Goal: Communication & Community: Answer question/provide support

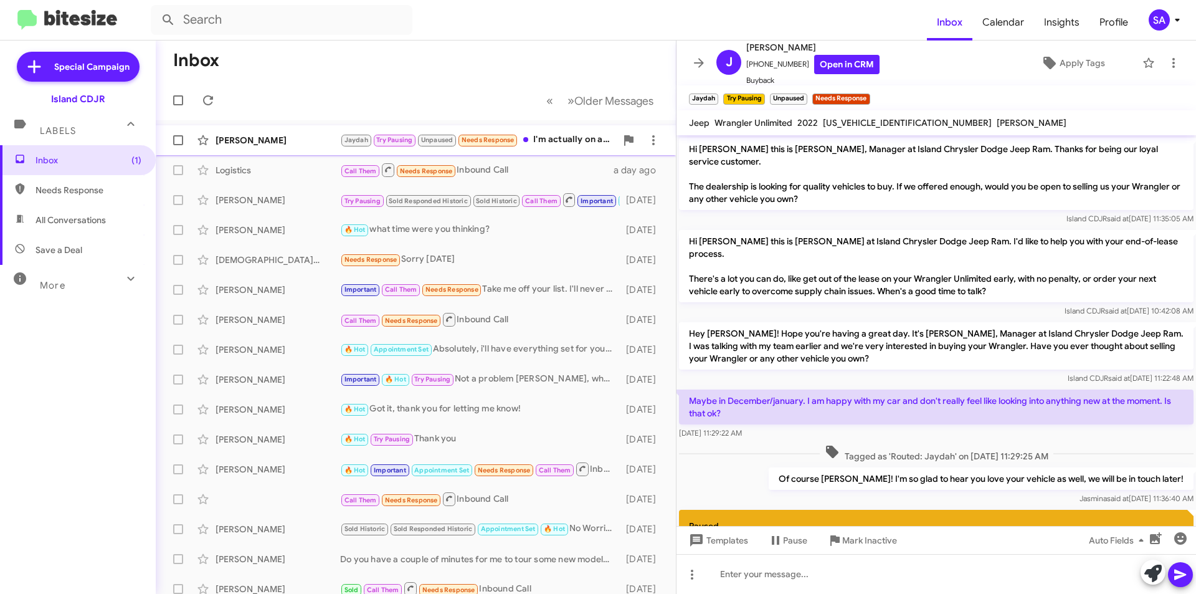
scroll to position [327, 0]
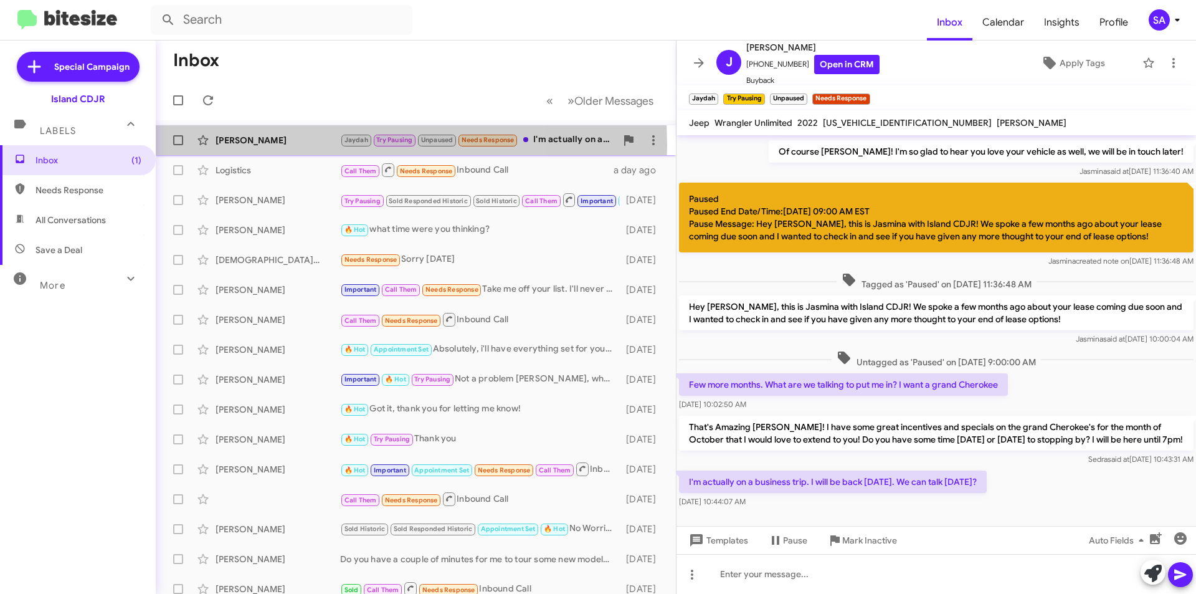
click at [290, 146] on div "[PERSON_NAME]" at bounding box center [278, 140] width 125 height 12
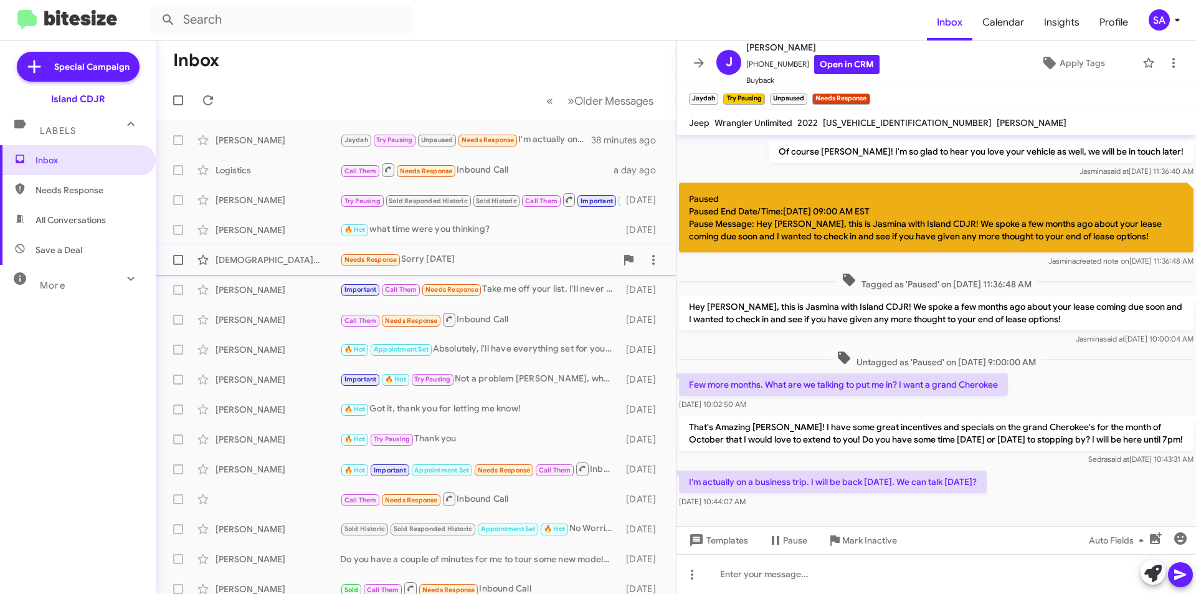
click at [431, 258] on div "Needs Response Sorry sept 2026" at bounding box center [478, 259] width 276 height 14
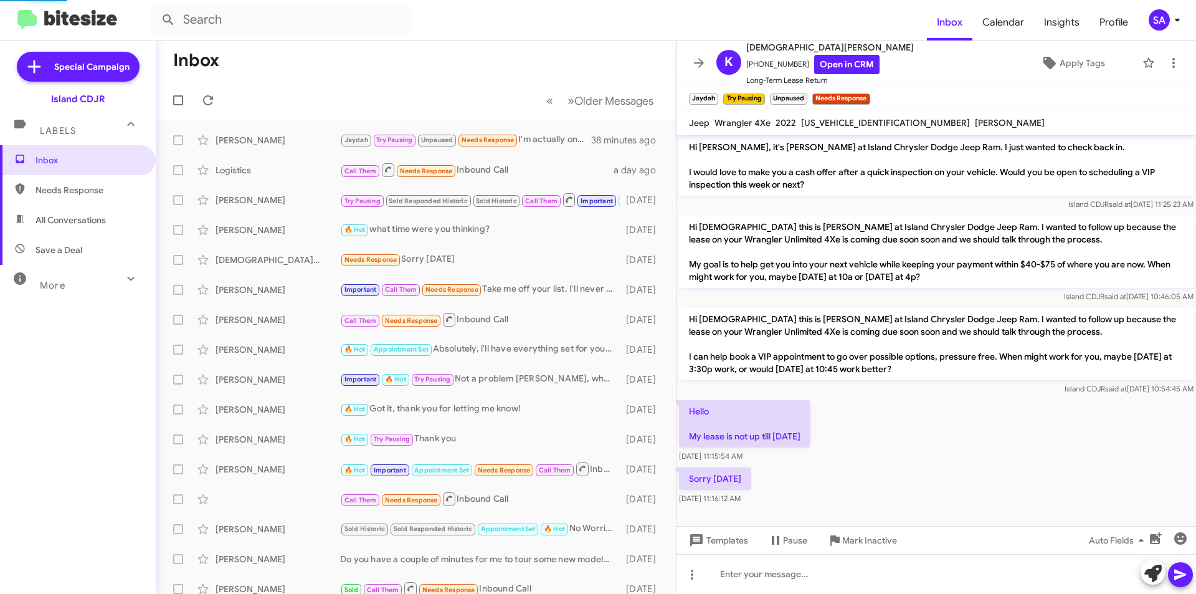
scroll to position [94, 0]
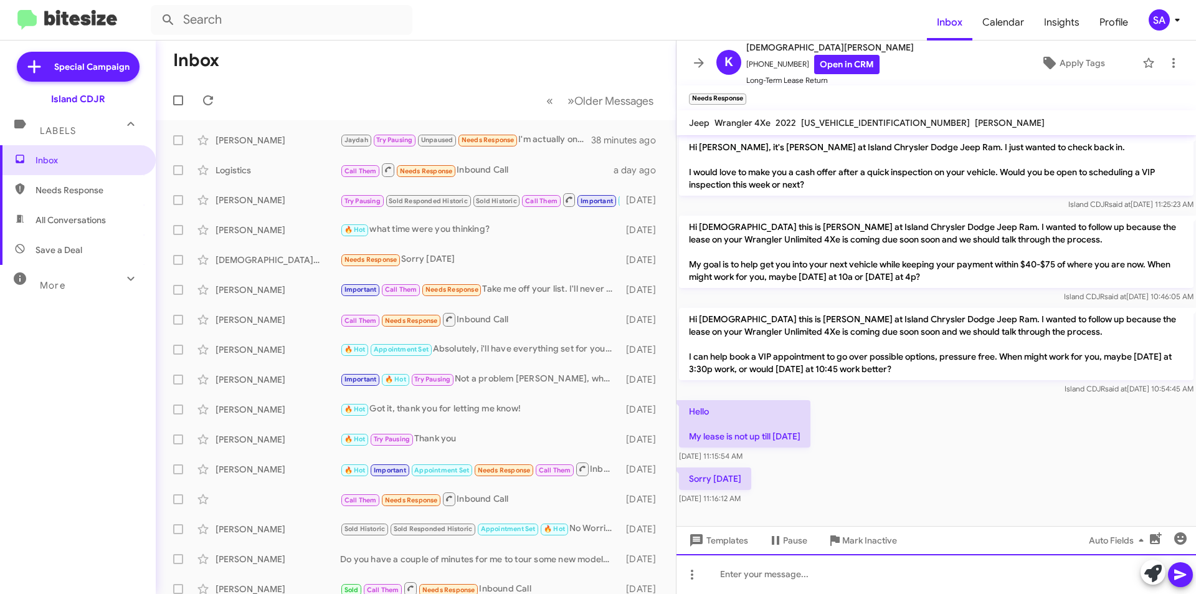
click at [792, 563] on div at bounding box center [937, 574] width 520 height 40
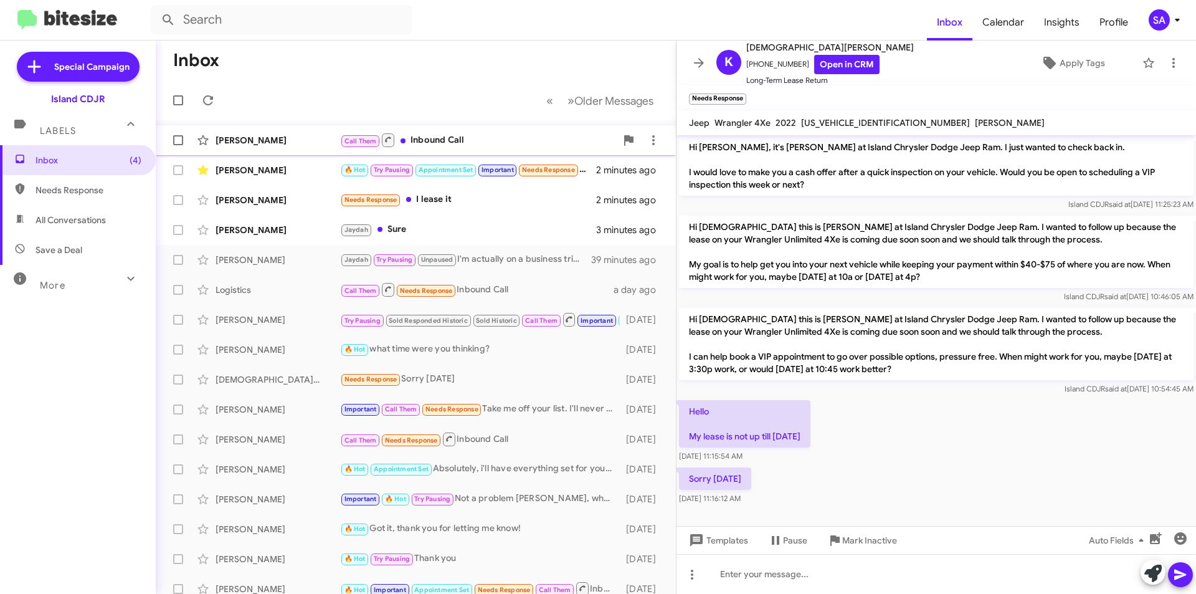
click at [241, 125] on span "Maxim Davidov Call Them Inbound Call a minute ago" at bounding box center [416, 140] width 520 height 30
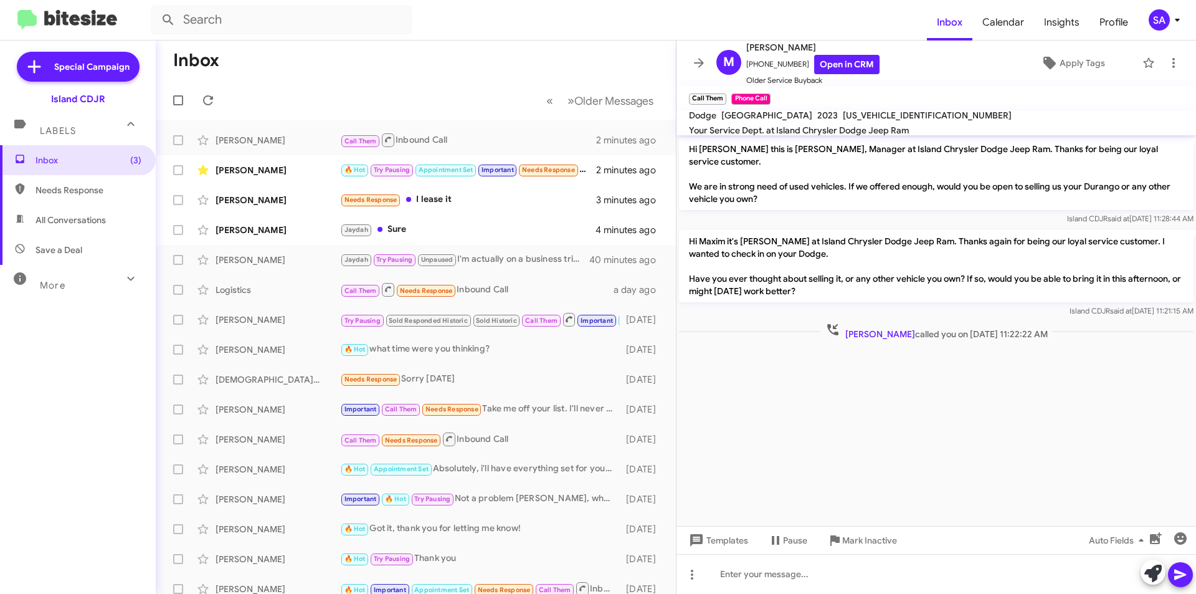
click at [757, 343] on div at bounding box center [937, 347] width 520 height 9
click at [722, 305] on div "Island CDJR said at Oct 7, 2025, 11:21:15 AM" at bounding box center [936, 311] width 515 height 12
click at [324, 160] on div "Christopher Vallario 🔥 Hot Try Pausing Appointment Set Important Needs Response…" at bounding box center [416, 170] width 500 height 25
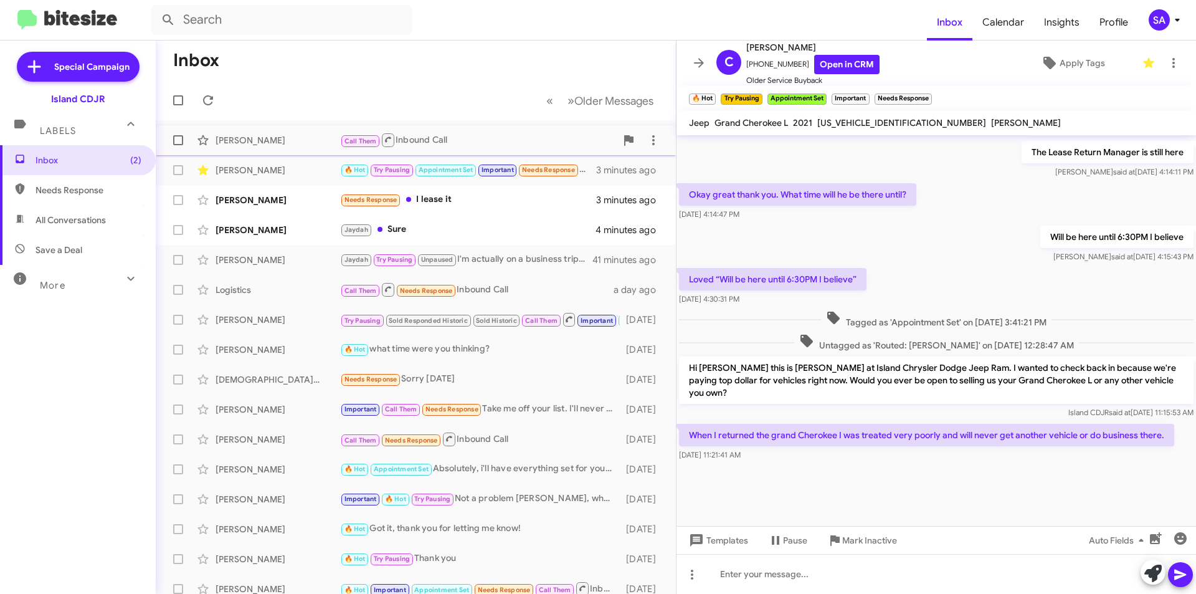
click at [433, 145] on div "Call Them Inbound Call" at bounding box center [478, 140] width 276 height 16
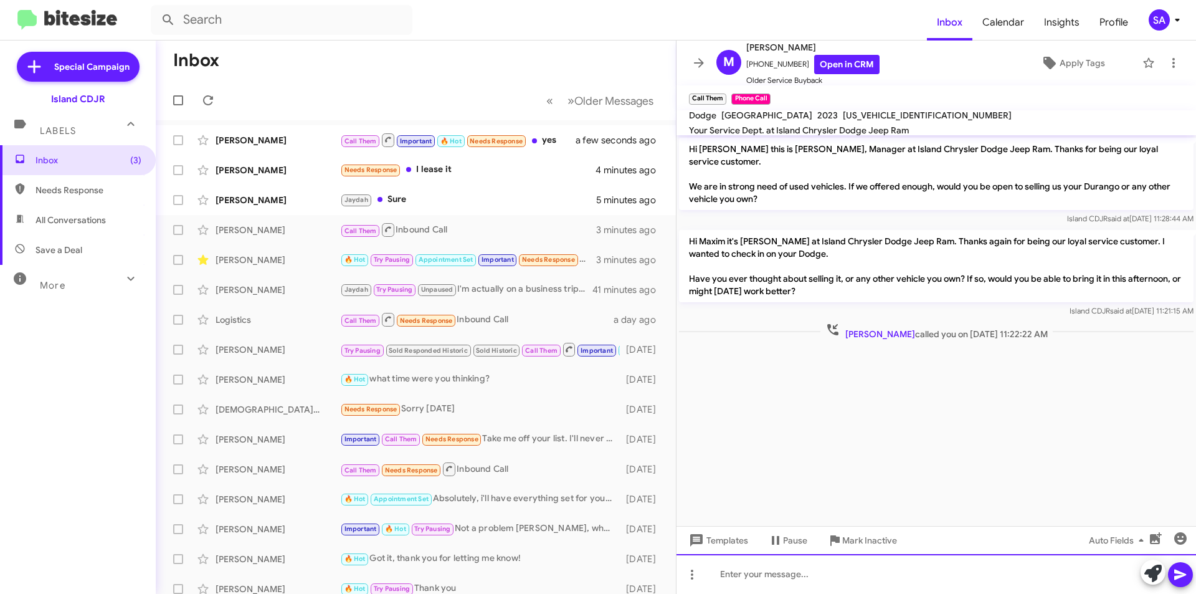
click at [750, 585] on div at bounding box center [937, 574] width 520 height 40
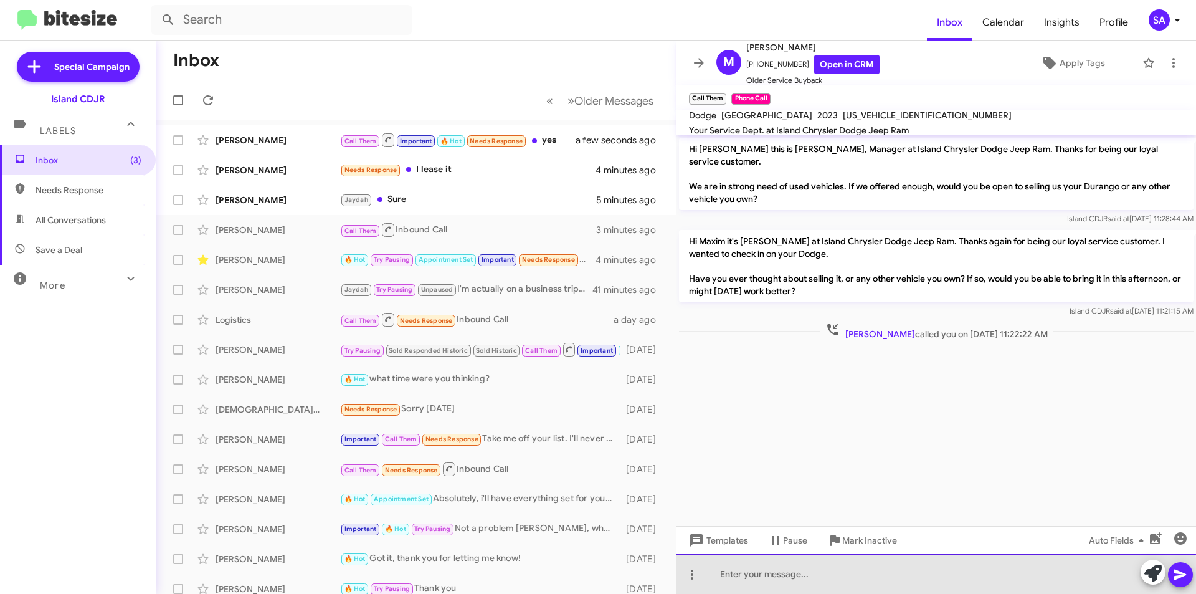
click at [816, 588] on div at bounding box center [937, 574] width 520 height 40
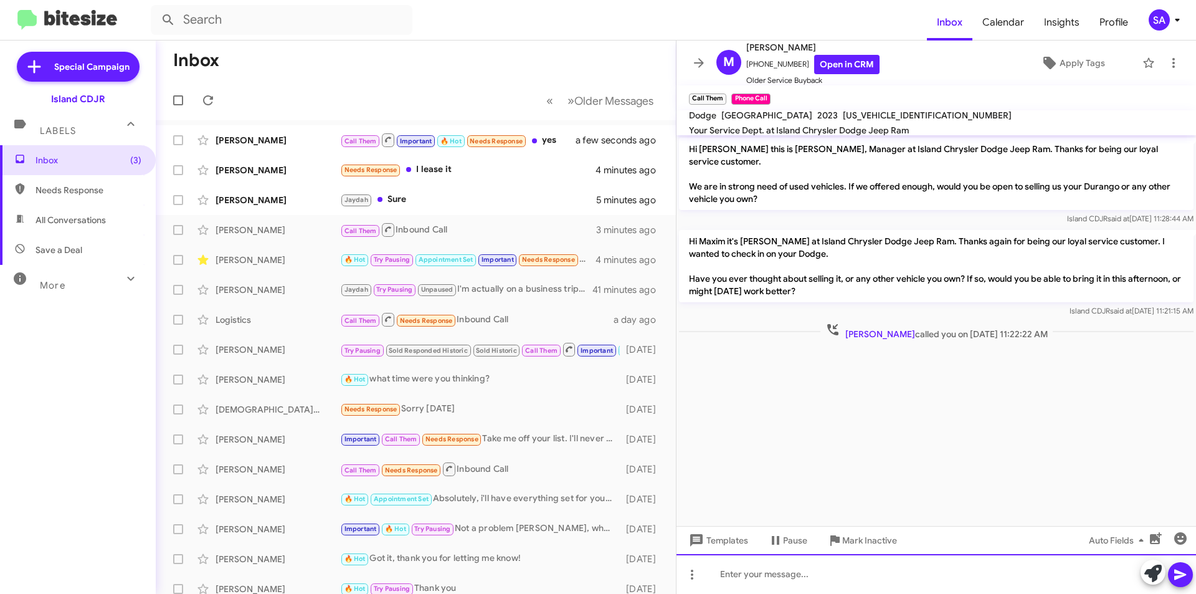
click at [768, 582] on div at bounding box center [937, 574] width 520 height 40
click at [806, 576] on div at bounding box center [937, 574] width 520 height 40
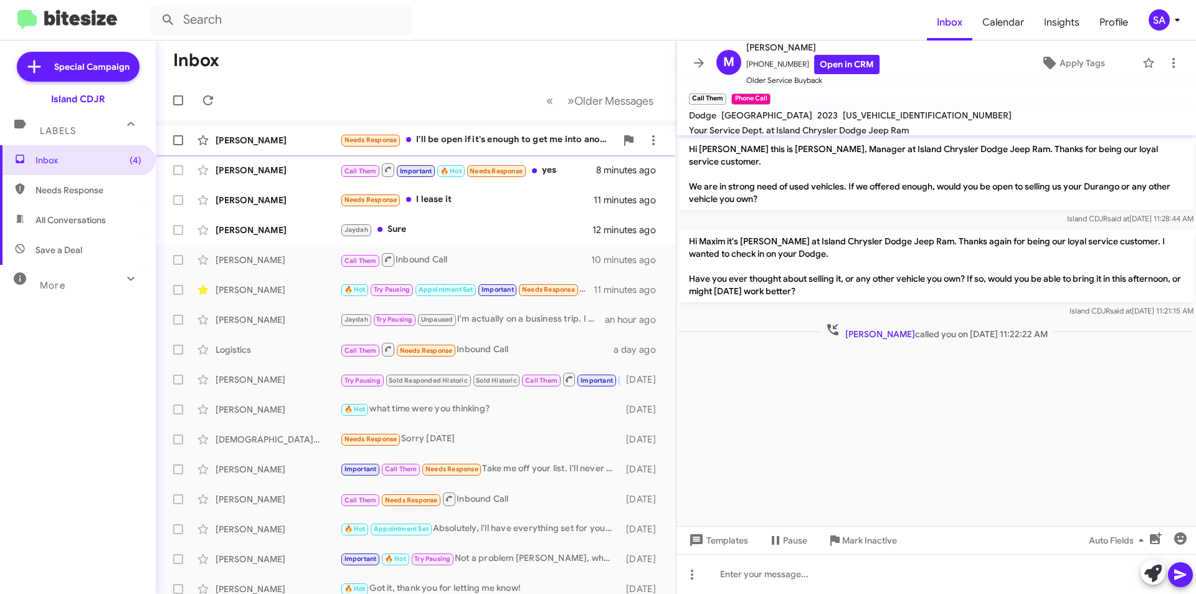
click at [289, 146] on div "Osbaldo Fabian Needs Response I'll be open if it's enough to get me into anothe…" at bounding box center [416, 140] width 500 height 25
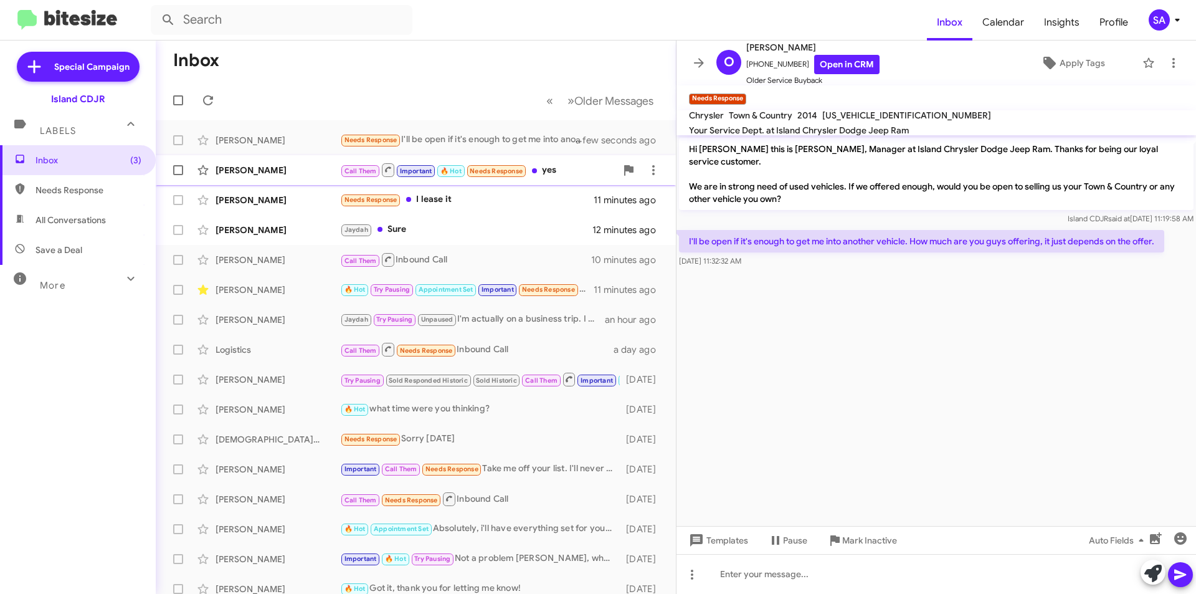
click at [288, 171] on div "[PERSON_NAME]" at bounding box center [278, 170] width 125 height 12
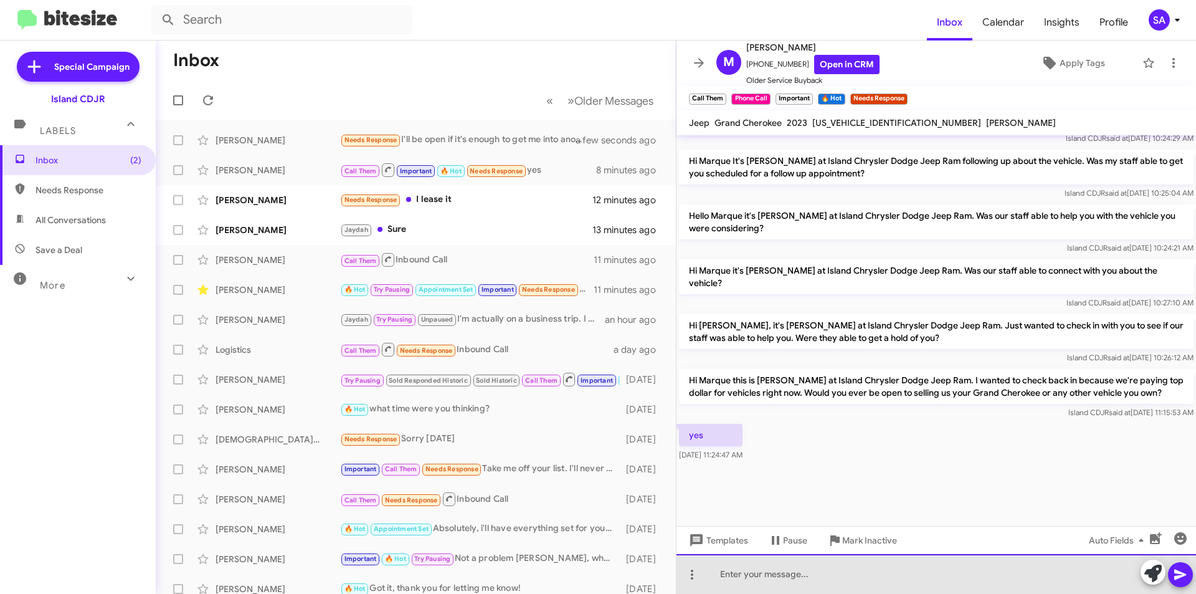
click at [771, 576] on div at bounding box center [937, 574] width 520 height 40
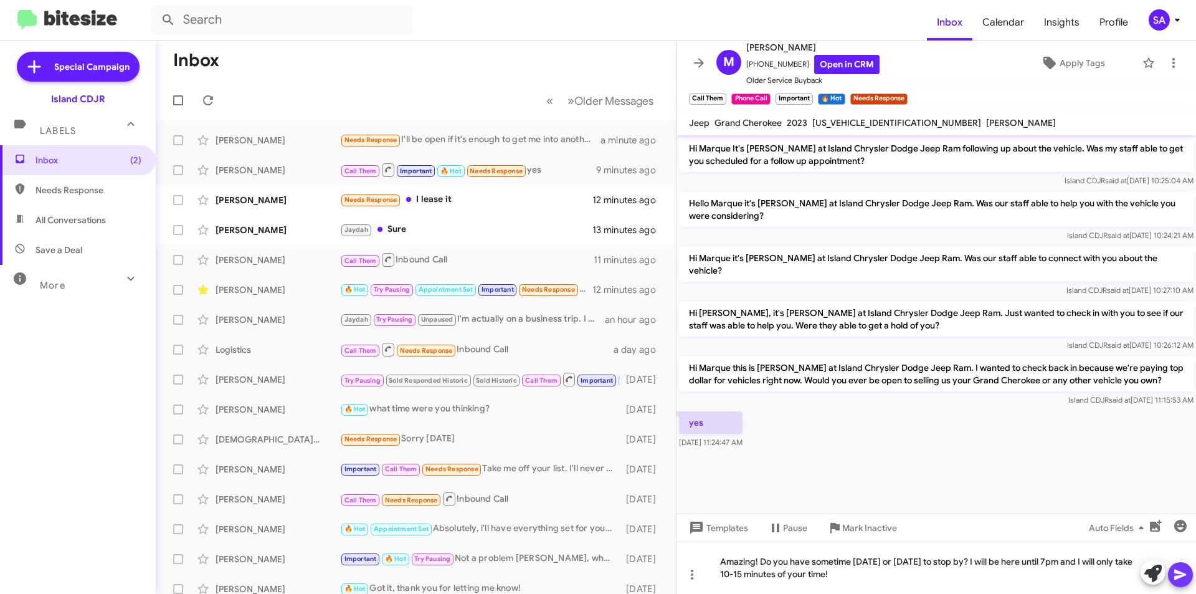
click at [1187, 573] on icon at bounding box center [1180, 574] width 15 height 15
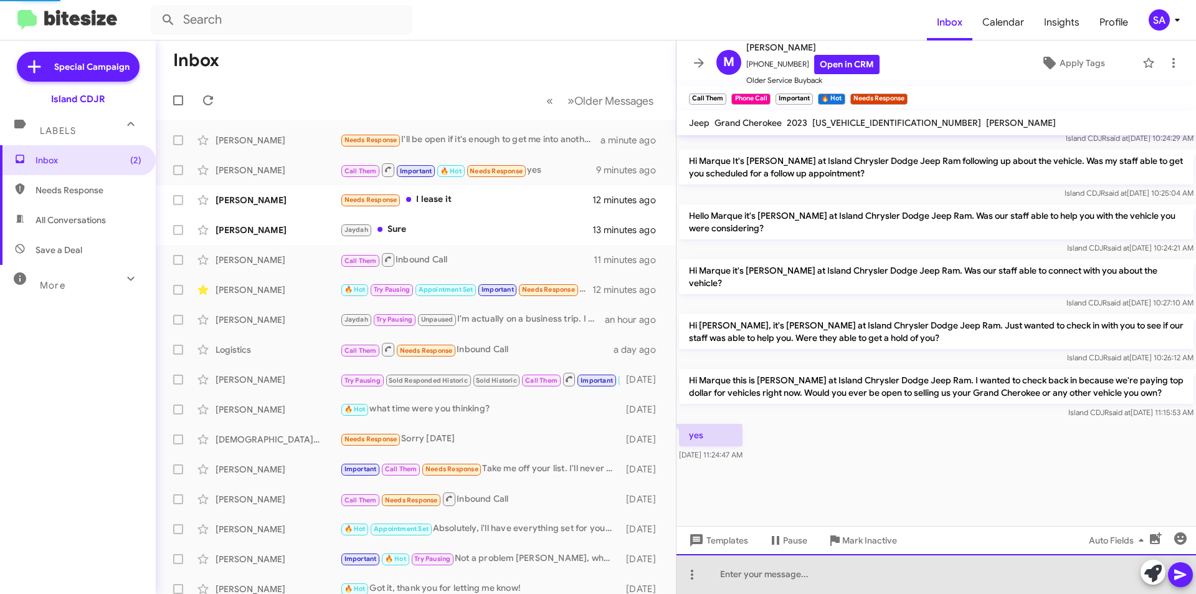
click at [988, 575] on div at bounding box center [937, 574] width 520 height 40
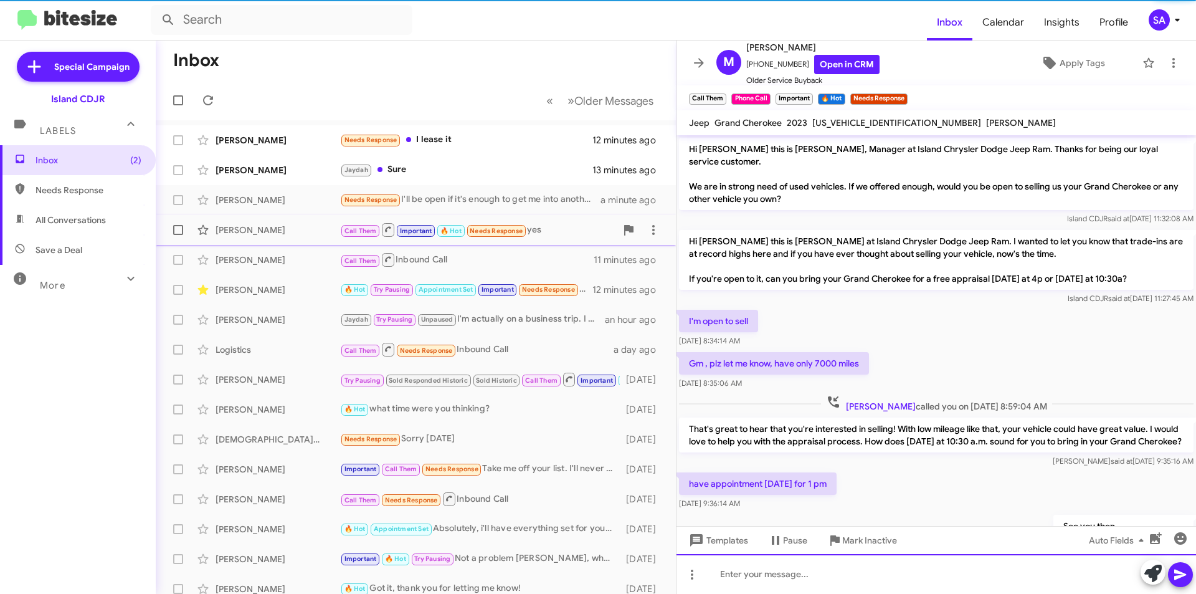
scroll to position [62, 0]
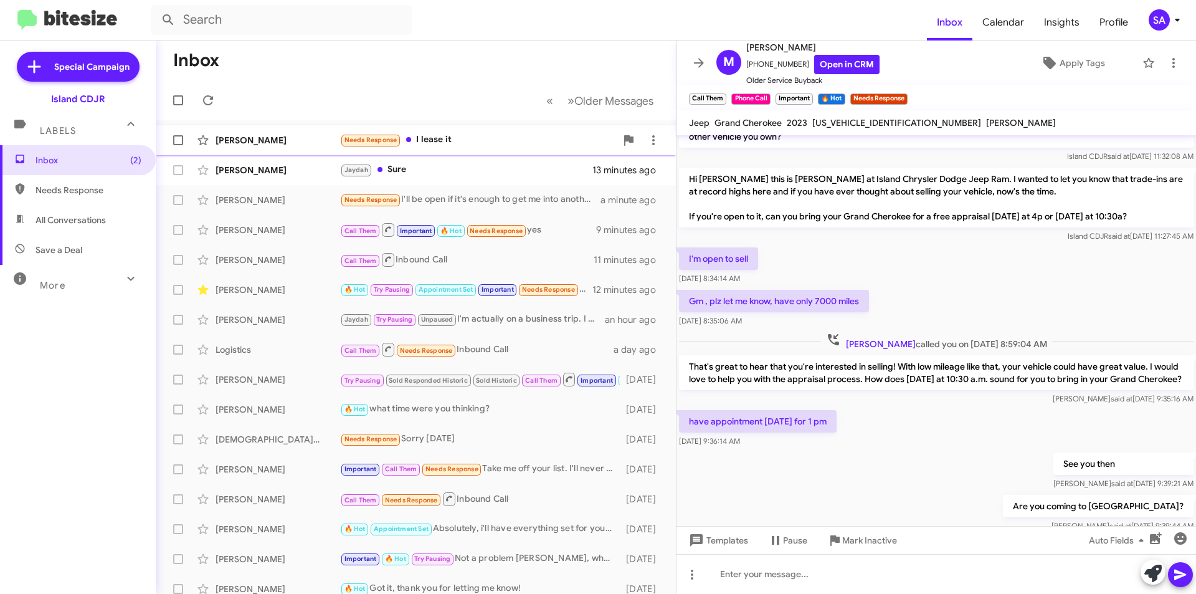
click at [451, 139] on div "Needs Response I lease it" at bounding box center [478, 140] width 276 height 14
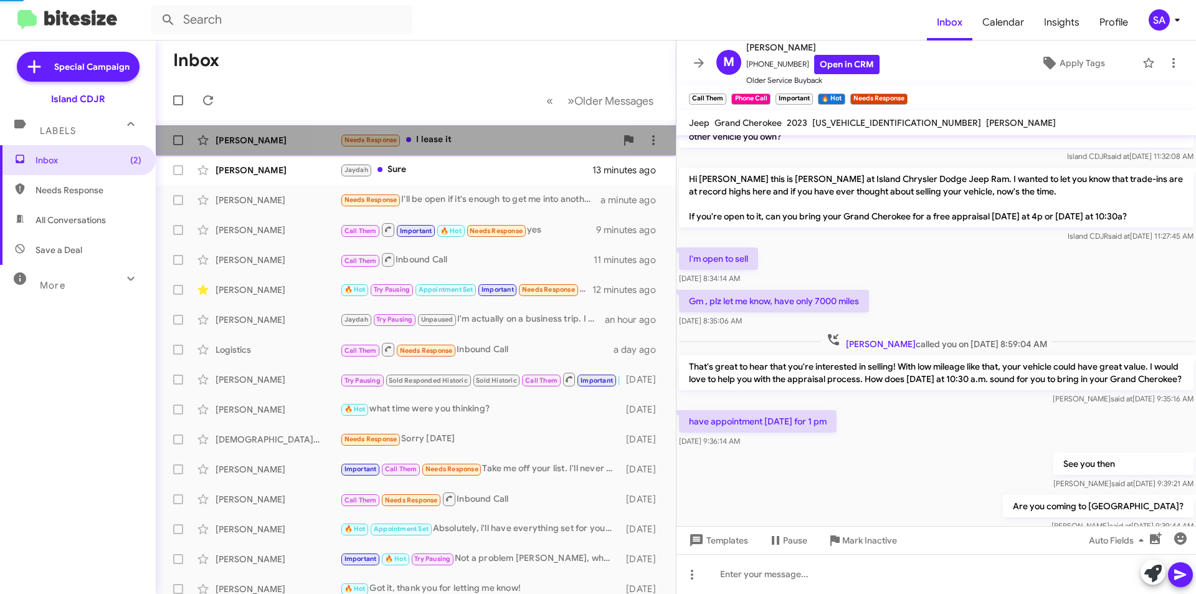
click at [451, 139] on div "Needs Response I lease it" at bounding box center [478, 140] width 276 height 14
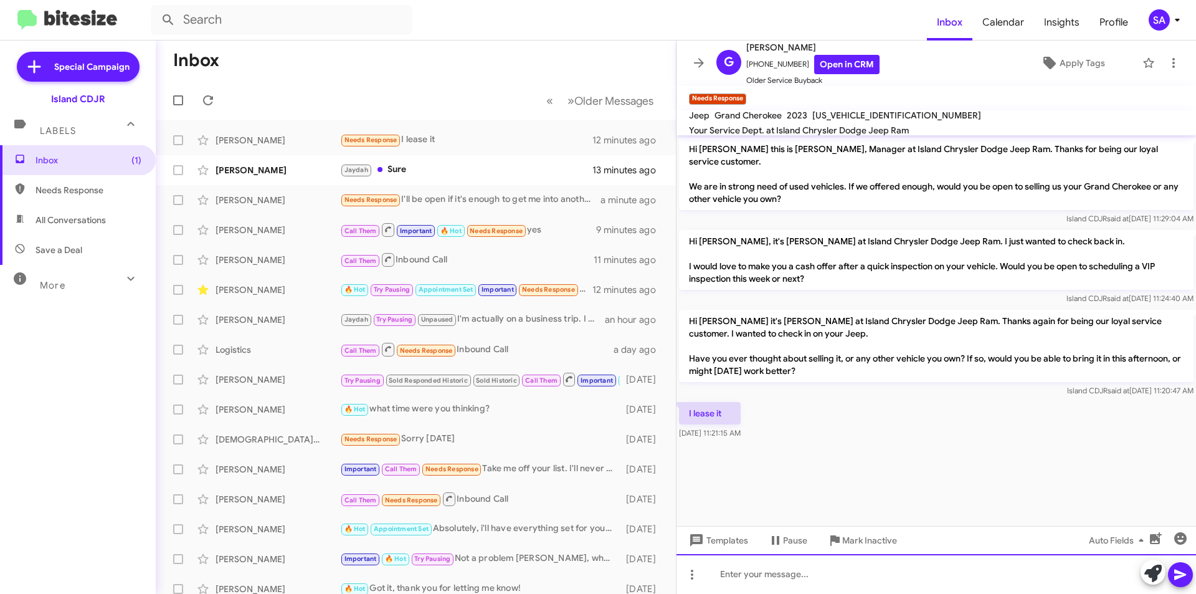
click at [875, 572] on div at bounding box center [937, 574] width 520 height 40
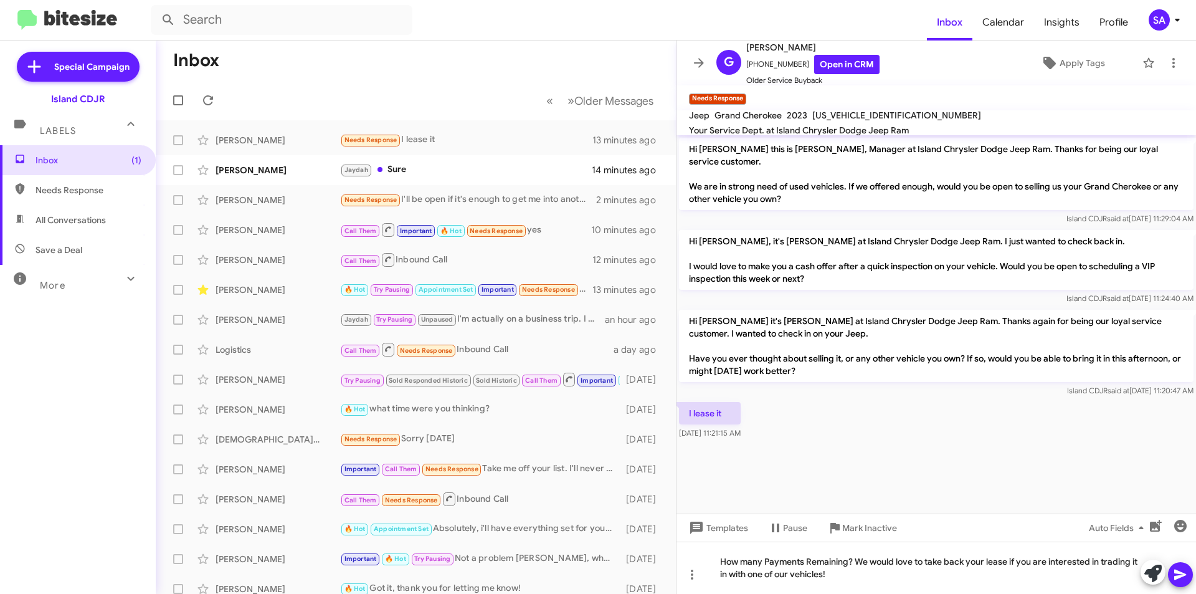
click at [1188, 576] on icon at bounding box center [1180, 574] width 15 height 15
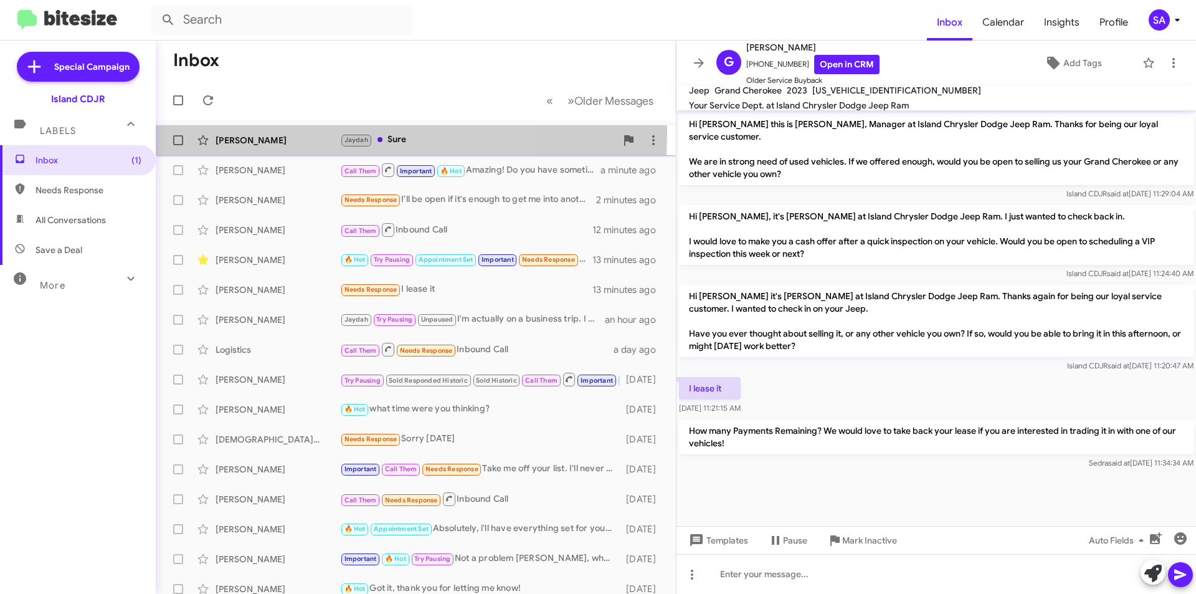
click at [286, 133] on div "Joseph Mazzola Jaydah Sure 14 minutes ago" at bounding box center [416, 140] width 500 height 25
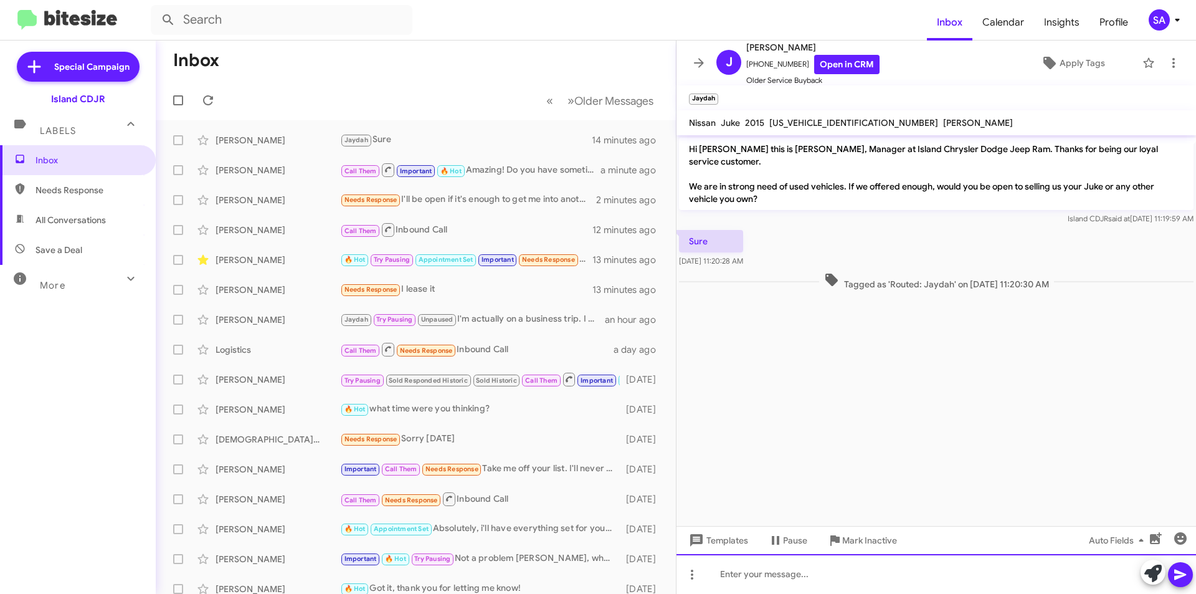
click at [753, 584] on div at bounding box center [937, 574] width 520 height 40
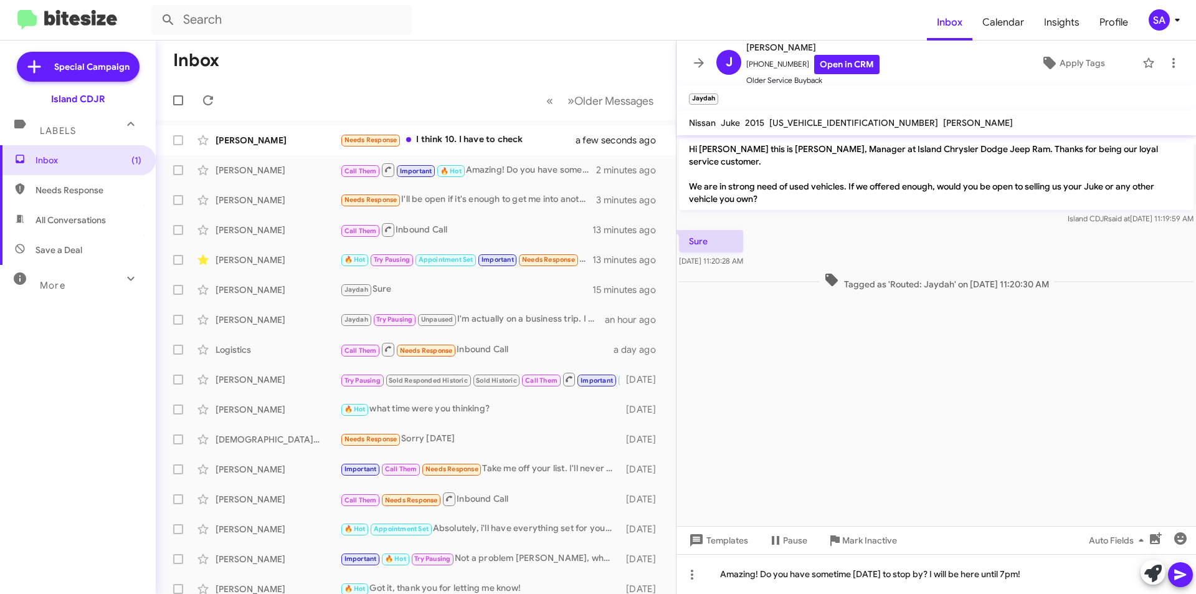
click at [1187, 569] on icon at bounding box center [1180, 574] width 15 height 15
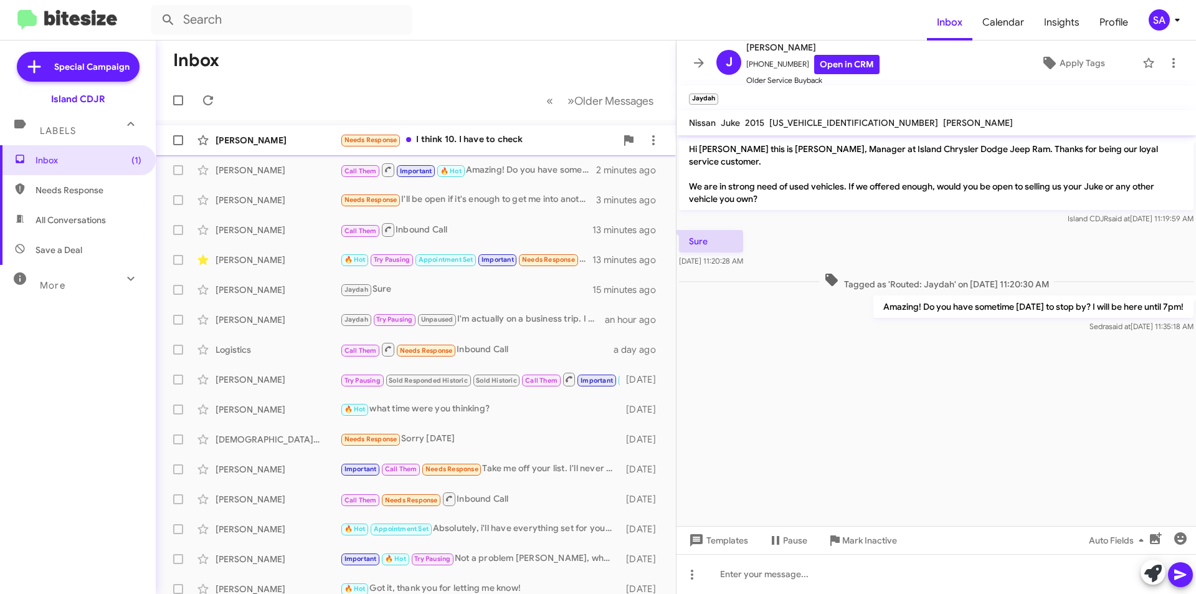
click at [249, 133] on div "Gregory Caruso Needs Response I think 10. I have to check a few seconds ago" at bounding box center [416, 140] width 500 height 25
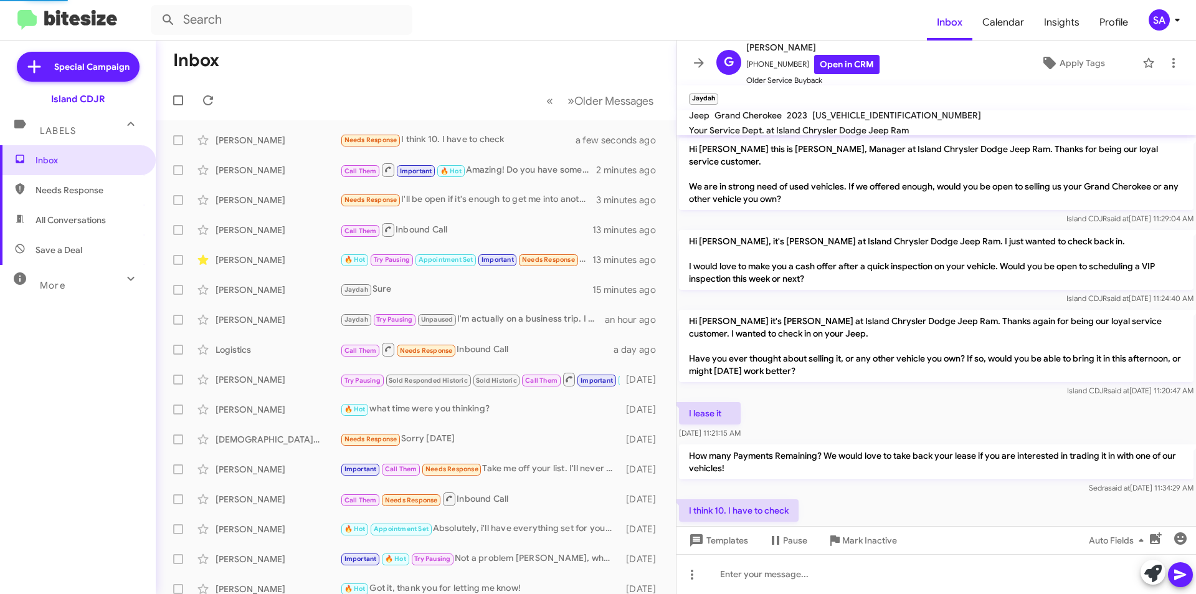
scroll to position [32, 0]
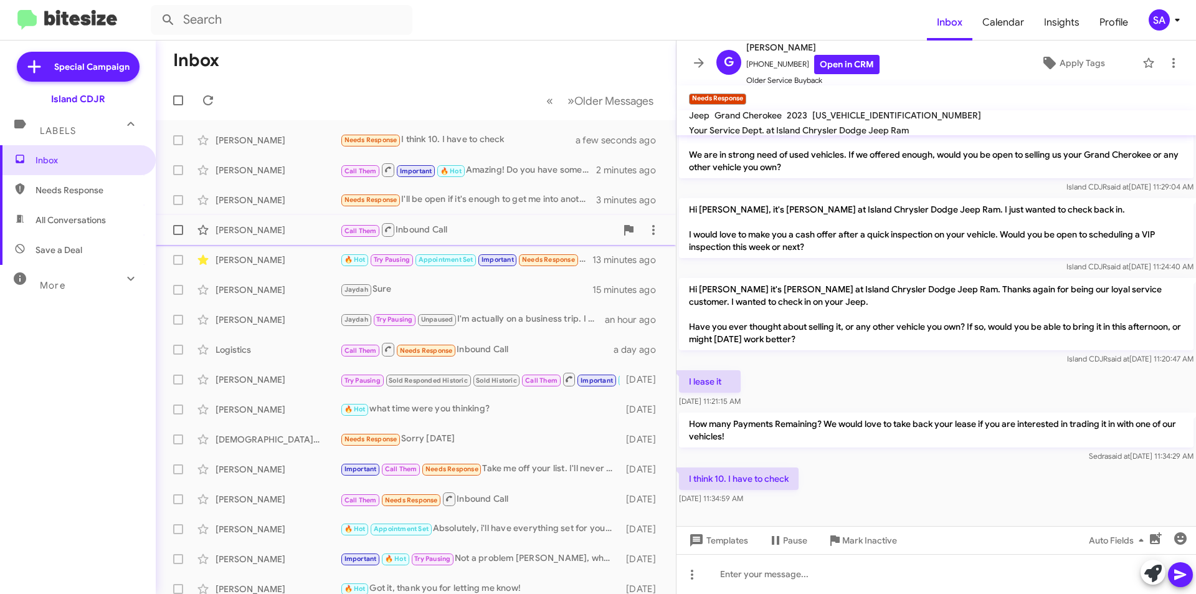
click at [303, 224] on div "[PERSON_NAME]" at bounding box center [278, 230] width 125 height 12
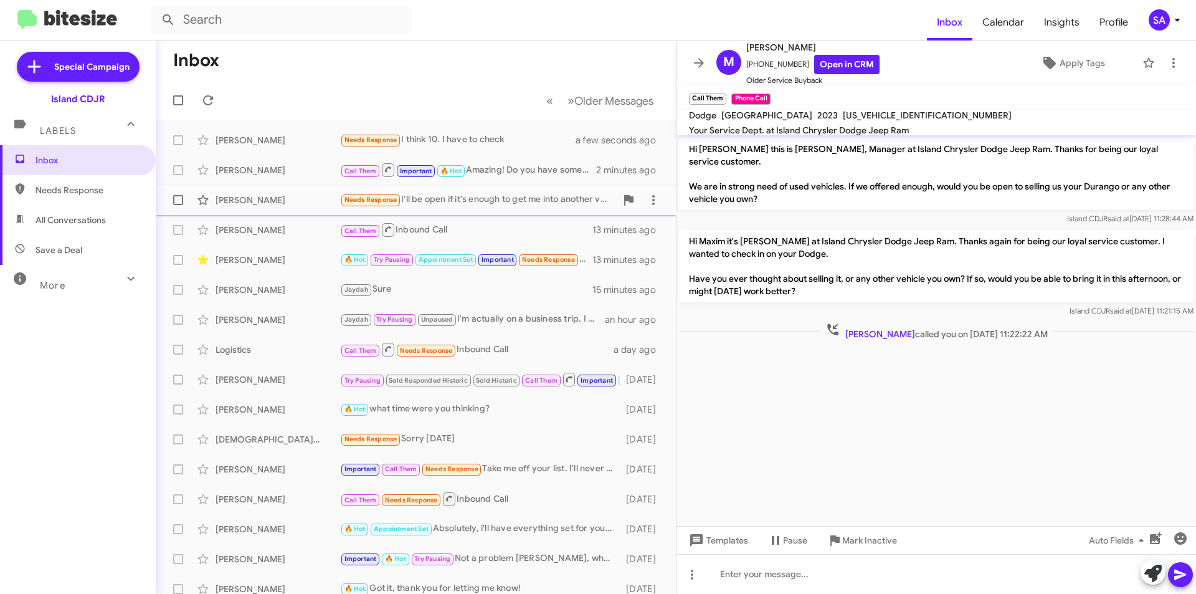
click at [320, 205] on div "[PERSON_NAME]" at bounding box center [278, 200] width 125 height 12
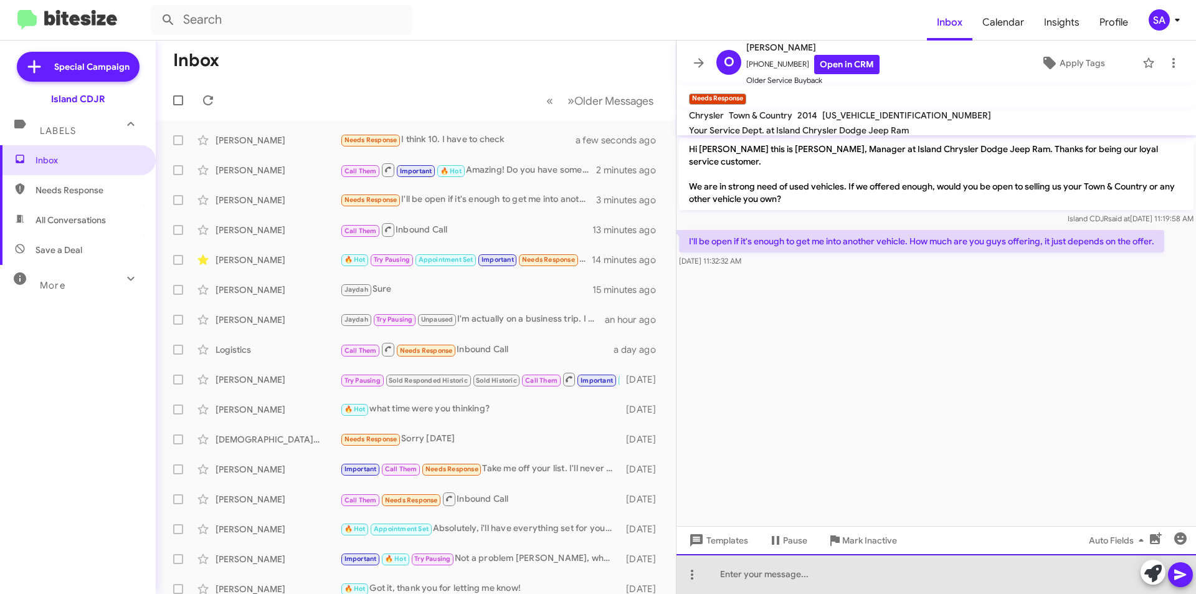
click at [848, 568] on div at bounding box center [937, 574] width 520 height 40
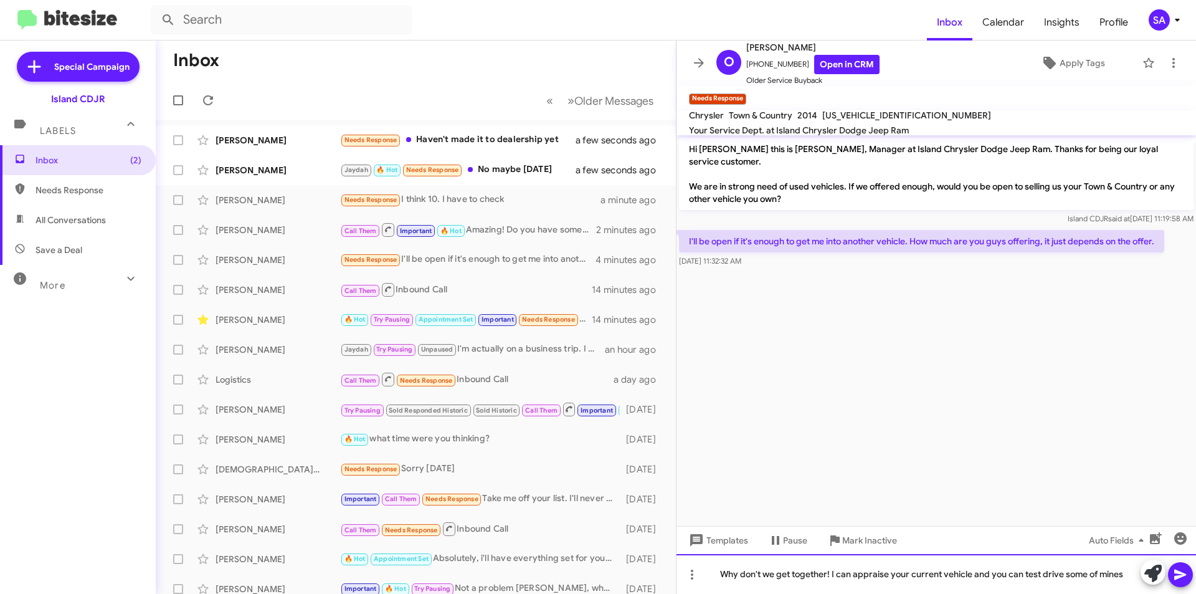
click at [973, 572] on div "Why don't we get together! I can appraise your current vehicle and you can test…" at bounding box center [937, 574] width 520 height 40
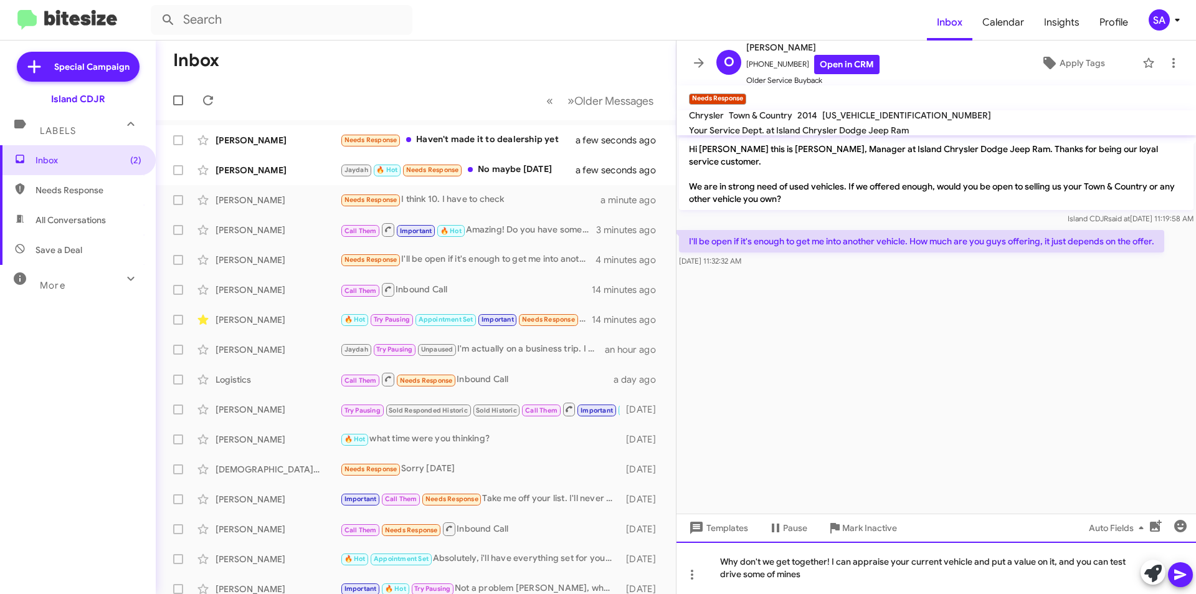
click at [895, 576] on div "Why don't we get together! I can appraise your current vehicle and put a value …" at bounding box center [937, 568] width 520 height 52
click at [1178, 575] on icon at bounding box center [1180, 574] width 15 height 15
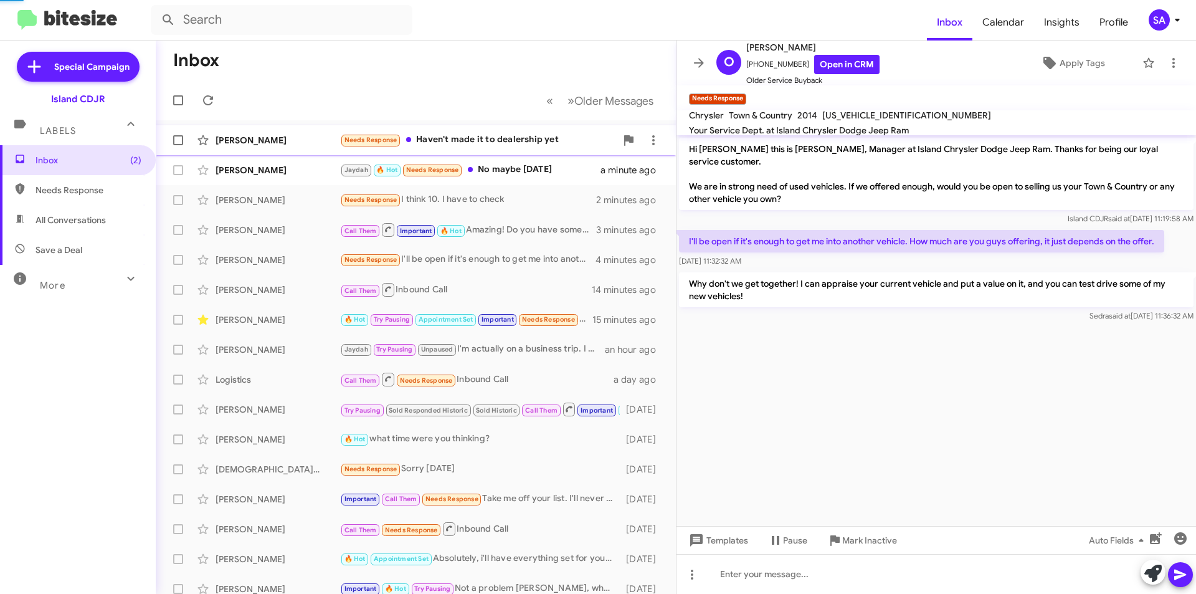
click at [470, 144] on div "Needs Response Haven't made it to dealership yet" at bounding box center [478, 140] width 276 height 14
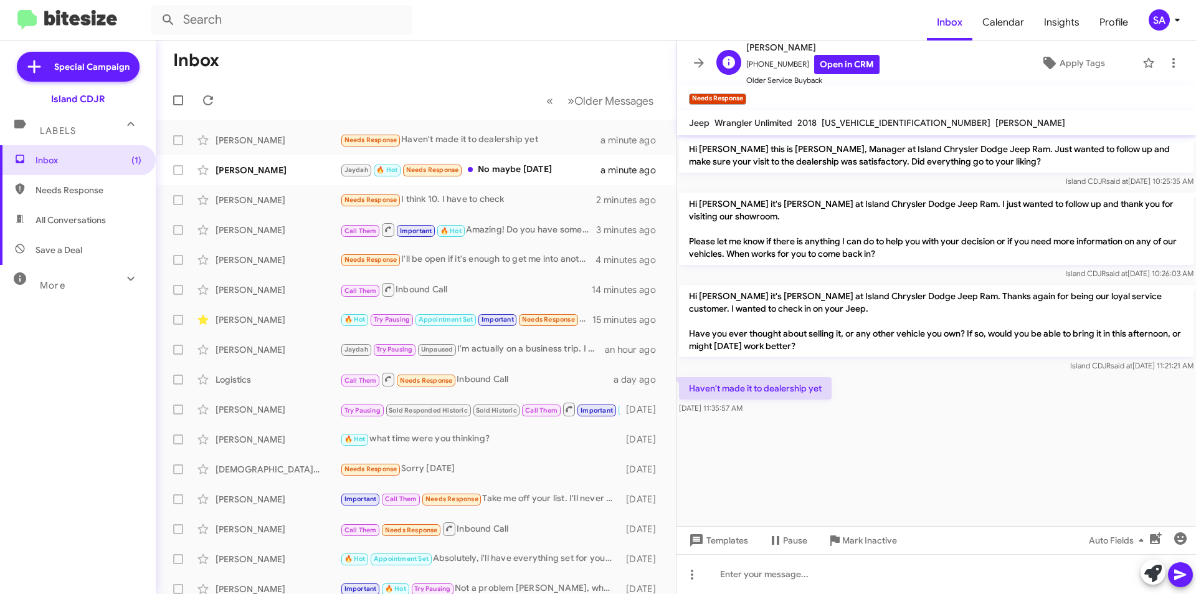
click at [773, 61] on span "+13476286365 Open in CRM" at bounding box center [813, 64] width 133 height 19
click at [774, 61] on span "+13476286365 Open in CRM" at bounding box center [813, 64] width 133 height 19
copy span "13476286365"
click at [806, 578] on div at bounding box center [937, 574] width 520 height 40
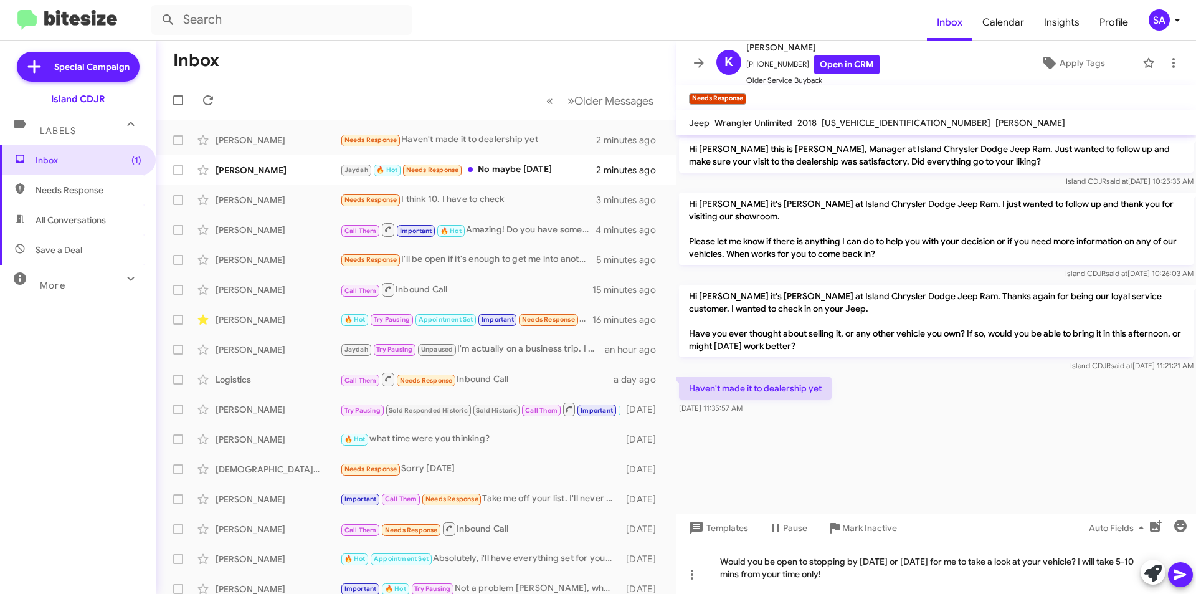
click at [1183, 575] on icon at bounding box center [1180, 574] width 15 height 15
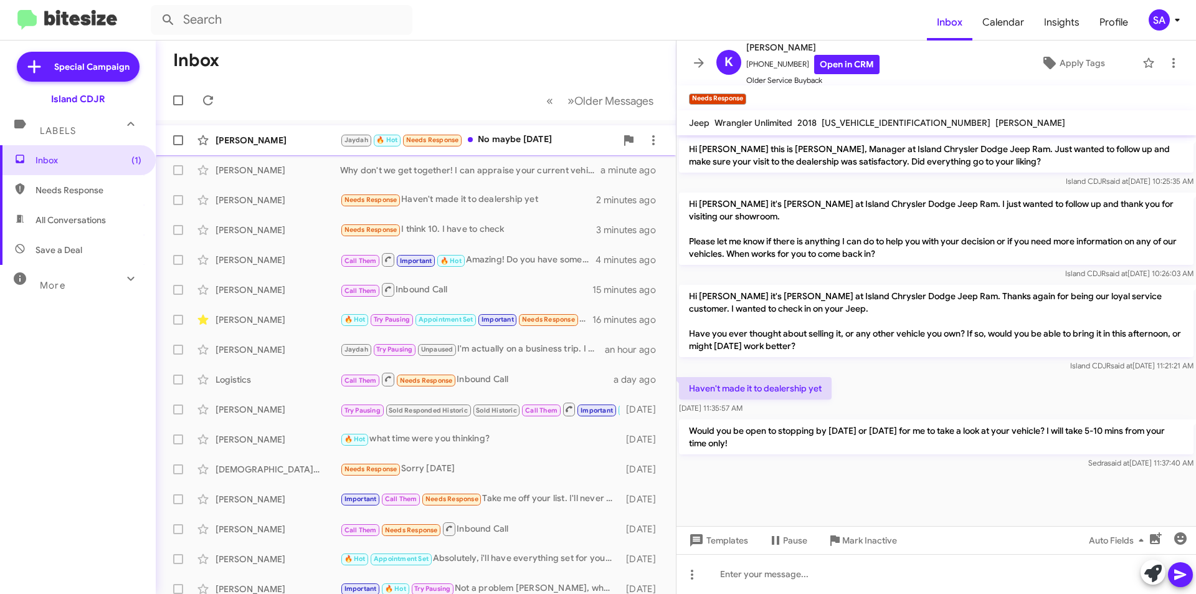
click at [273, 140] on div "[PERSON_NAME]" at bounding box center [278, 140] width 125 height 12
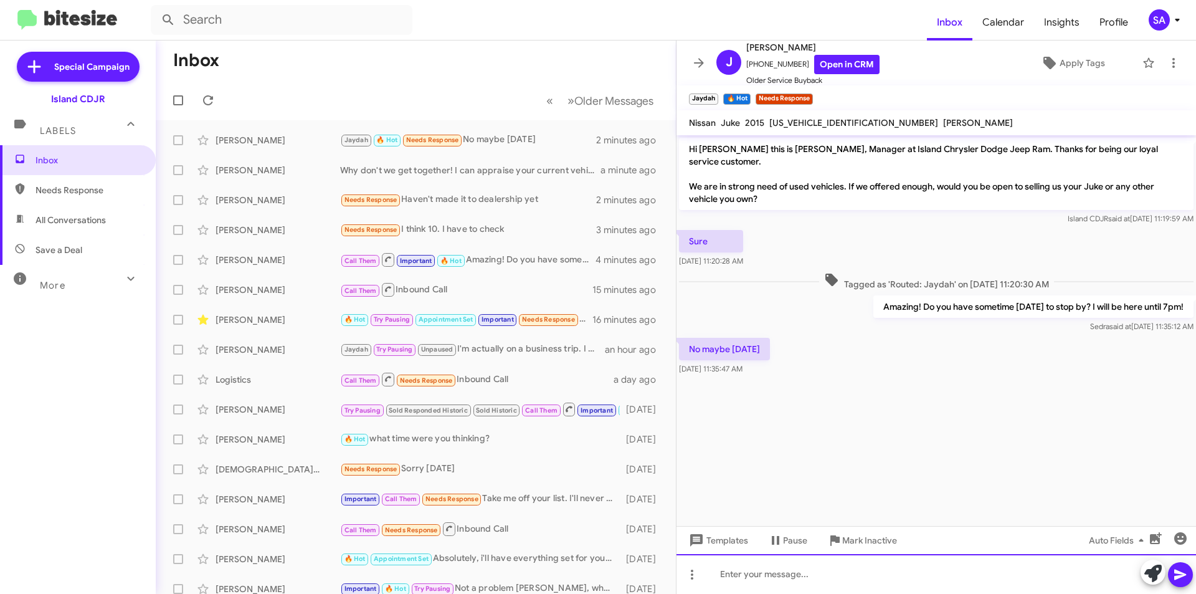
click at [811, 560] on div at bounding box center [937, 574] width 520 height 40
click at [1099, 570] on div "No worries I do have some openings for [DATE]! do you prefer early morning or a…" at bounding box center [937, 574] width 520 height 40
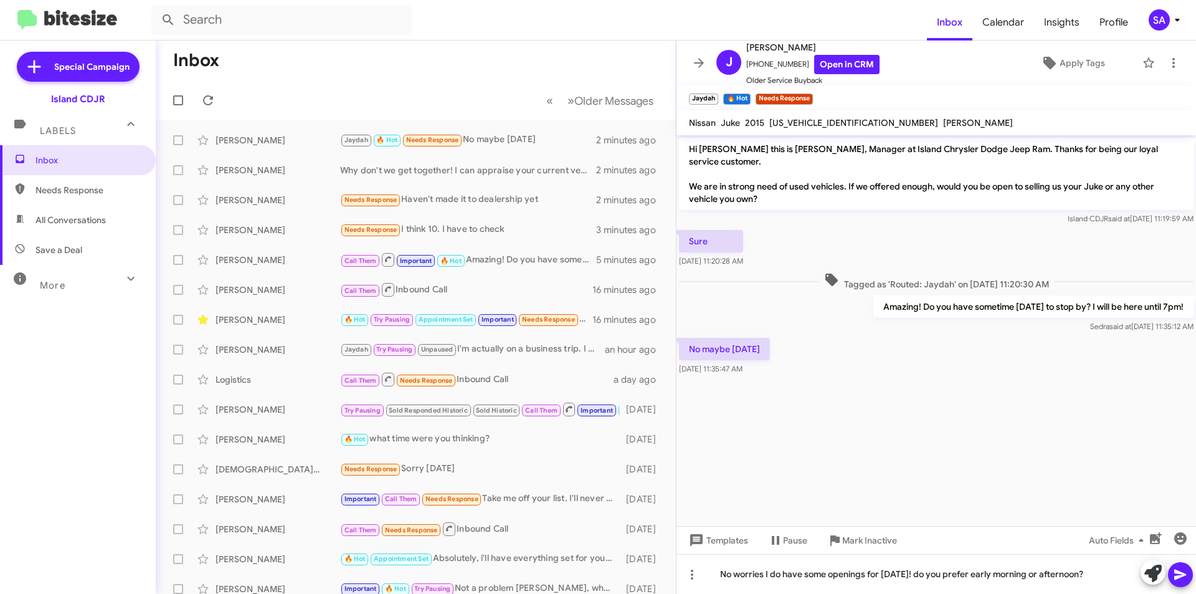
click at [1180, 573] on icon at bounding box center [1181, 575] width 12 height 11
click at [762, 62] on span "+19293213685 Open in CRM" at bounding box center [813, 64] width 133 height 19
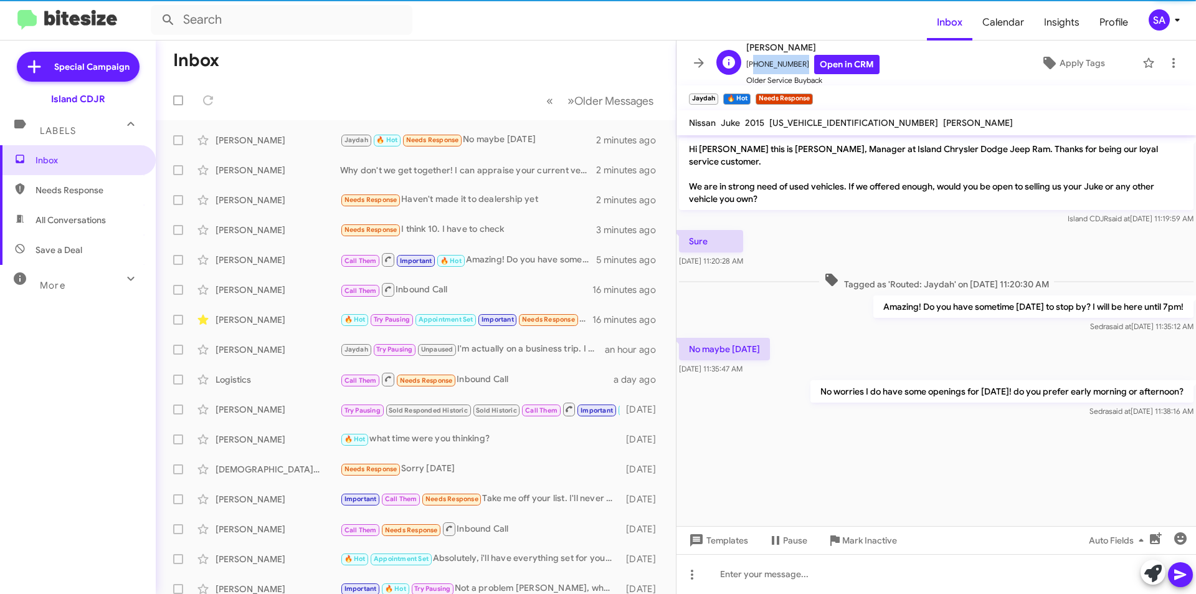
click at [762, 62] on span "+19293213685 Open in CRM" at bounding box center [813, 64] width 133 height 19
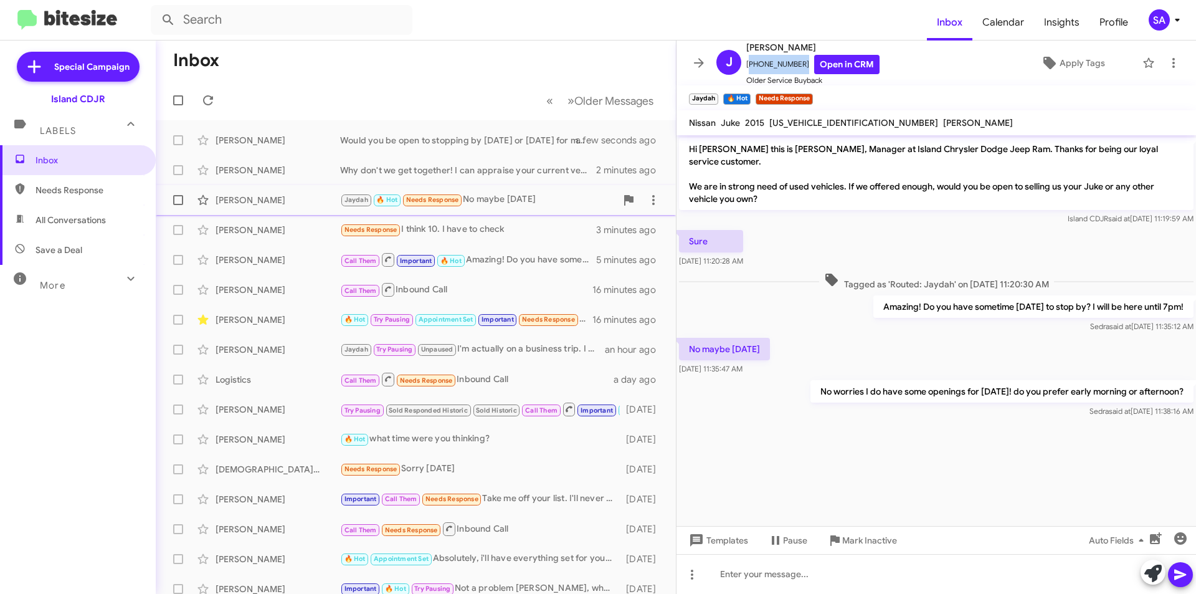
copy span "[PHONE_NUMBER]"
click at [475, 222] on div "Gregory Caruso Needs Response I think 10. I have to check 3 minutes ago" at bounding box center [416, 229] width 500 height 25
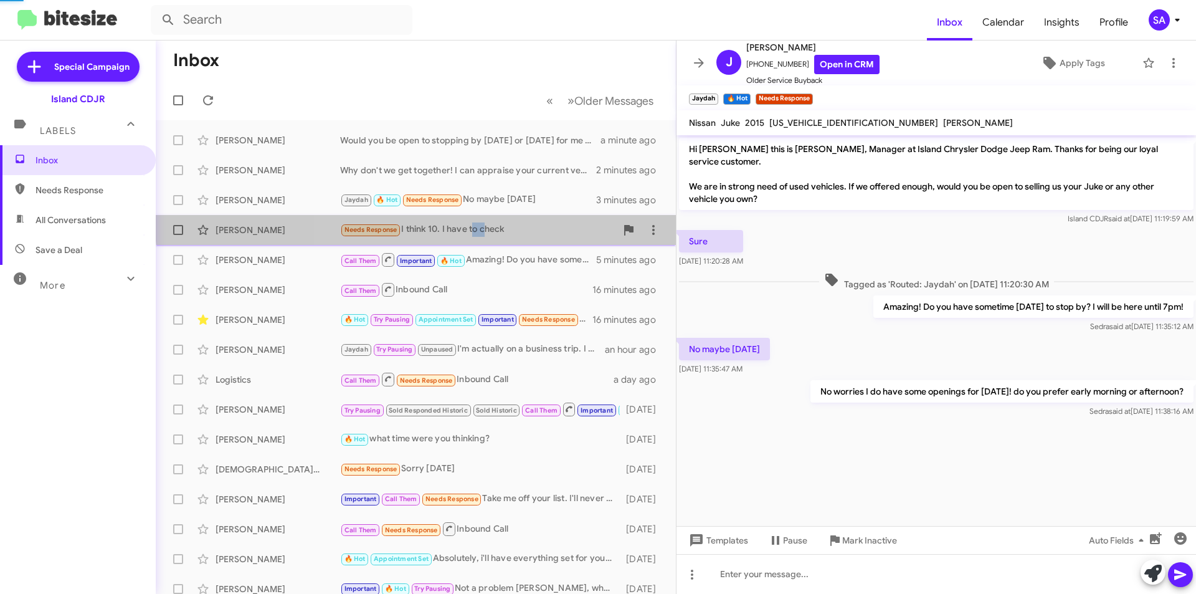
click at [475, 222] on div "Gregory Caruso Needs Response I think 10. I have to check 3 minutes ago" at bounding box center [416, 229] width 500 height 25
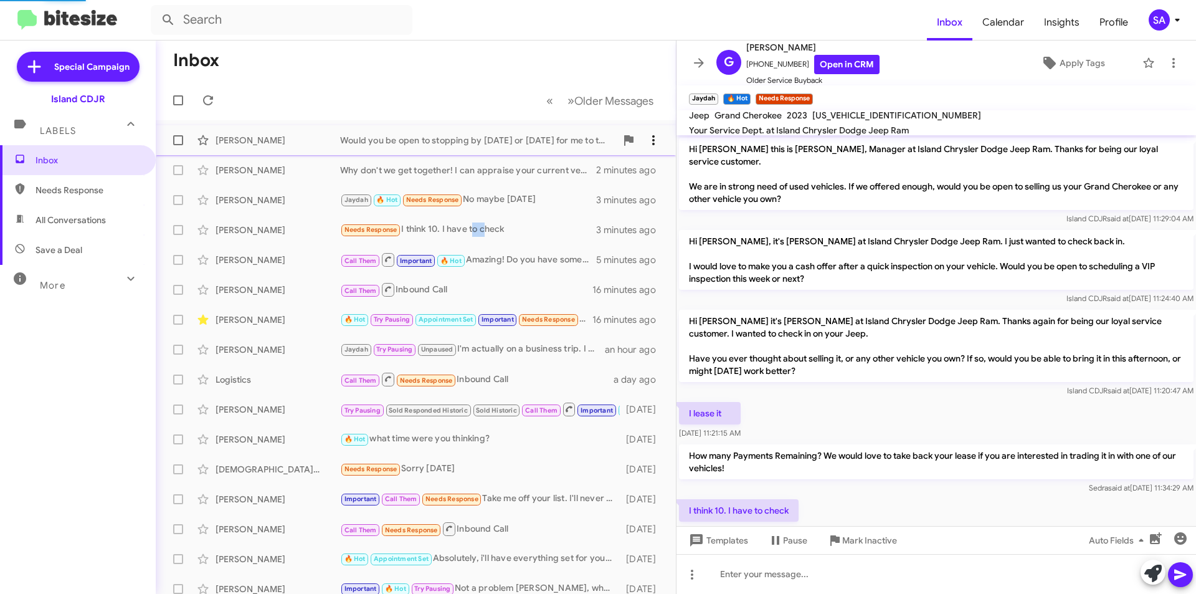
scroll to position [32, 0]
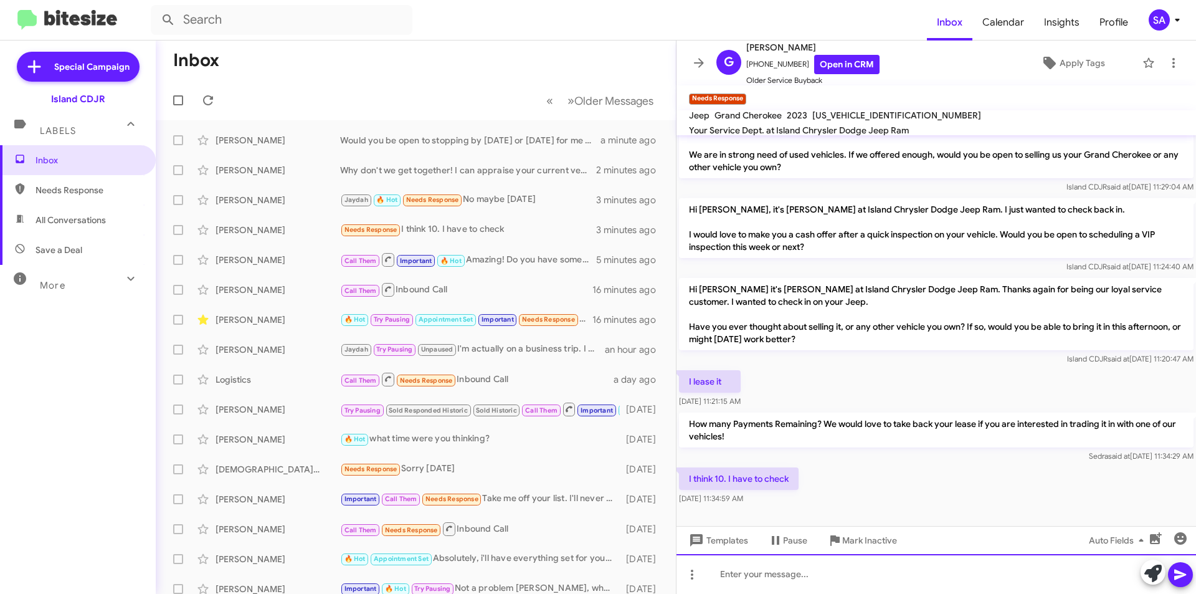
click at [778, 571] on div at bounding box center [937, 574] width 520 height 40
click at [1076, 575] on div "yeah if you'd give me a little from your time and stop by I will make sure it w…" at bounding box center [937, 574] width 520 height 40
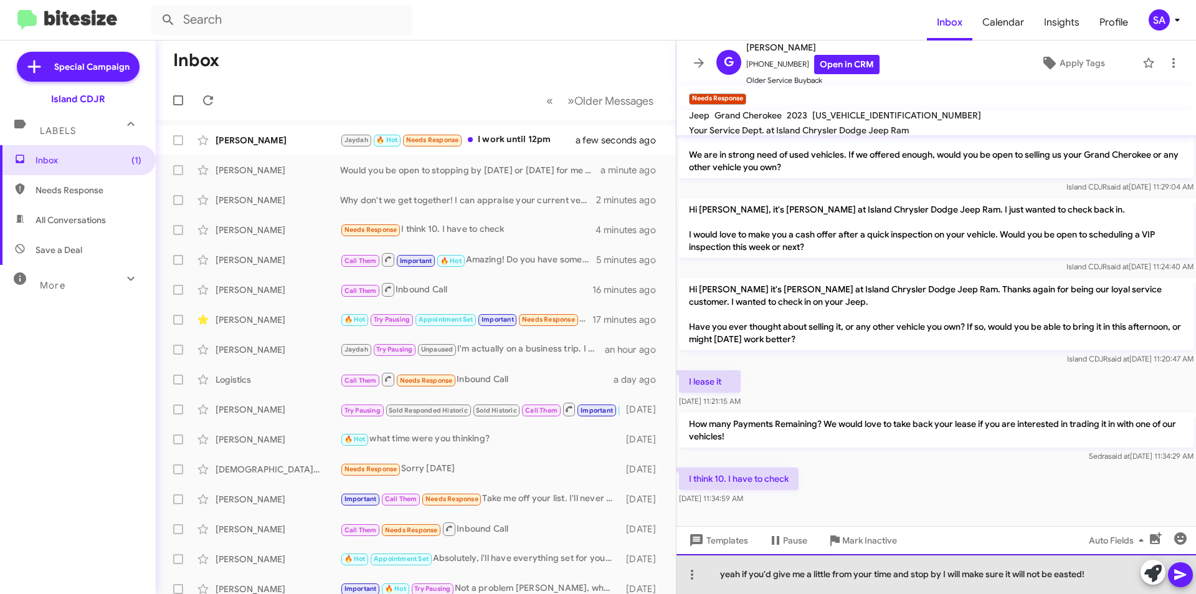
click at [1076, 575] on div "yeah if you'd give me a little from your time and stop by I will make sure it w…" at bounding box center [937, 574] width 520 height 40
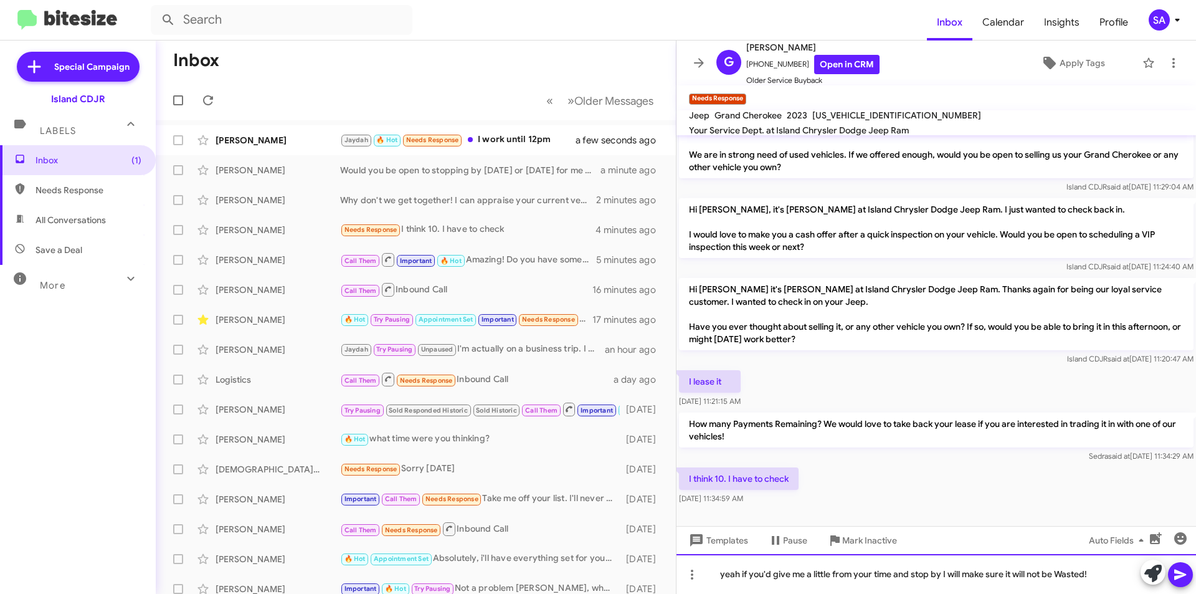
click at [1104, 579] on div "yeah if you'd give me a little from your time and stop by I will make sure it w…" at bounding box center [937, 574] width 520 height 40
click at [1177, 578] on icon at bounding box center [1181, 575] width 12 height 11
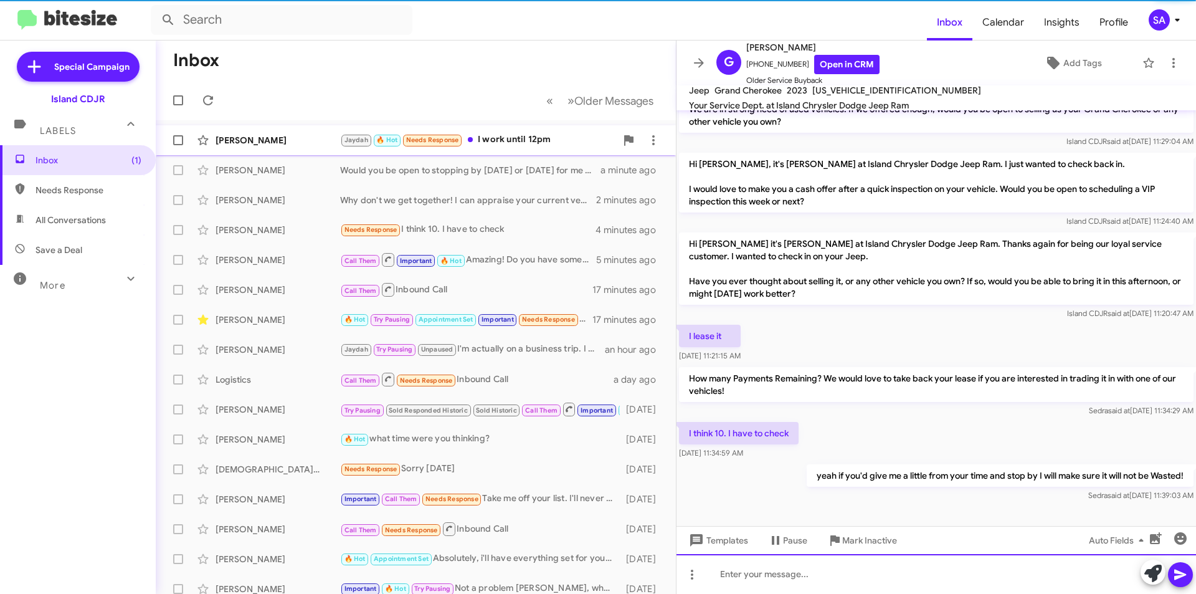
scroll to position [52, 0]
click at [338, 135] on div "[PERSON_NAME]" at bounding box center [278, 140] width 125 height 12
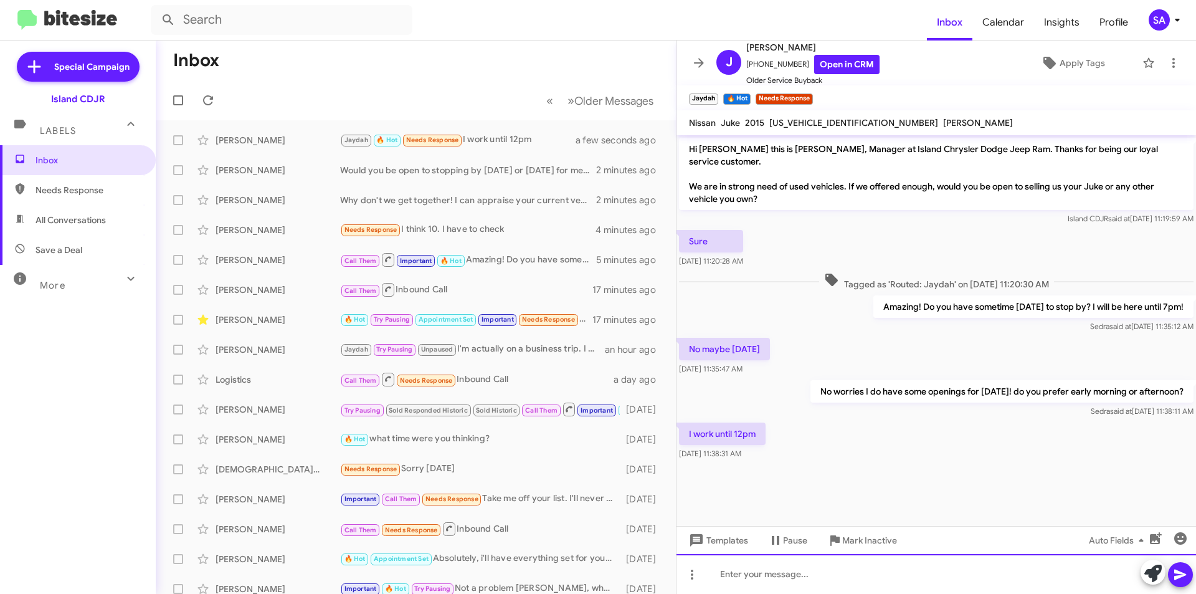
click at [790, 575] on div at bounding box center [937, 574] width 520 height 40
click at [778, 575] on div "How does 2:15 sounds?" at bounding box center [937, 574] width 520 height 40
click at [822, 573] on div "How does 2:15 sounds?" at bounding box center [937, 574] width 520 height 40
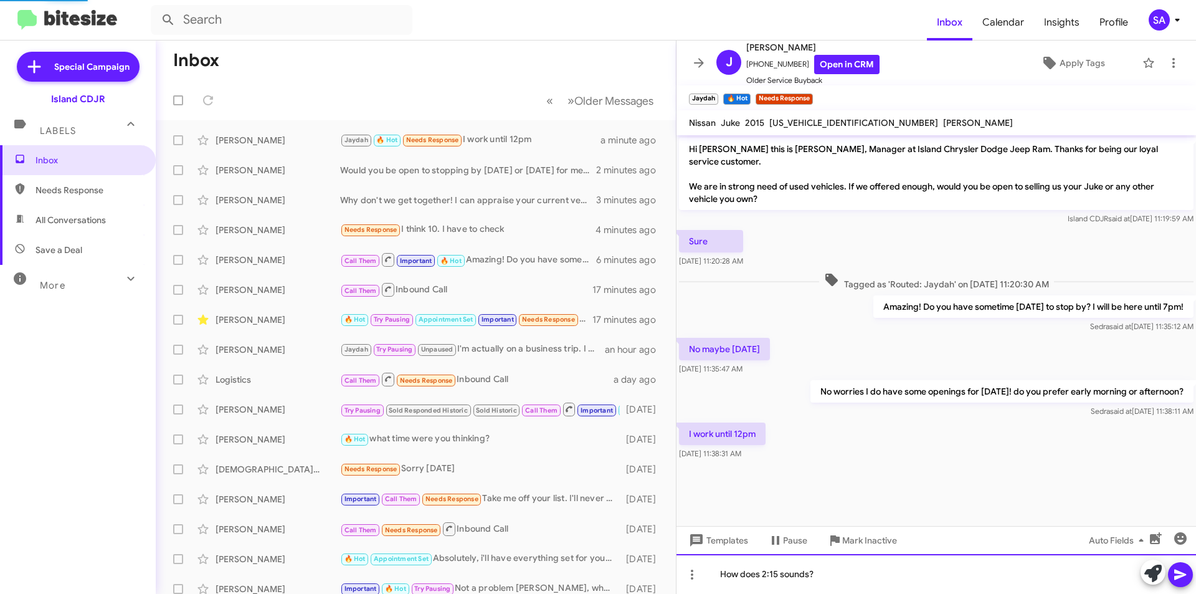
click at [822, 573] on div "How does 2:15 sounds?" at bounding box center [937, 574] width 520 height 40
click at [783, 575] on div "How does 2:15 sounds?" at bounding box center [937, 574] width 520 height 40
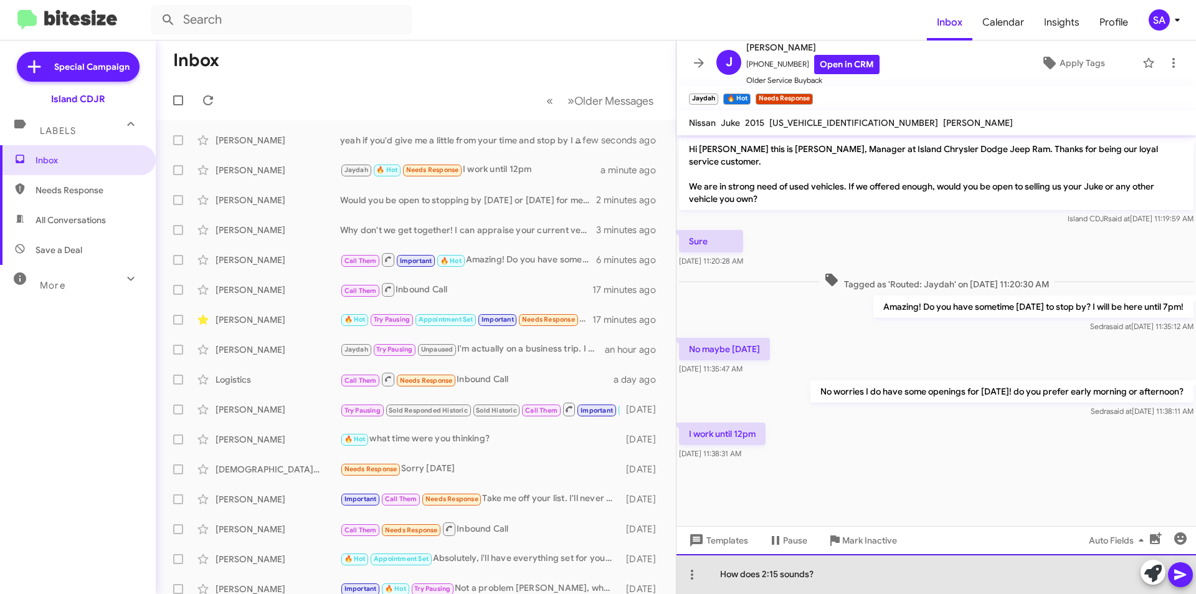
click at [783, 575] on div "How does 2:15 sounds?" at bounding box center [937, 574] width 520 height 40
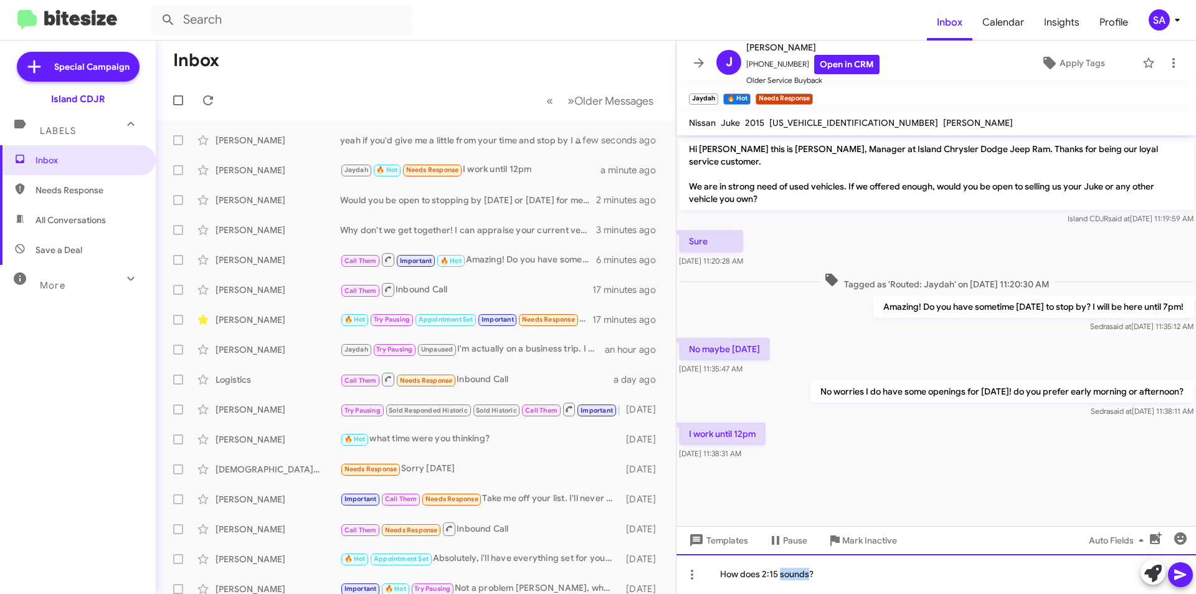
click at [782, 571] on div "How does 2:15 sounds?" at bounding box center [937, 574] width 520 height 40
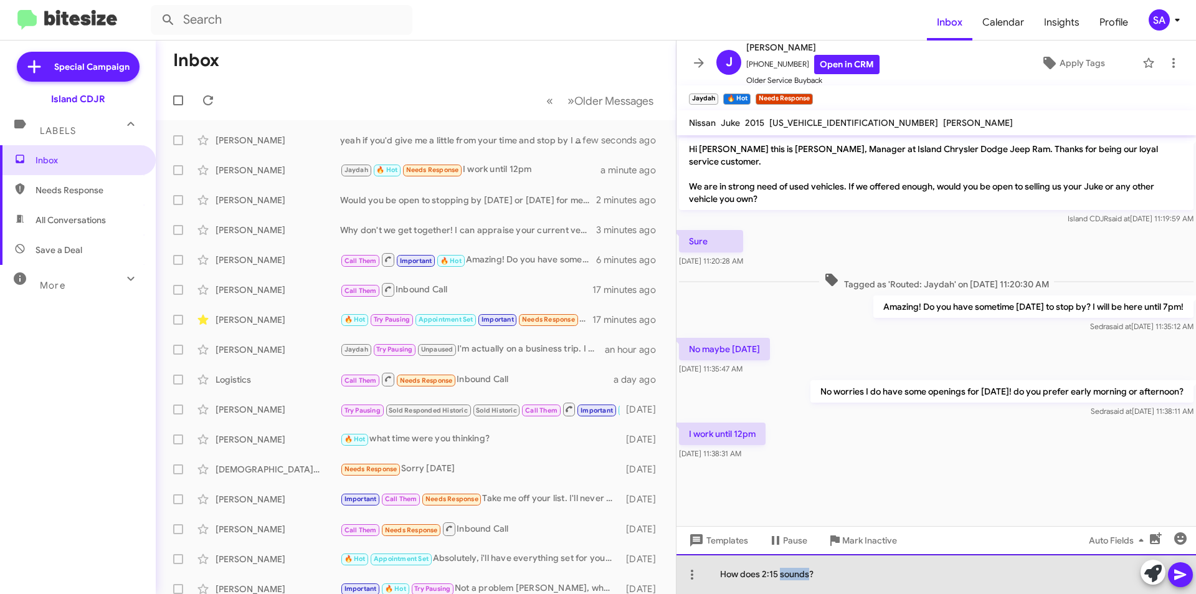
click at [780, 572] on div "How does 2:15 sounds?" at bounding box center [937, 574] width 520 height 40
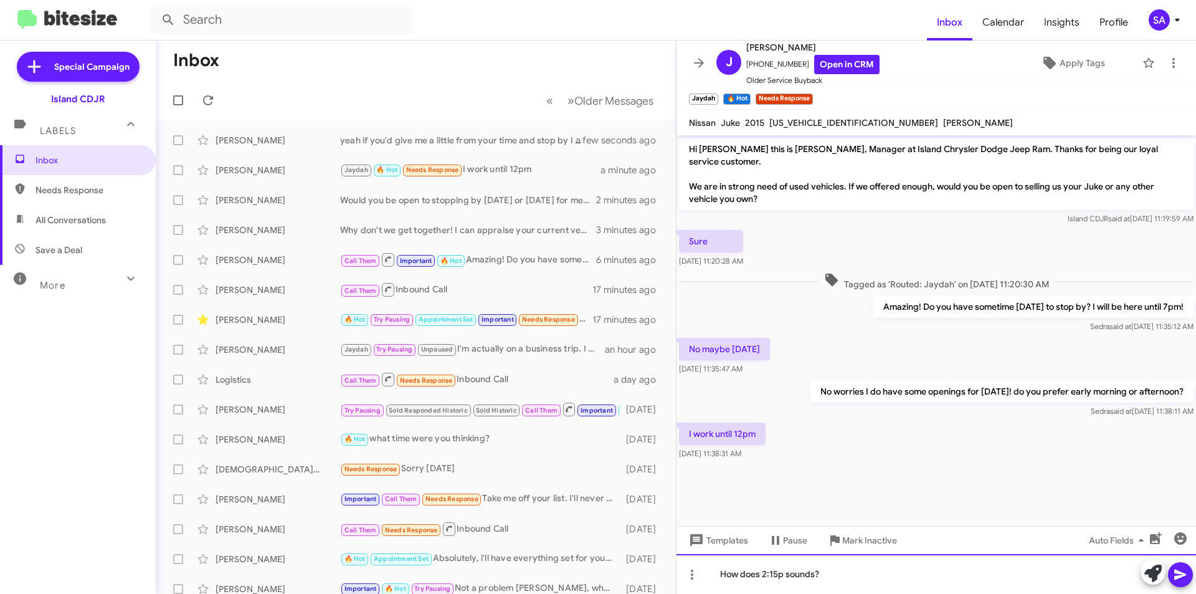
click at [856, 580] on div "How does 2:15p sounds?" at bounding box center [937, 574] width 520 height 40
click at [1187, 575] on icon at bounding box center [1180, 574] width 15 height 15
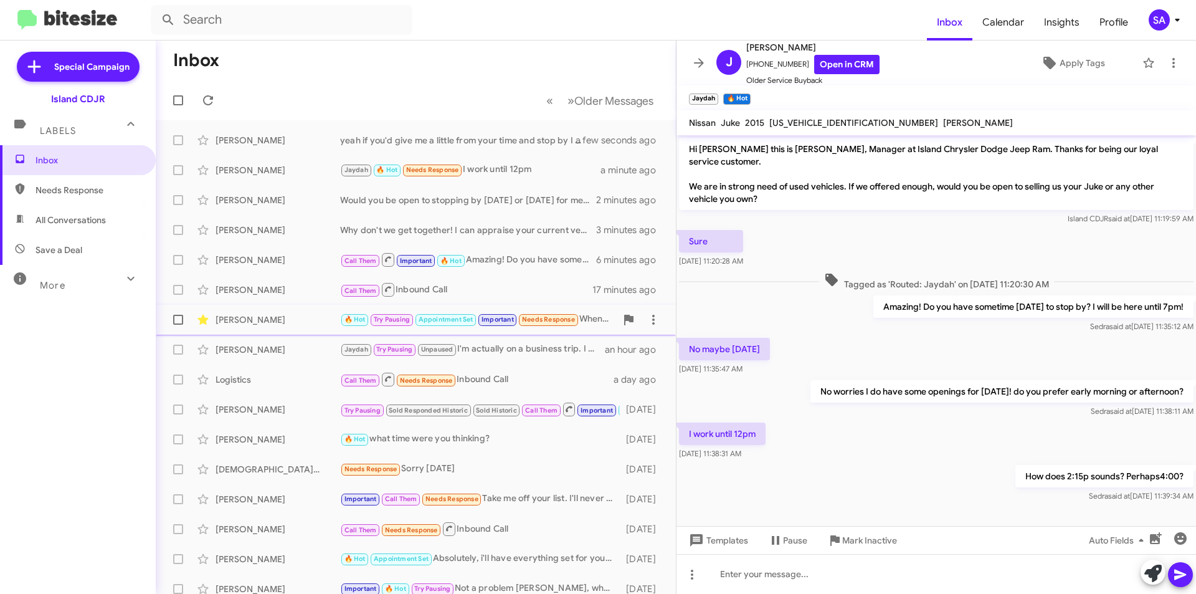
click at [300, 321] on div "[PERSON_NAME]" at bounding box center [278, 319] width 125 height 12
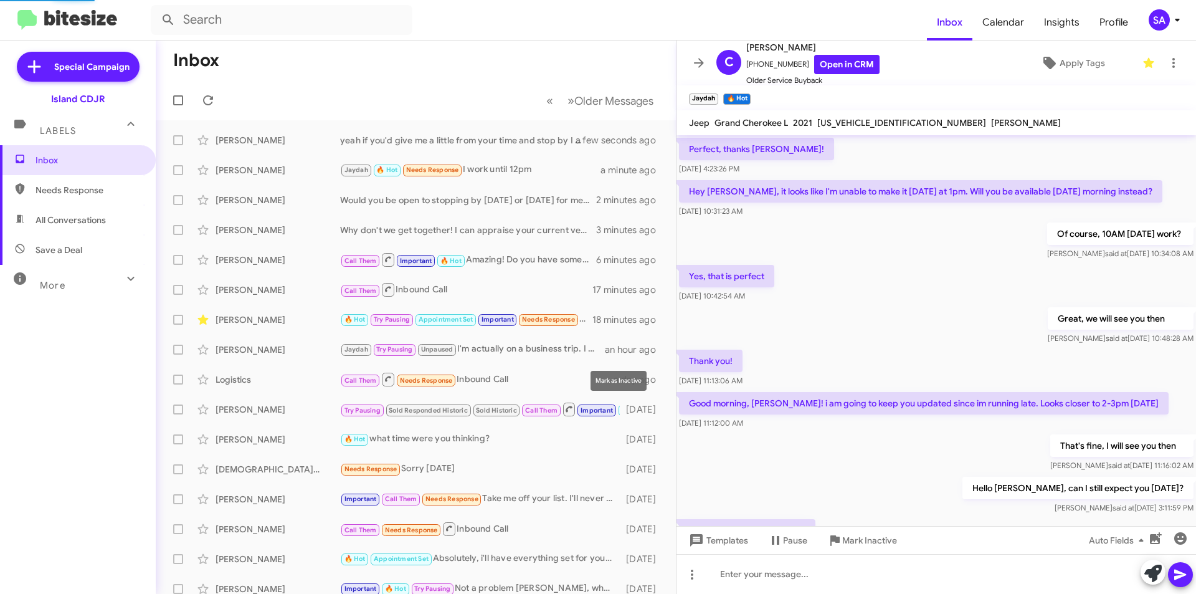
scroll to position [518, 0]
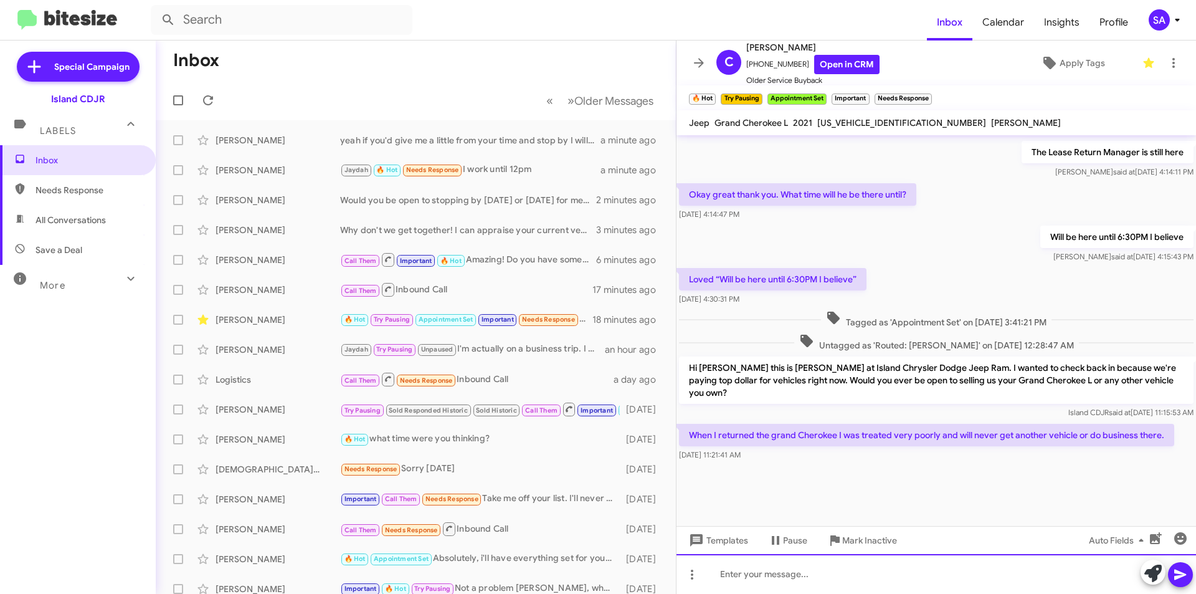
click at [762, 578] on div at bounding box center [937, 574] width 520 height 40
click at [768, 59] on span "+17186893244 Open in CRM" at bounding box center [813, 64] width 133 height 19
copy span "17186893244"
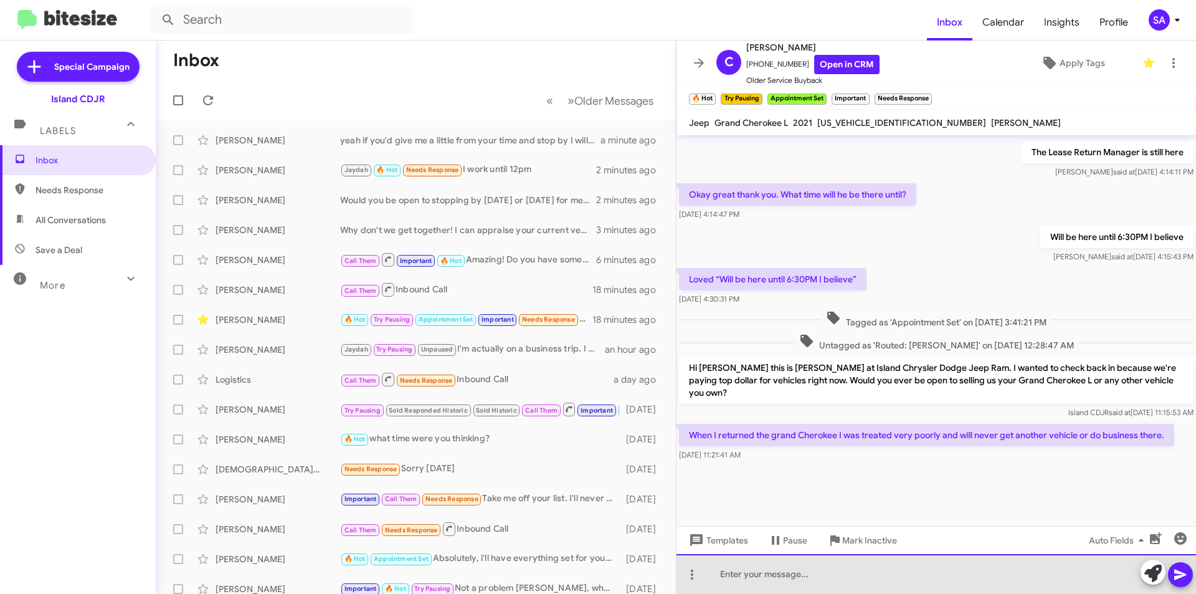
click at [786, 565] on div at bounding box center [937, 574] width 520 height 40
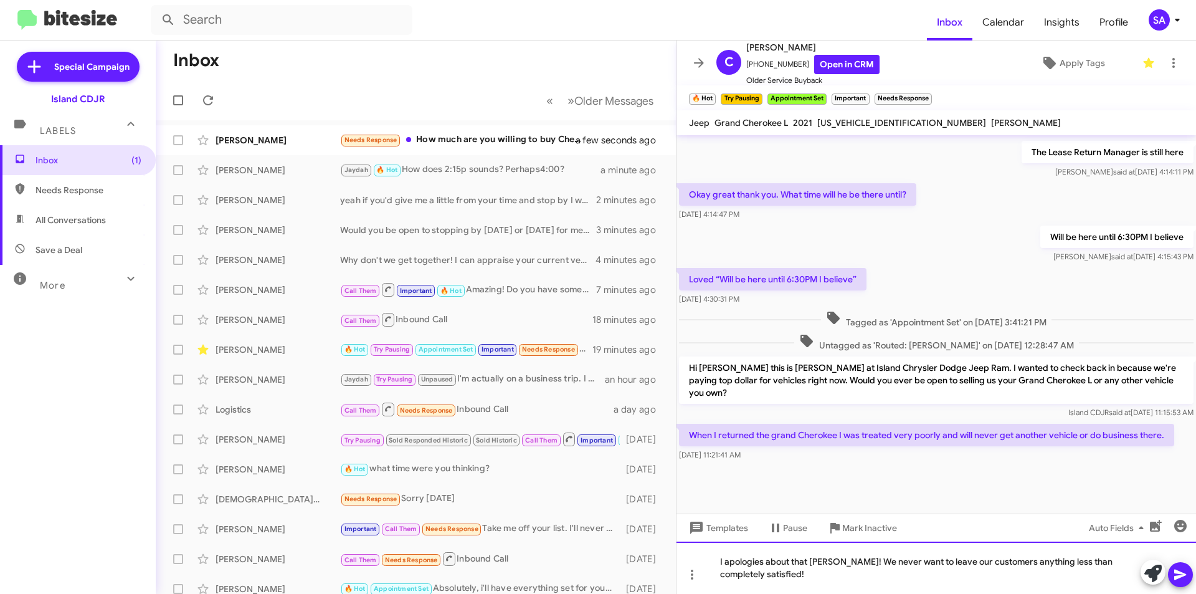
click at [904, 582] on div "I apologies about that chris! We never want to leave our customers anything les…" at bounding box center [937, 568] width 520 height 52
click at [1187, 571] on icon at bounding box center [1180, 574] width 15 height 15
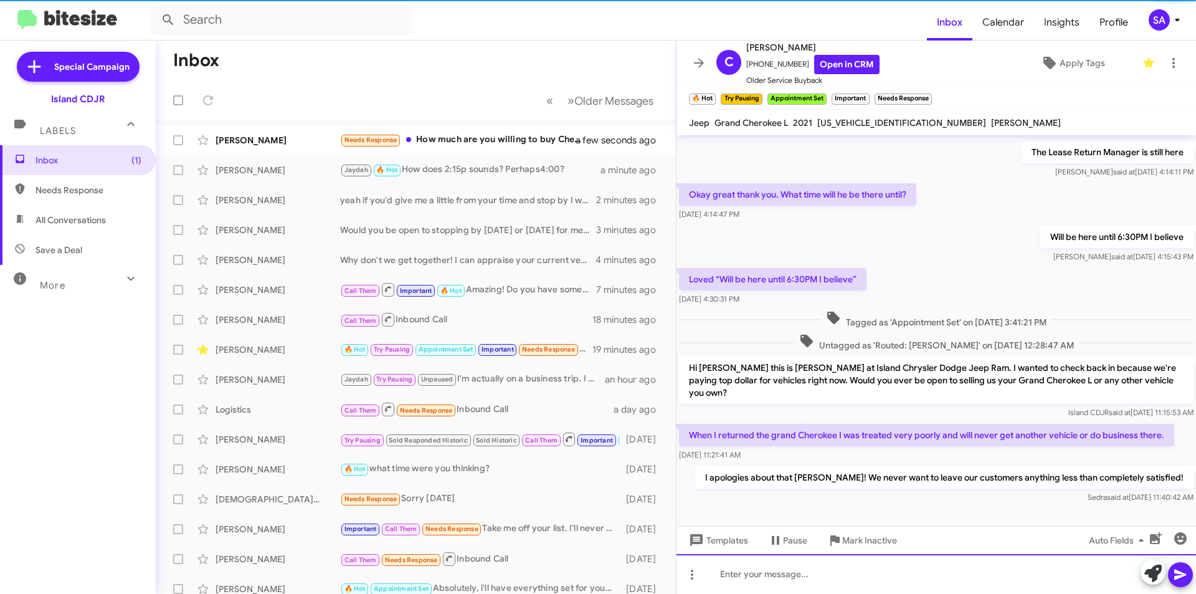
scroll to position [0, 0]
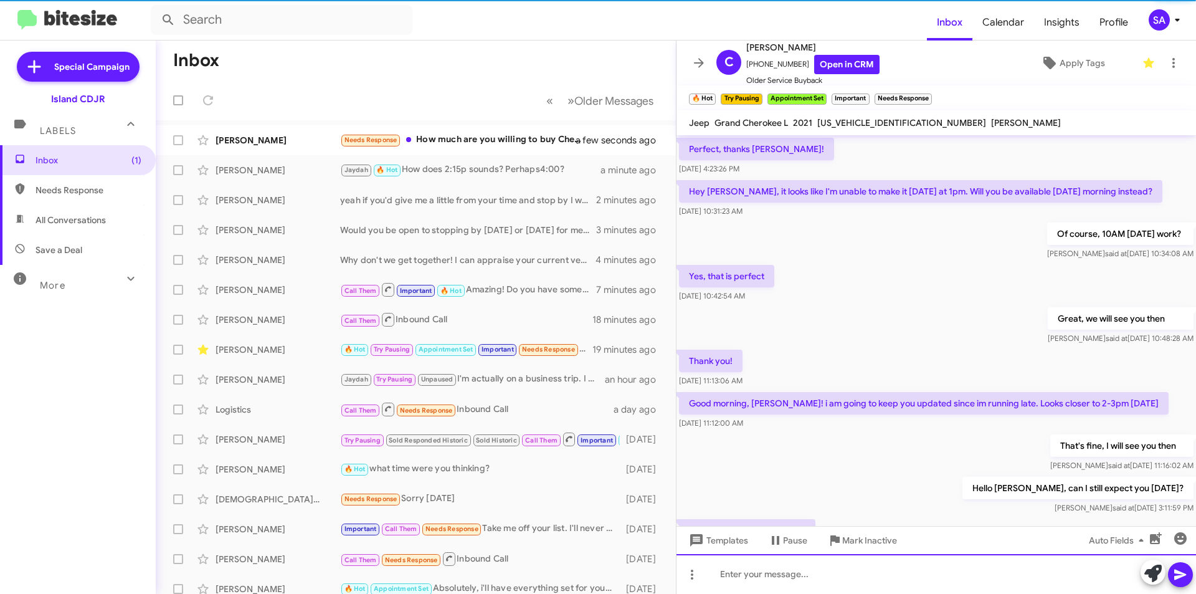
click at [934, 573] on div at bounding box center [937, 574] width 520 height 40
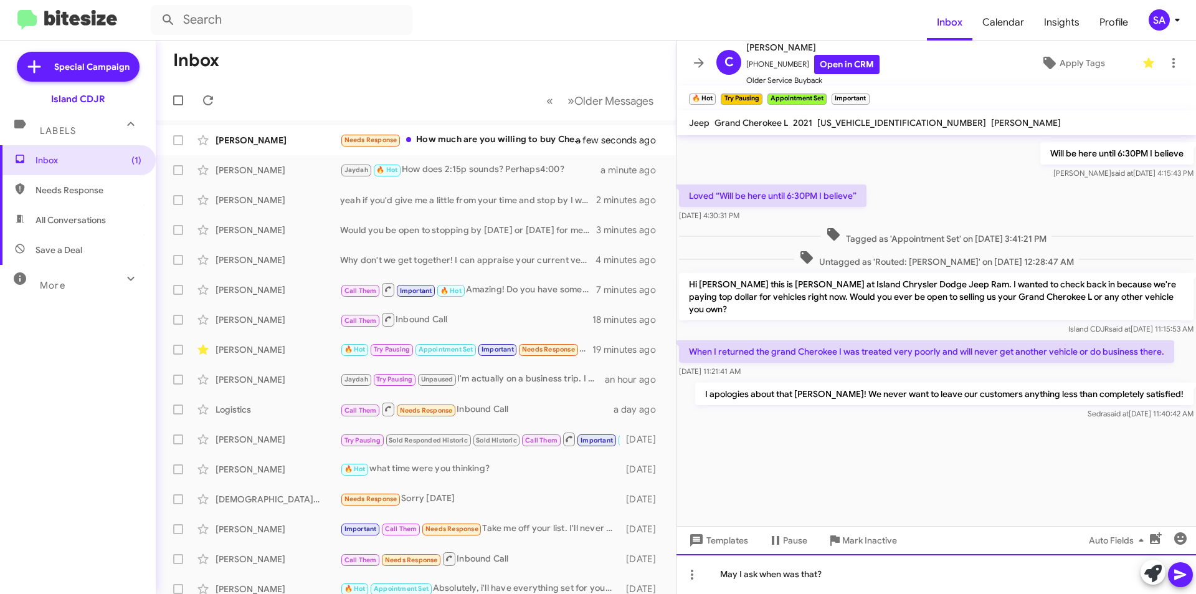
scroll to position [1778, 0]
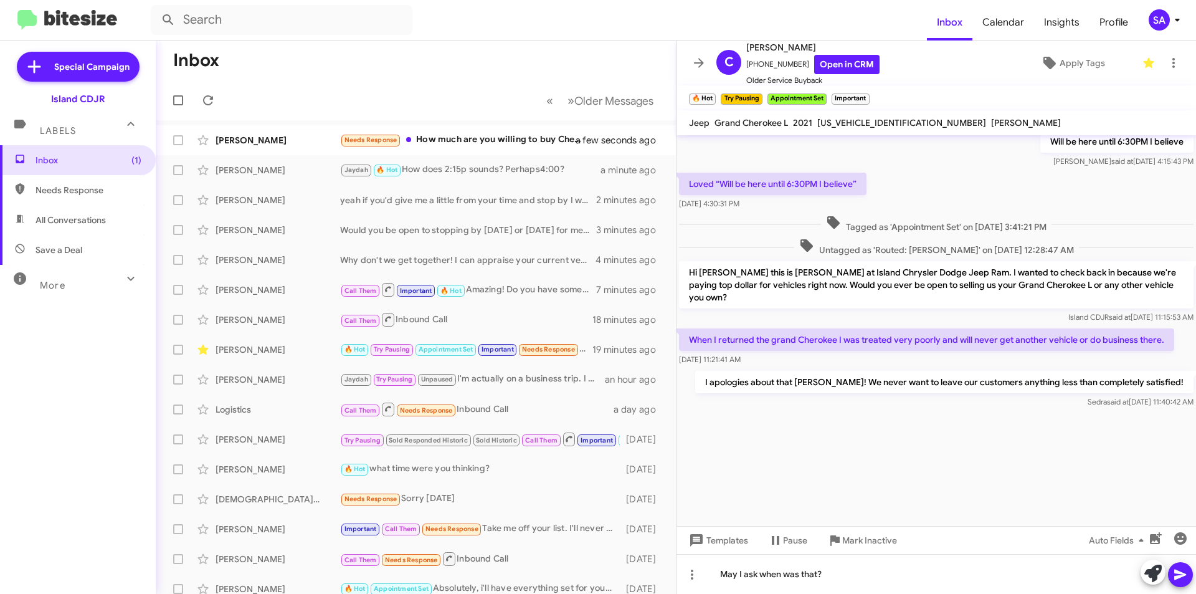
click at [1185, 568] on icon at bounding box center [1180, 574] width 15 height 15
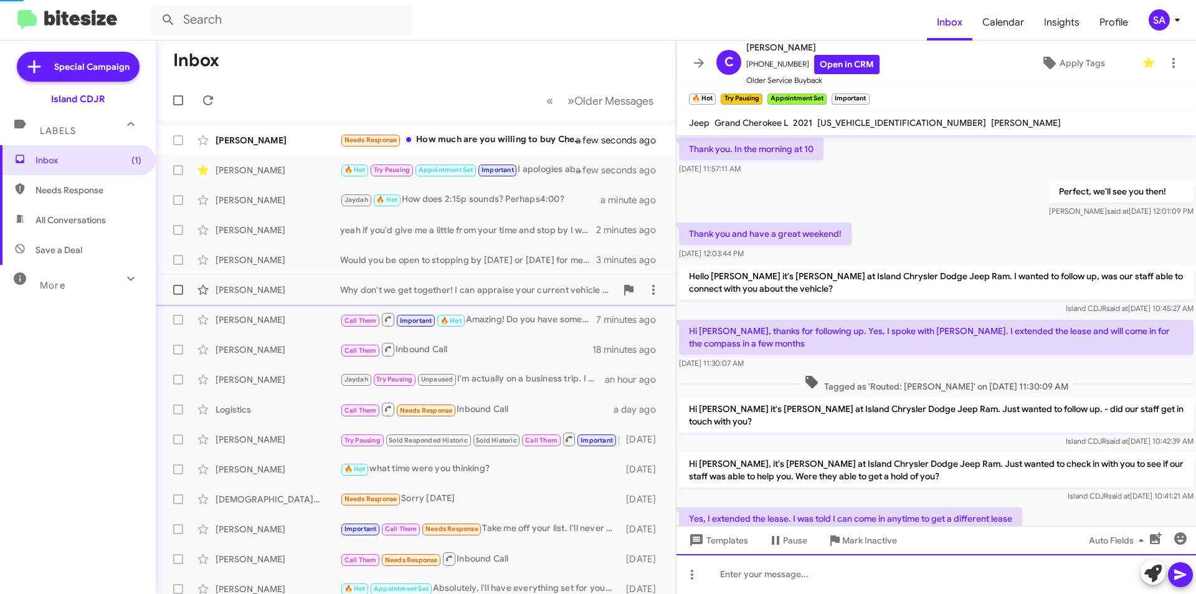
scroll to position [62, 0]
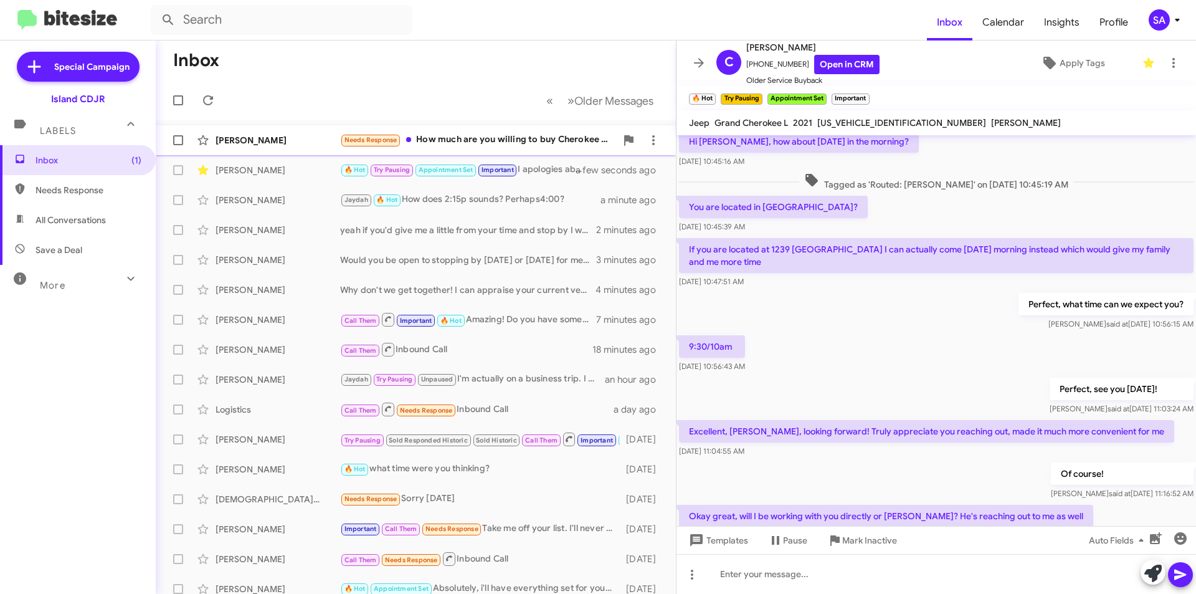
click at [236, 136] on div "[PERSON_NAME]" at bounding box center [278, 140] width 125 height 12
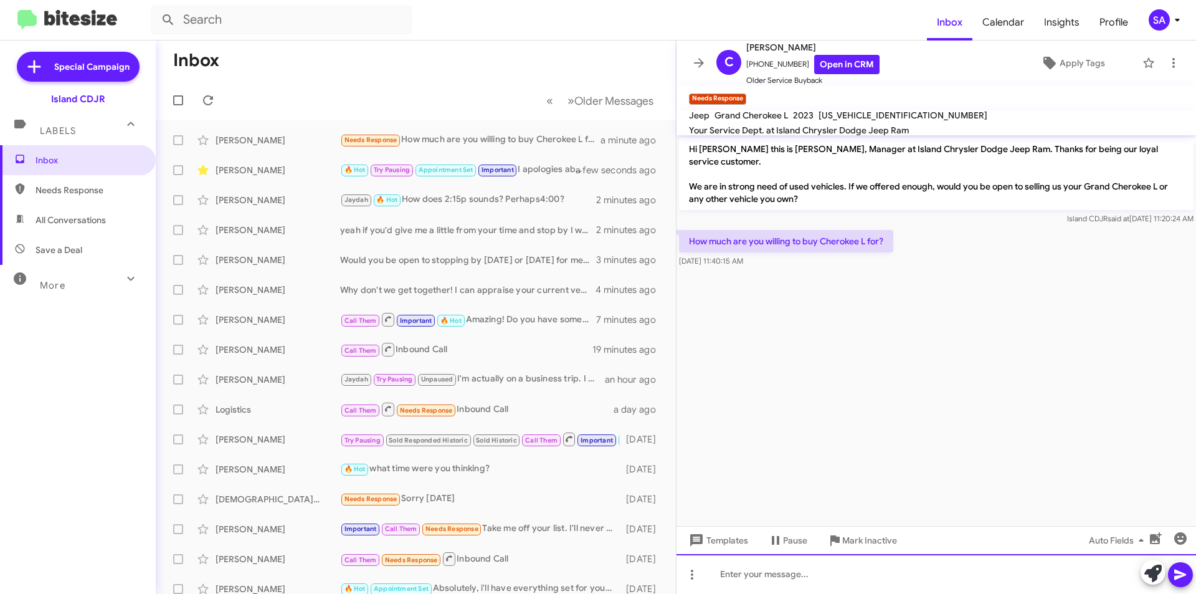
click at [798, 564] on div at bounding box center [937, 574] width 520 height 40
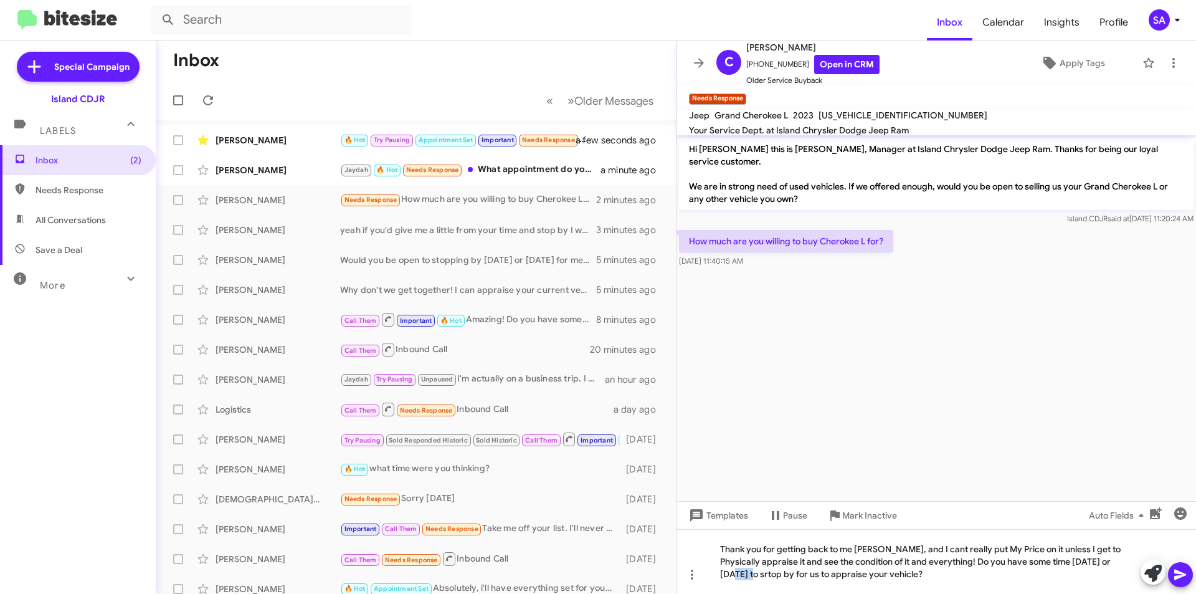
click at [762, 275] on div at bounding box center [937, 273] width 520 height 6
click at [892, 575] on div "Thank you for getting back to me Chris, and I cant really put My Price on it un…" at bounding box center [937, 561] width 520 height 65
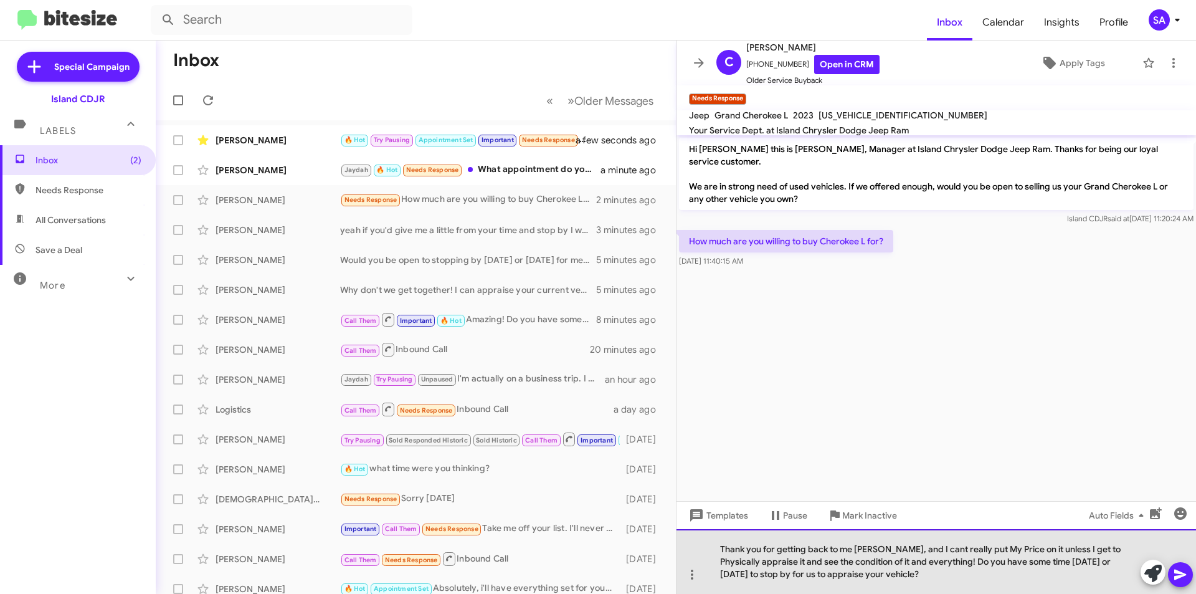
click at [892, 575] on div "Thank you for getting back to me Chris, and I cant really put My Price on it un…" at bounding box center [937, 561] width 520 height 65
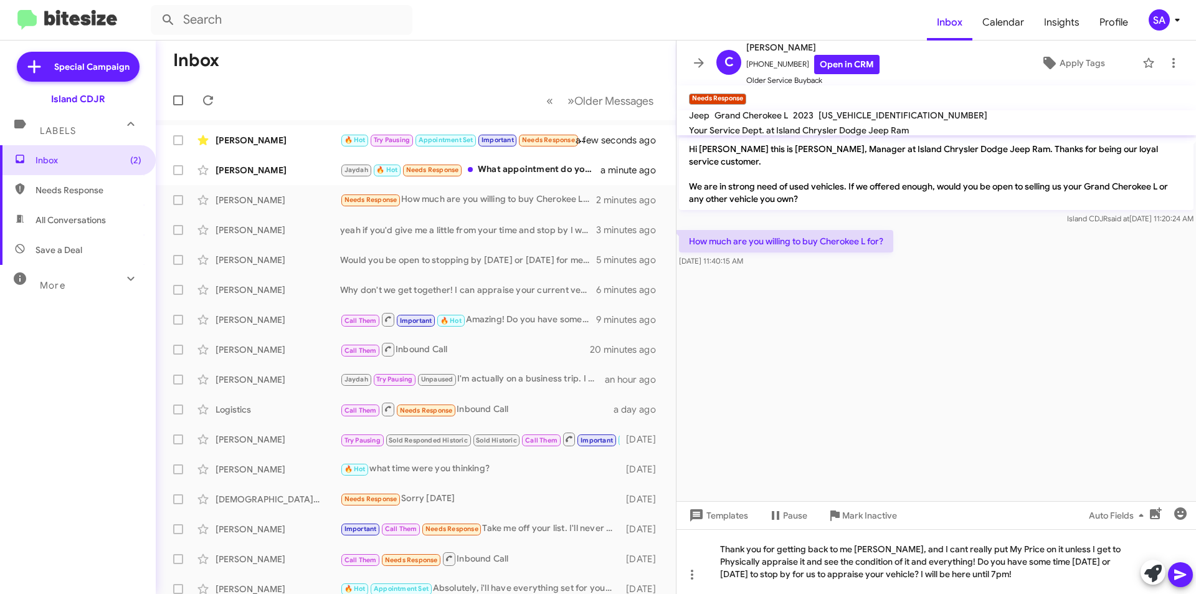
click at [1189, 576] on button at bounding box center [1180, 574] width 25 height 25
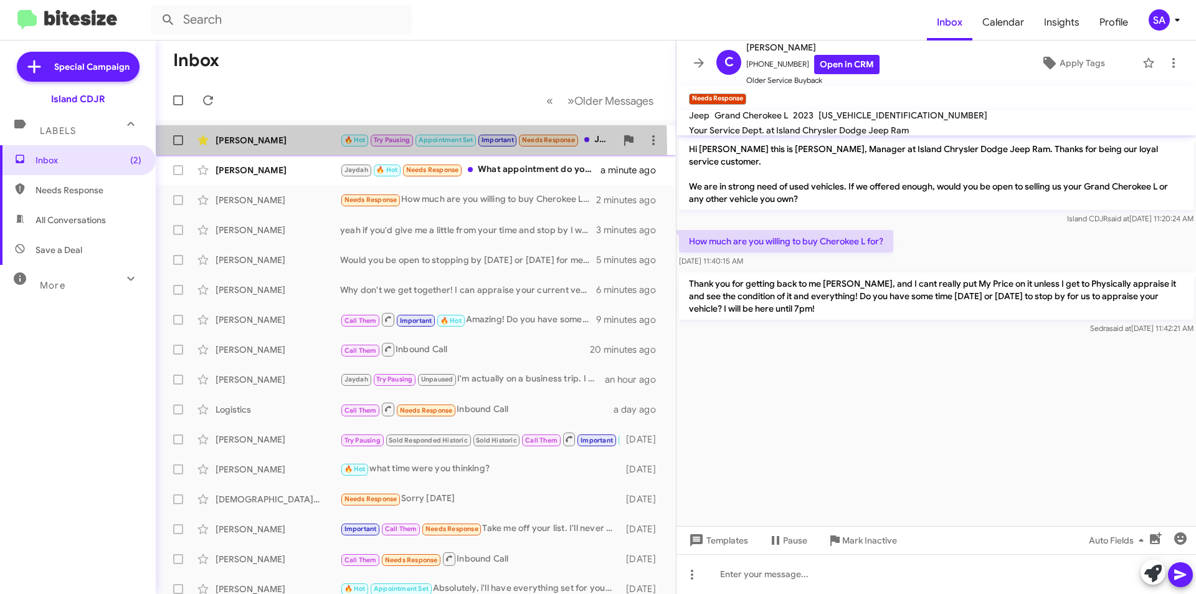
click at [259, 148] on div "Christopher Vallario 🔥 Hot Try Pausing Appointment Set Important Needs Response…" at bounding box center [416, 140] width 500 height 25
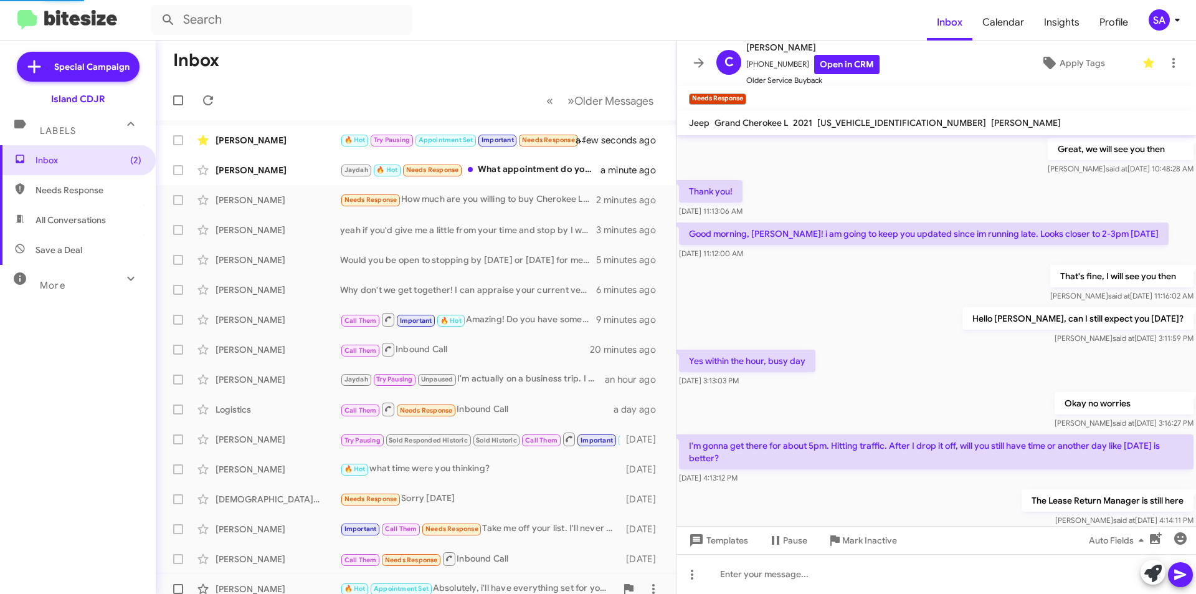
scroll to position [530, 0]
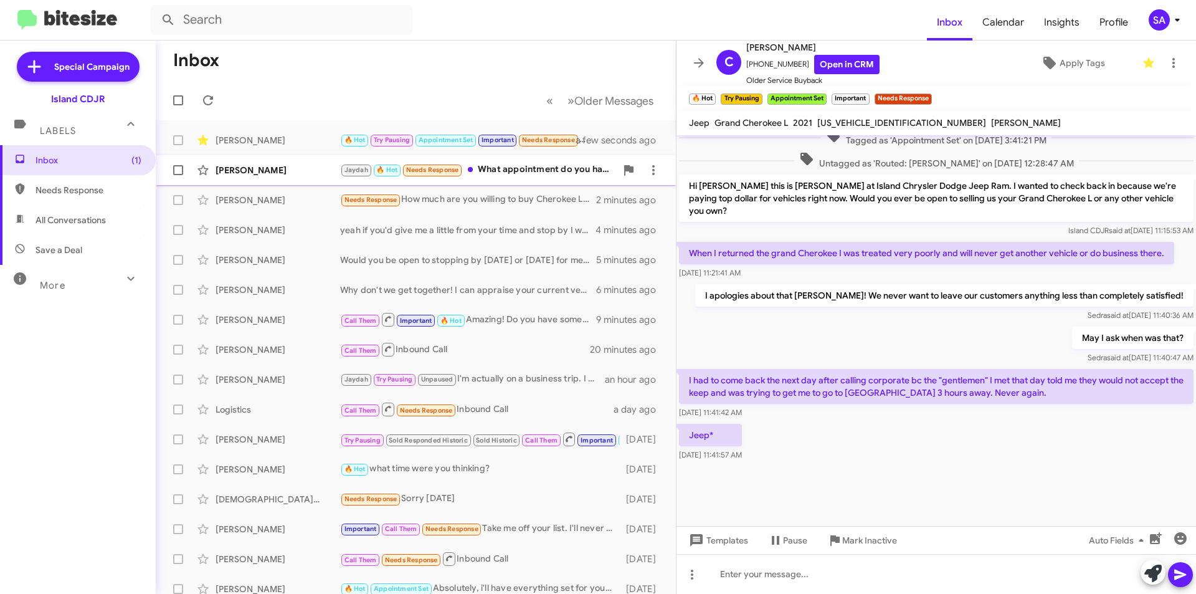
click at [275, 170] on div "[PERSON_NAME]" at bounding box center [278, 170] width 125 height 12
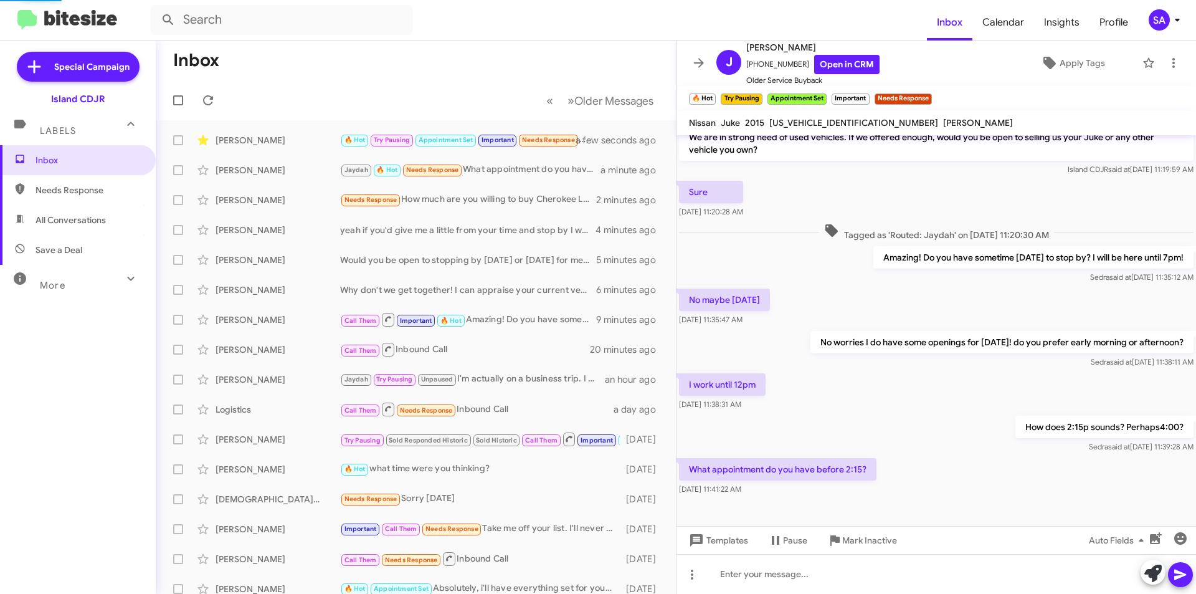
scroll to position [37, 0]
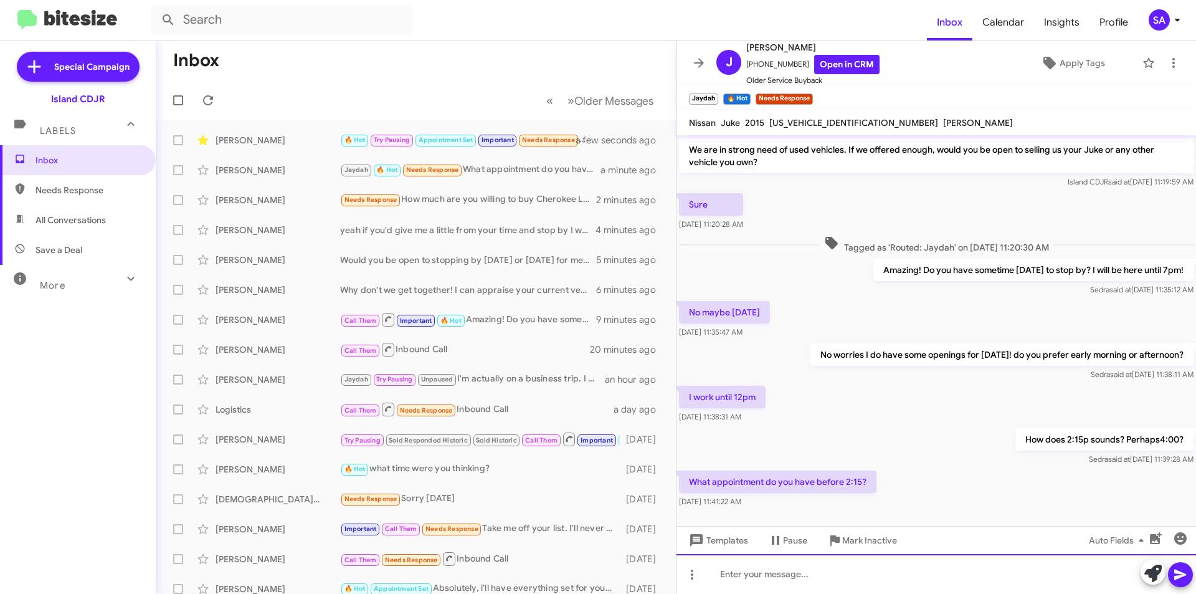
click at [827, 558] on div at bounding box center [937, 574] width 520 height 40
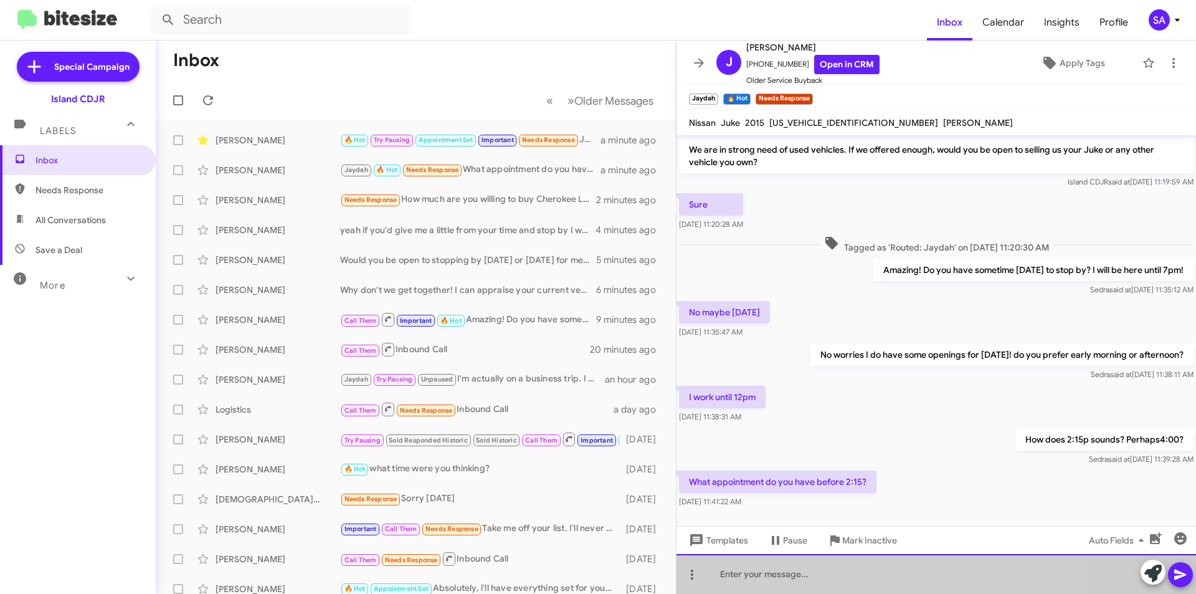
click at [827, 558] on div at bounding box center [937, 574] width 520 height 40
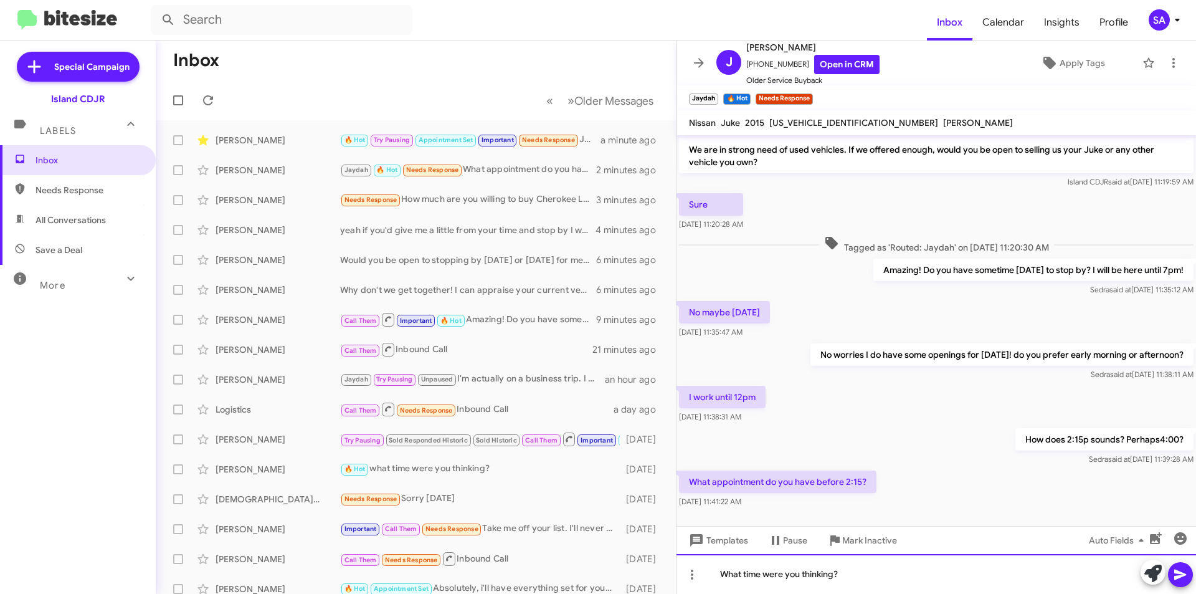
click at [871, 581] on div "What time were you thinking?" at bounding box center [937, 574] width 520 height 40
click at [854, 578] on div "What time were you thinking?" at bounding box center [937, 574] width 520 height 40
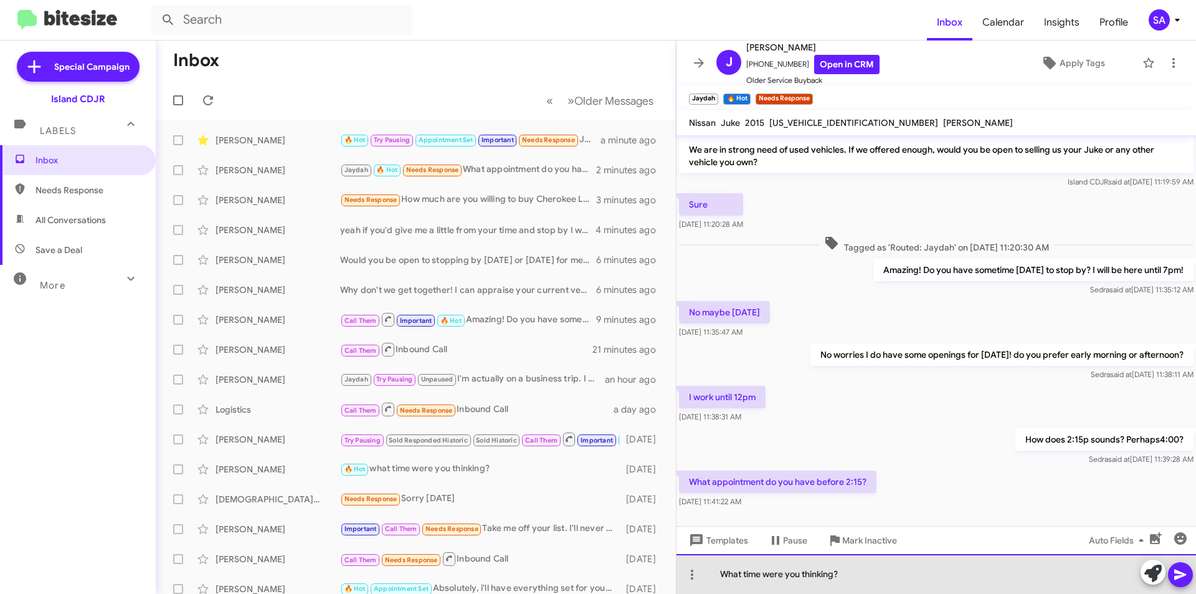
click at [854, 578] on div "What time were you thinking?" at bounding box center [937, 574] width 520 height 40
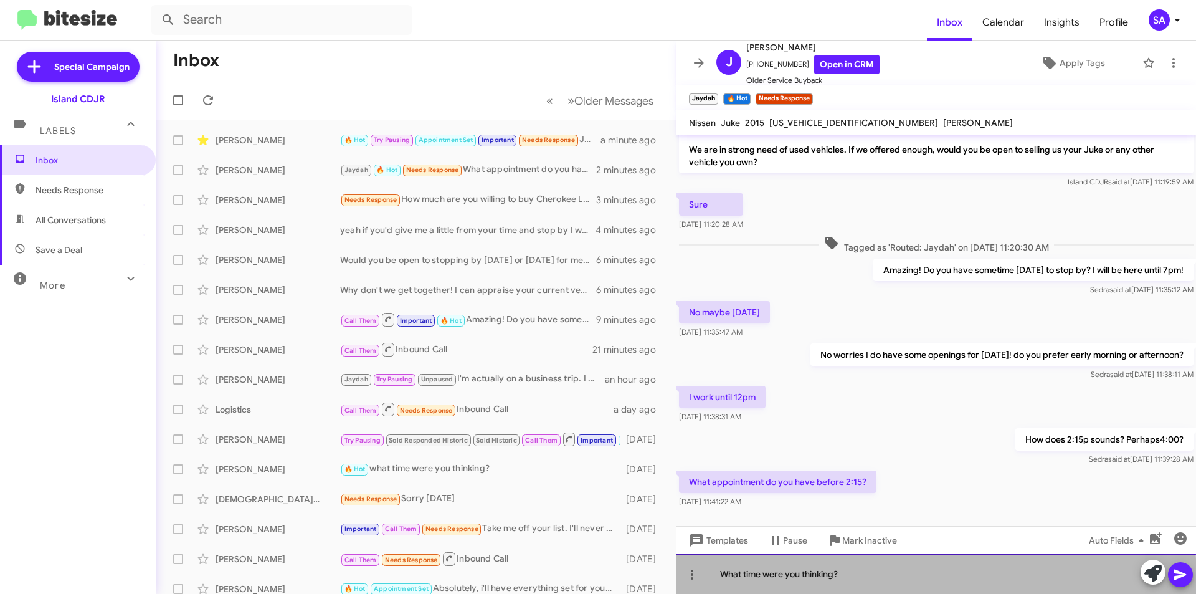
click at [854, 578] on div "What time were you thinking?" at bounding box center [937, 574] width 520 height 40
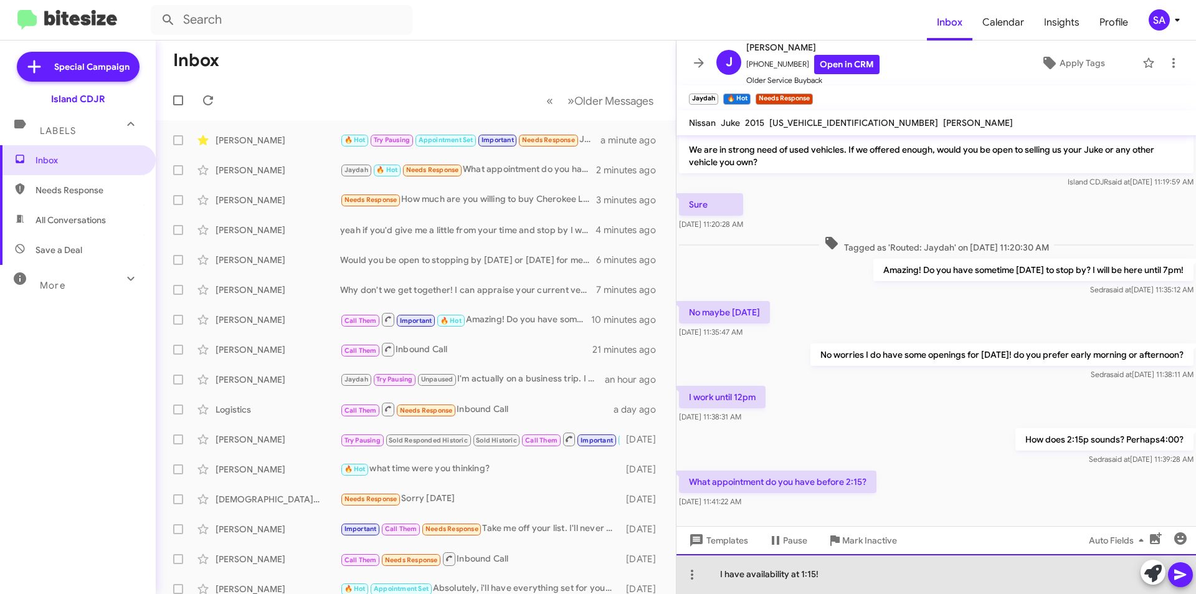
click at [820, 578] on div "I have availability at 1:15!" at bounding box center [937, 574] width 520 height 40
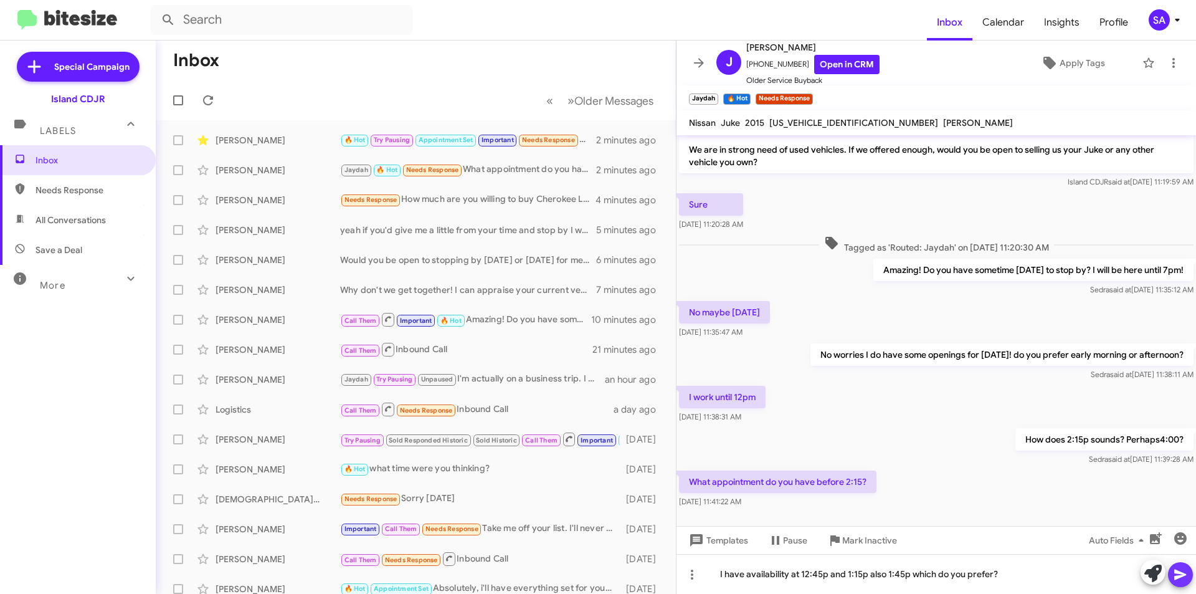
click at [1178, 571] on icon at bounding box center [1181, 575] width 12 height 11
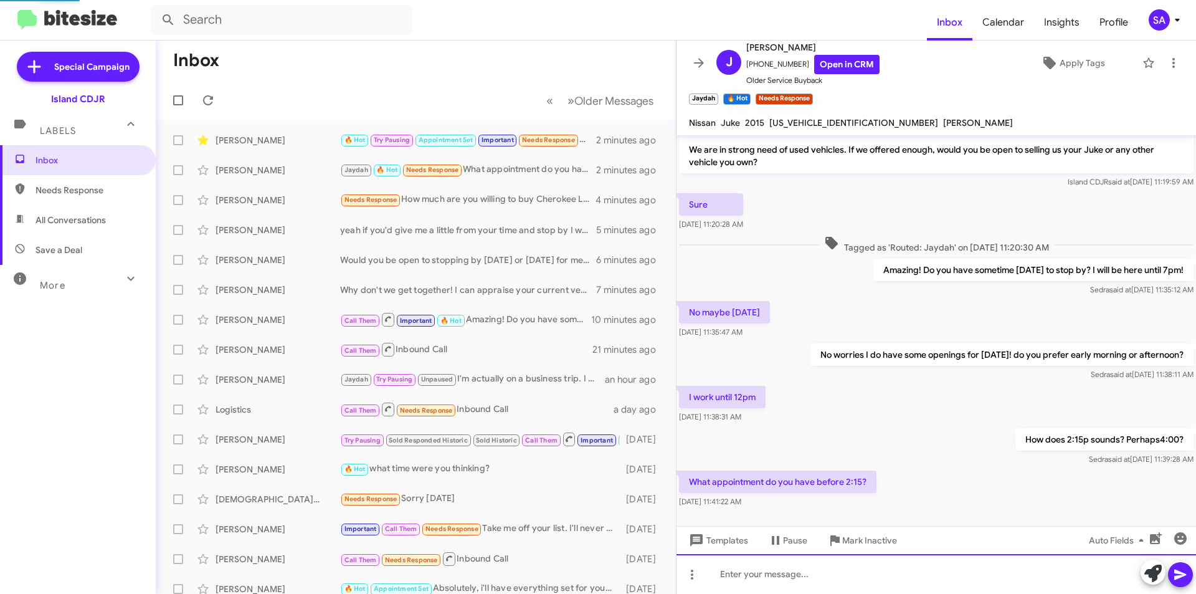
scroll to position [82, 0]
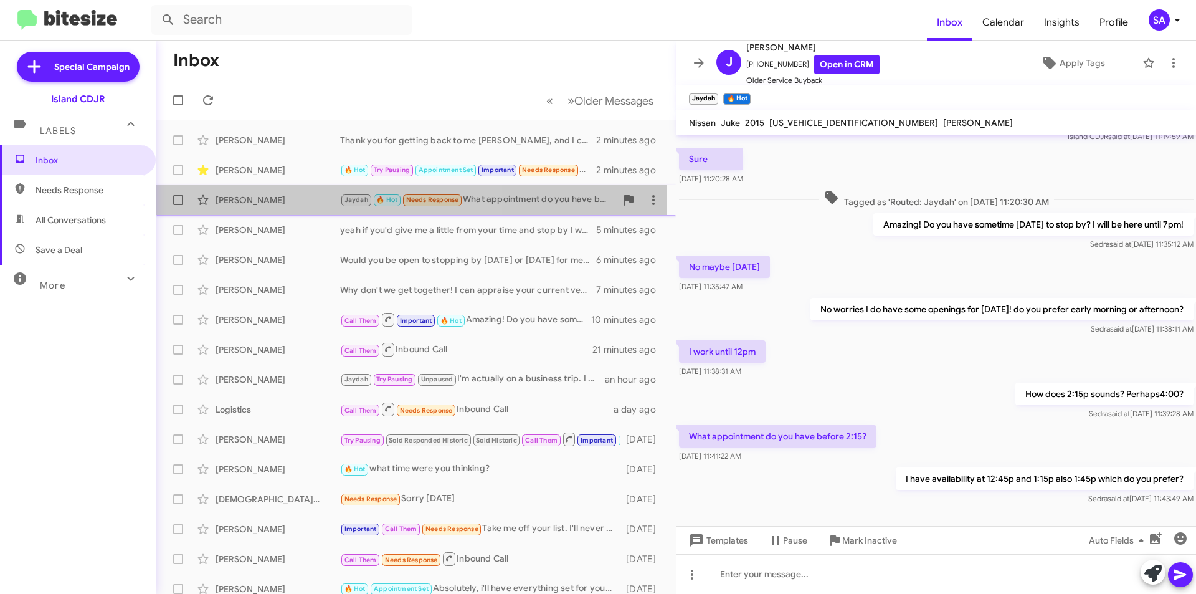
click at [268, 195] on div "[PERSON_NAME]" at bounding box center [278, 200] width 125 height 12
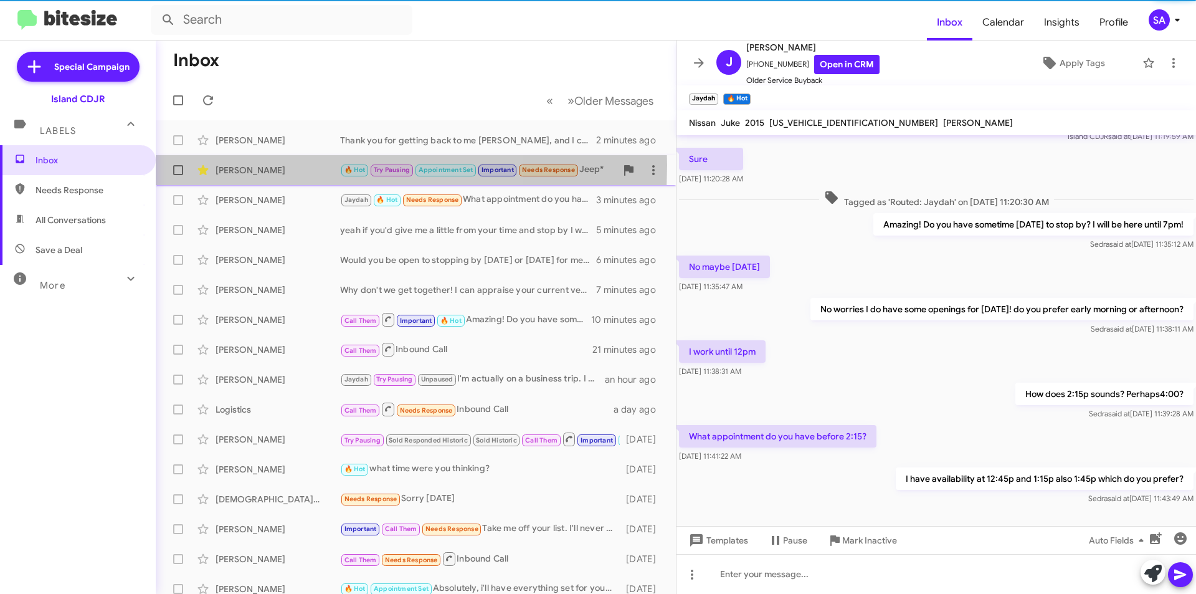
click at [279, 165] on div "[PERSON_NAME]" at bounding box center [278, 170] width 125 height 12
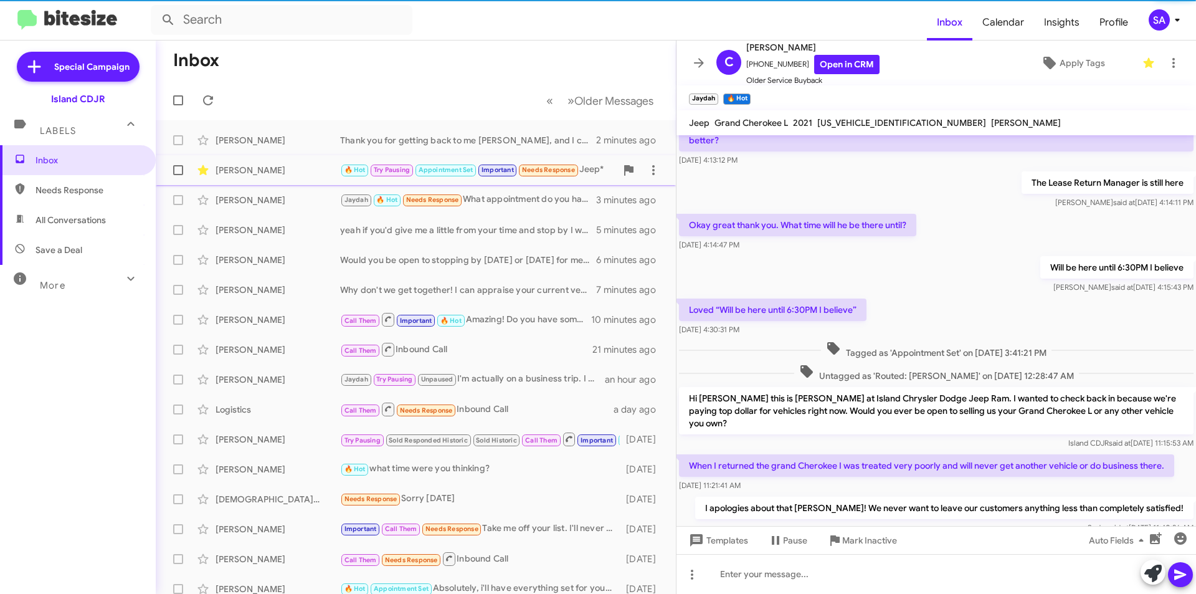
scroll to position [276, 0]
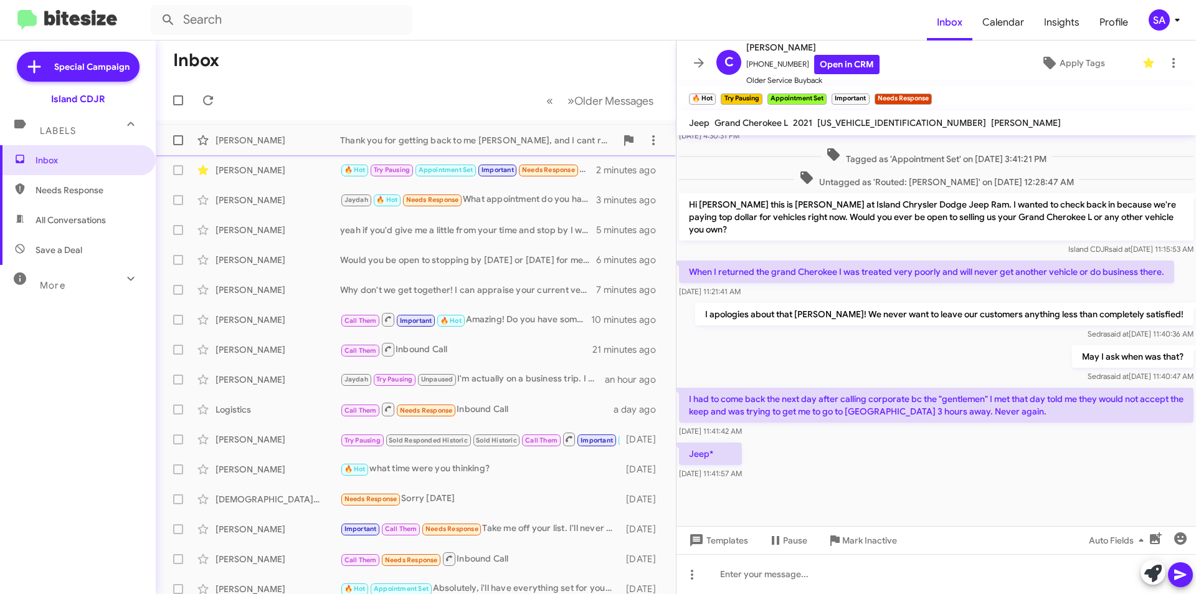
click at [348, 147] on div "Christopher Cornacchio Thank you for getting back to me Chris, and I cant reall…" at bounding box center [416, 140] width 500 height 25
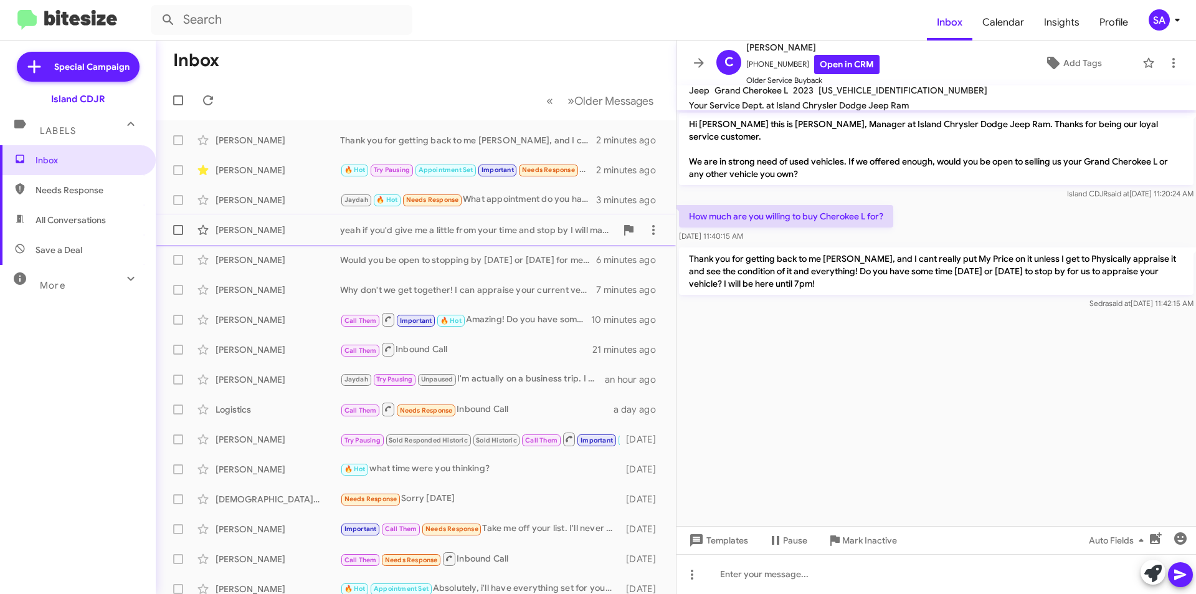
click at [280, 232] on div "[PERSON_NAME]" at bounding box center [278, 230] width 125 height 12
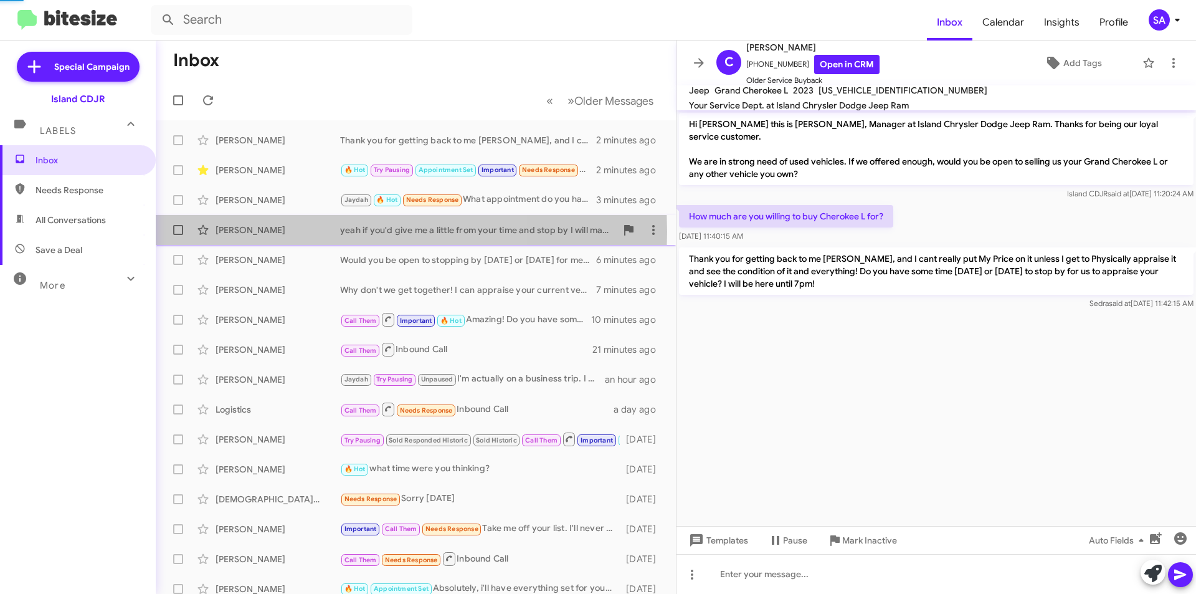
scroll to position [52, 0]
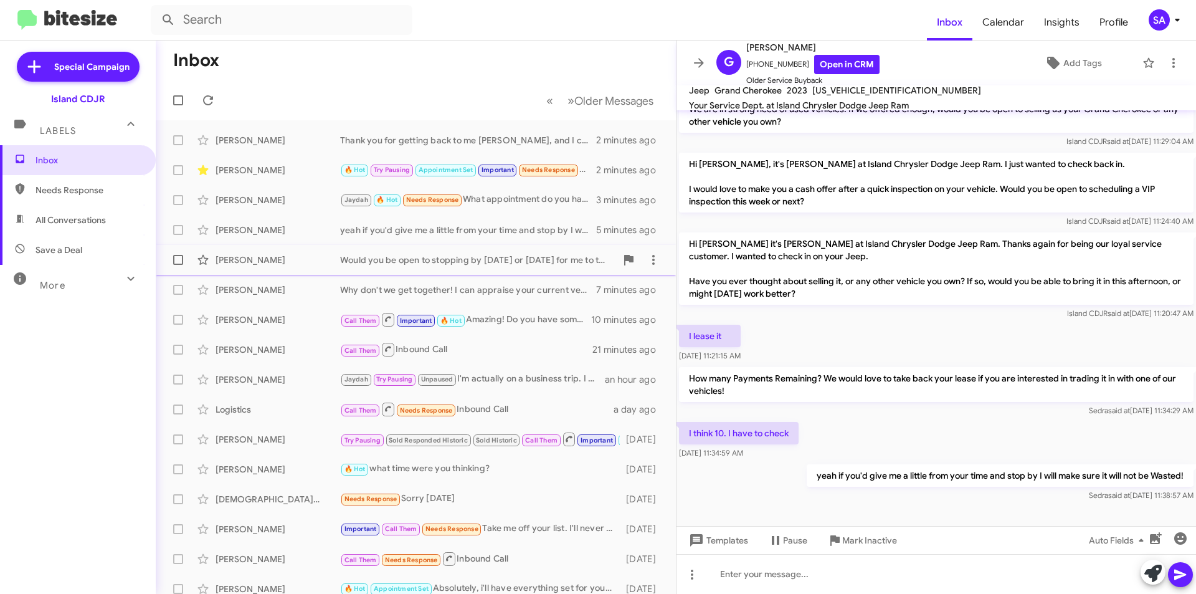
click at [279, 262] on div "[PERSON_NAME]" at bounding box center [278, 260] width 125 height 12
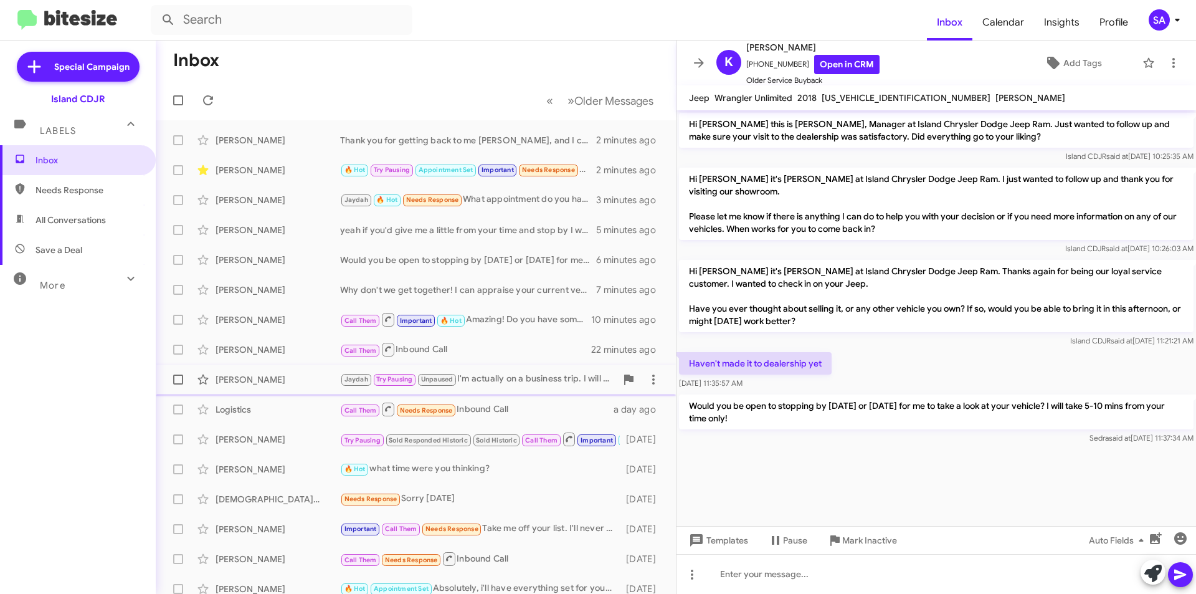
click at [315, 380] on div "[PERSON_NAME]" at bounding box center [278, 379] width 125 height 12
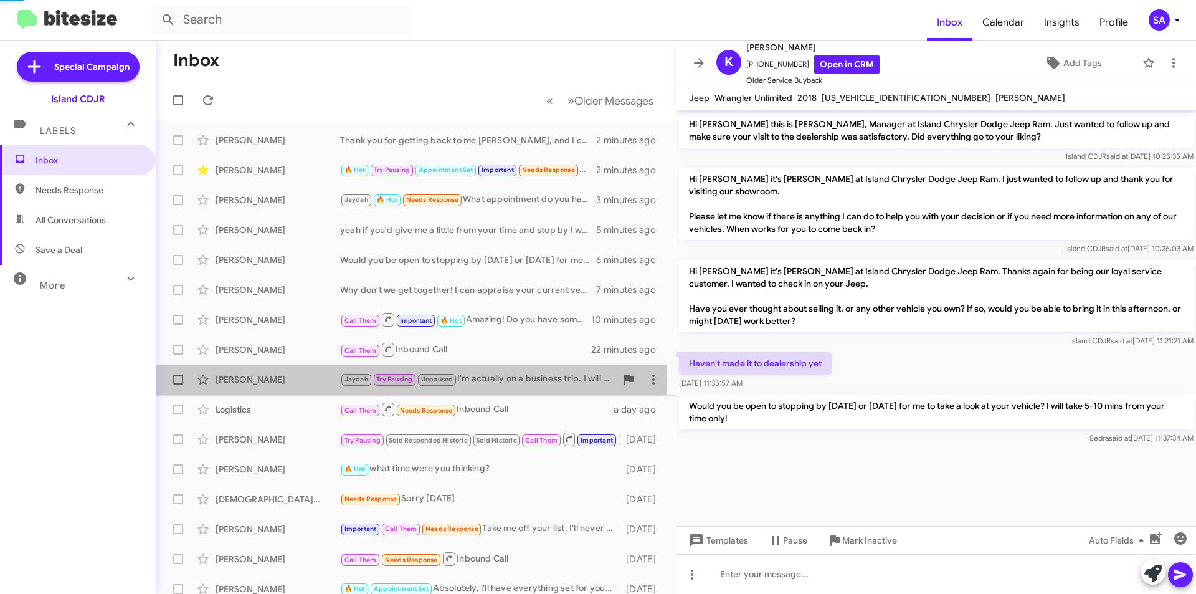
scroll to position [302, 0]
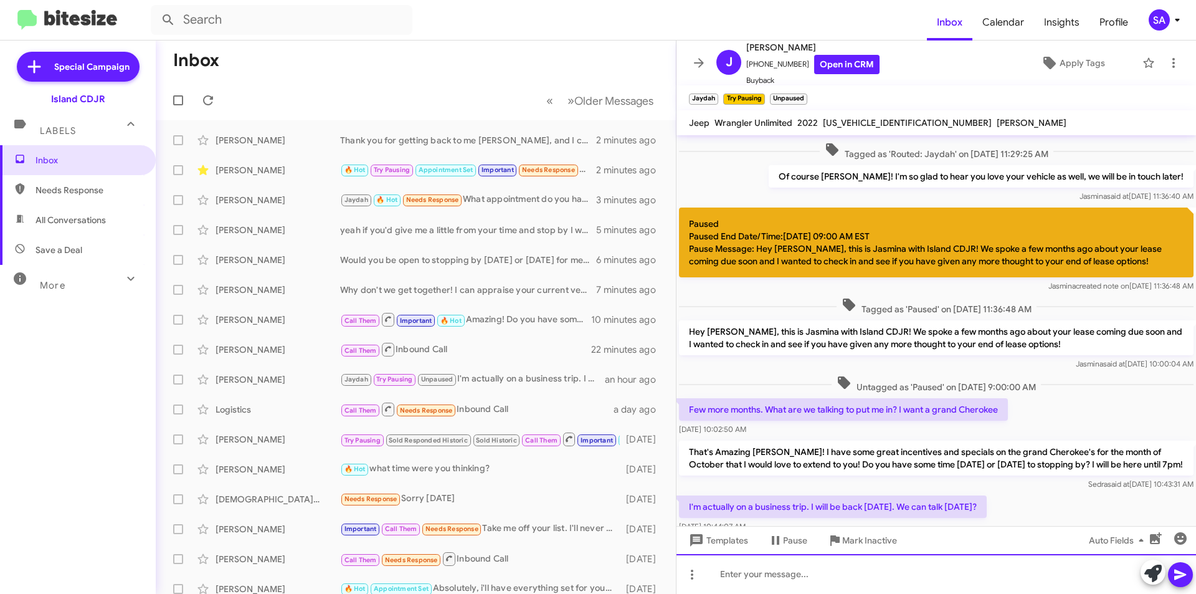
click at [931, 574] on div at bounding box center [937, 574] width 520 height 40
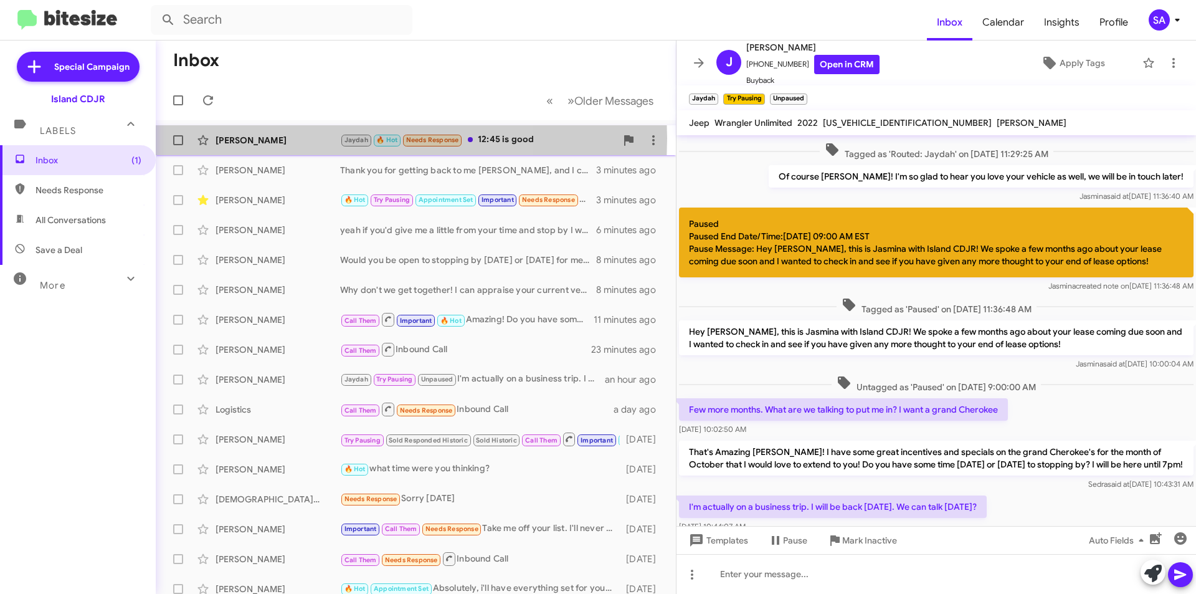
click at [284, 138] on div "[PERSON_NAME]" at bounding box center [278, 140] width 125 height 12
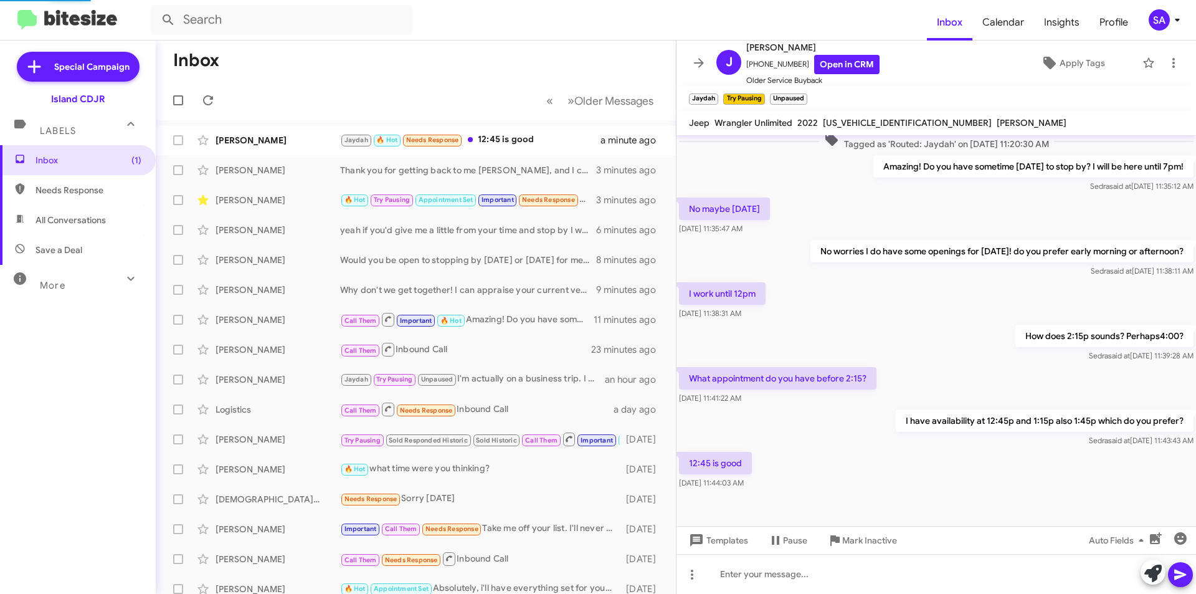
scroll to position [128, 0]
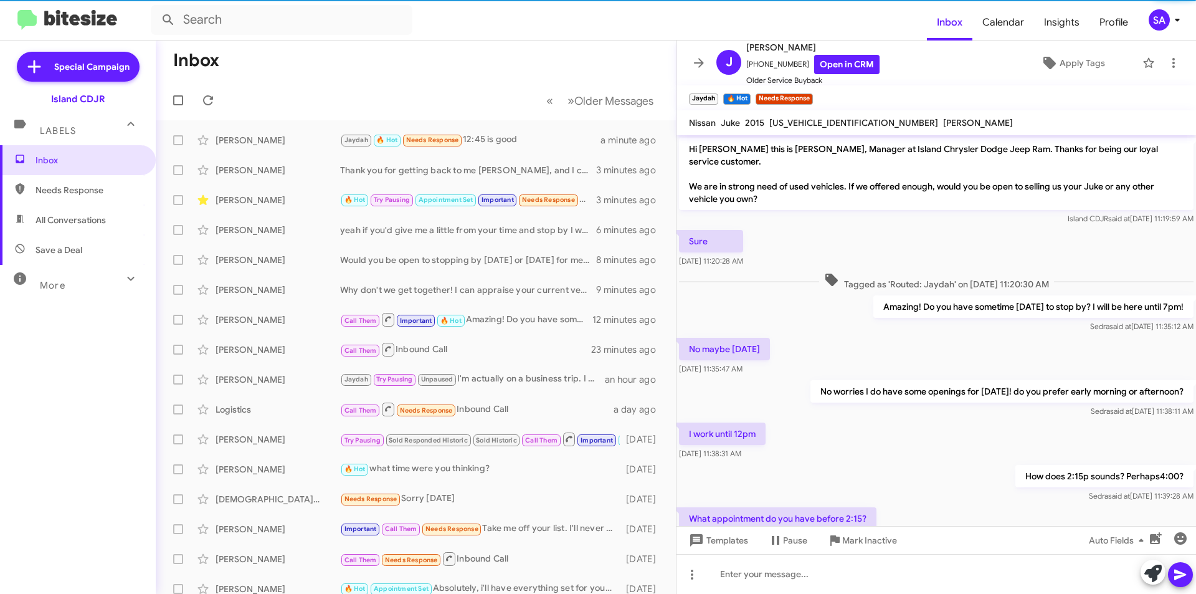
scroll to position [103, 0]
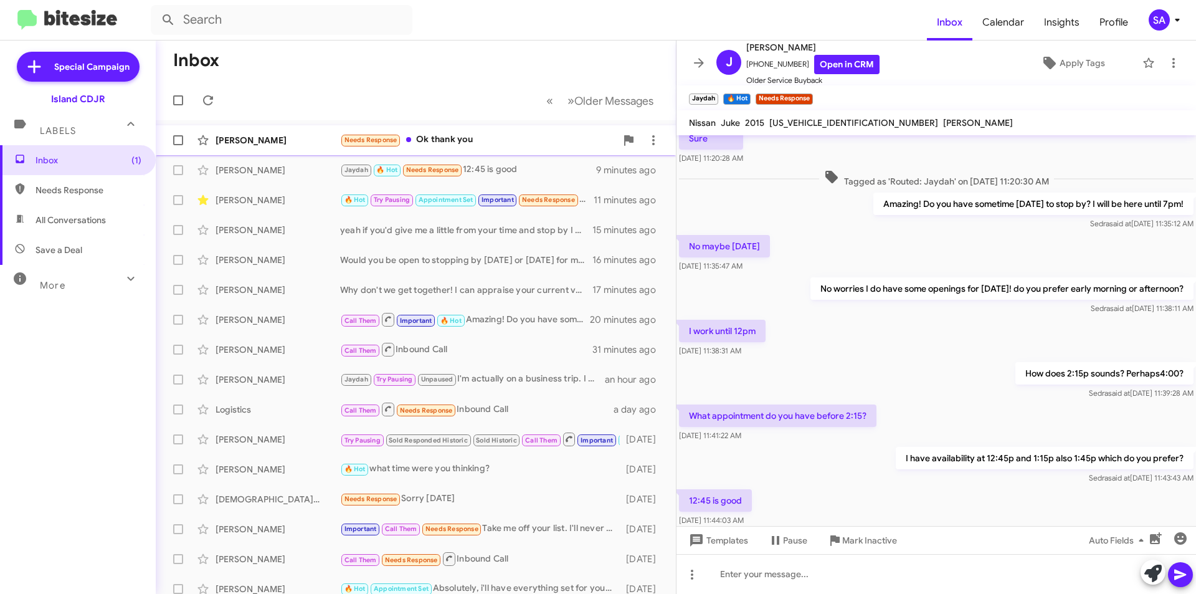
click at [446, 138] on div "Needs Response Ok thank you" at bounding box center [478, 140] width 276 height 14
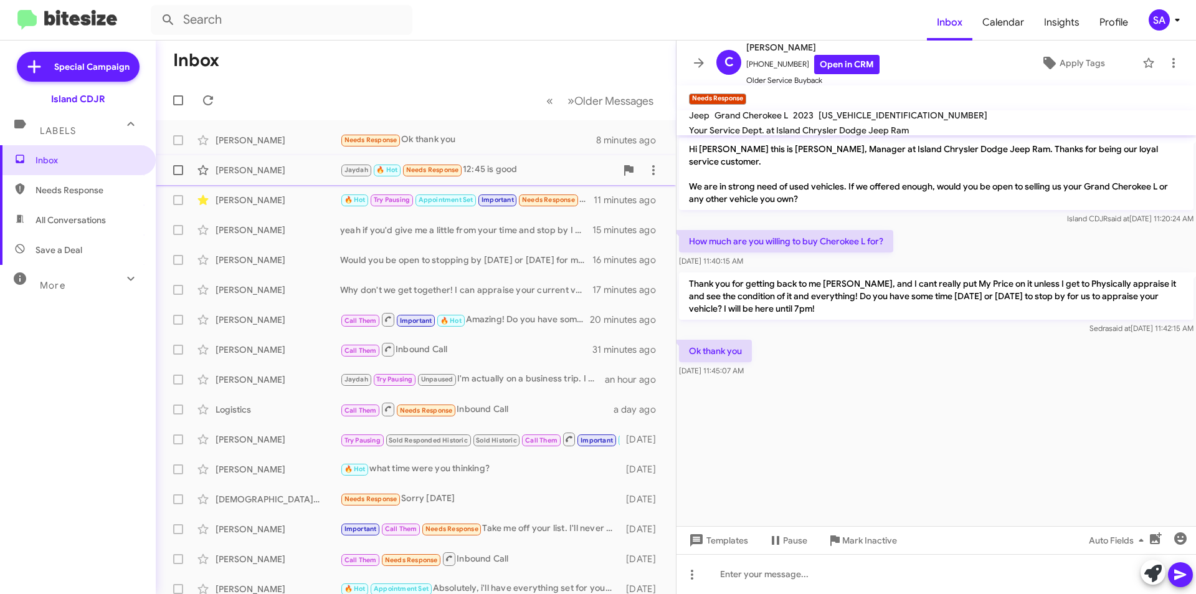
click at [323, 174] on div "[PERSON_NAME]" at bounding box center [278, 170] width 125 height 12
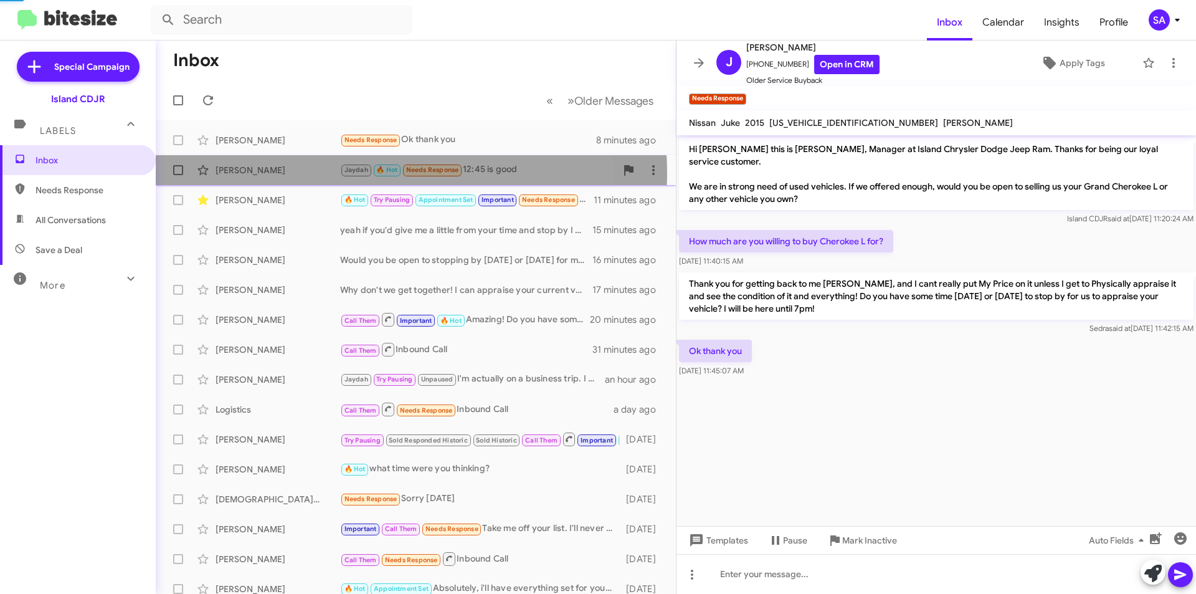
scroll to position [128, 0]
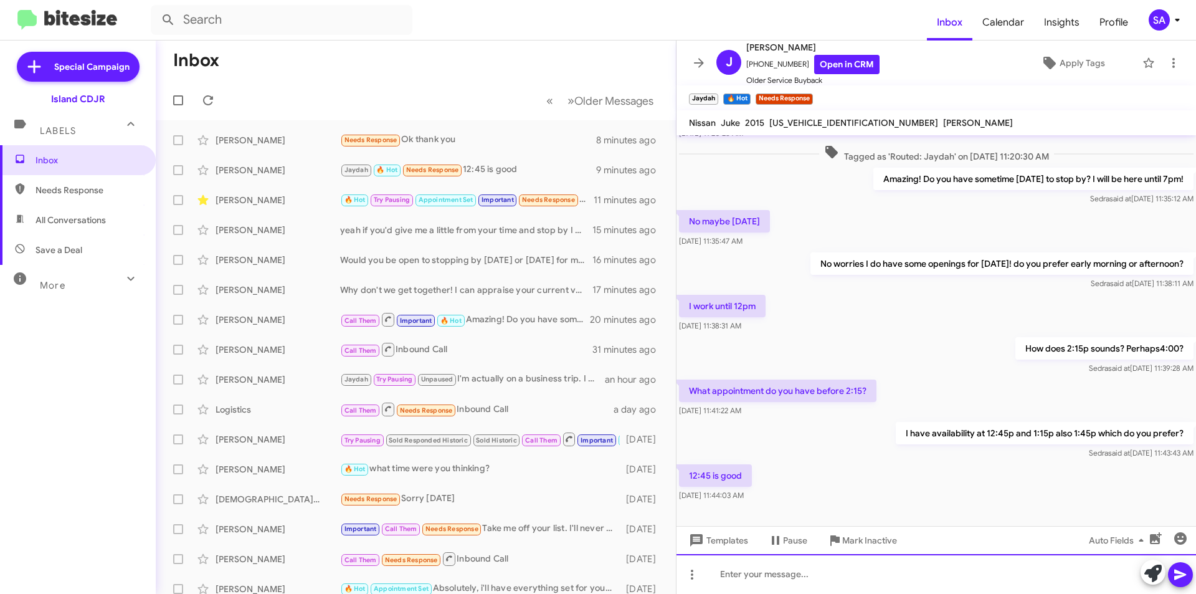
click at [801, 566] on div at bounding box center [937, 574] width 520 height 40
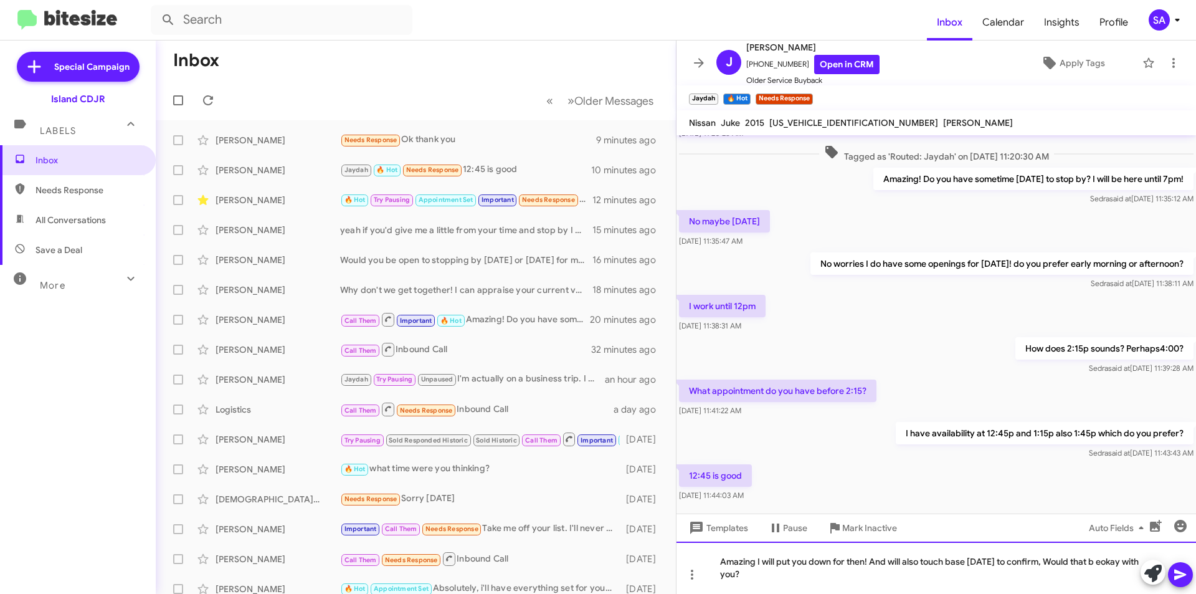
click at [1117, 561] on div "Amazing I will put you down for then! And will also touch base Thursday to conf…" at bounding box center [937, 568] width 520 height 52
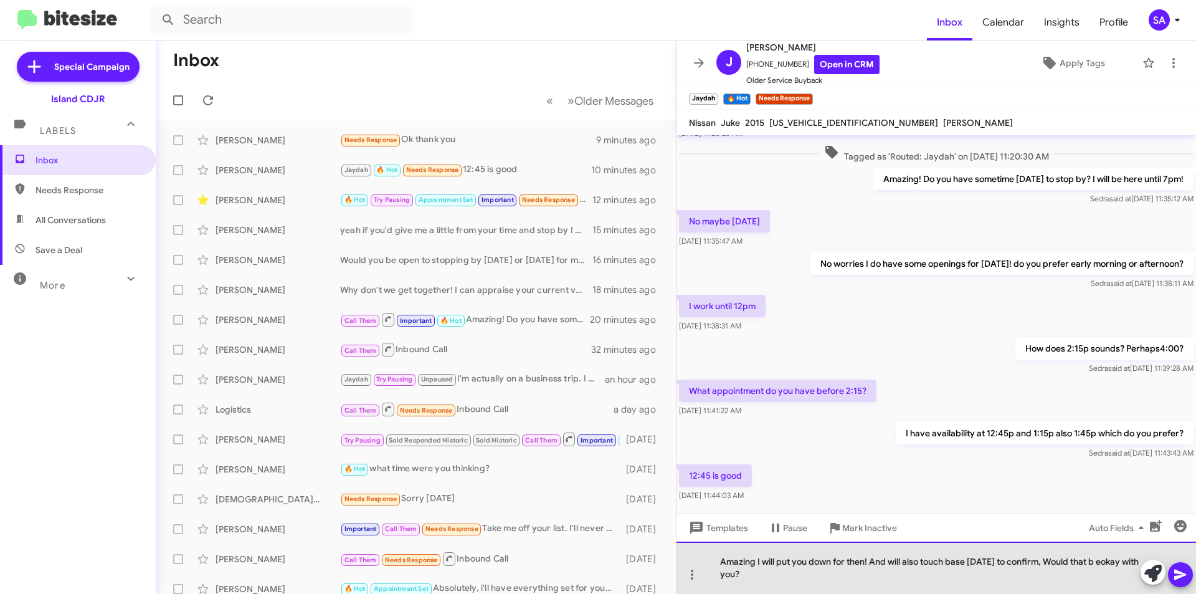
click at [1117, 561] on div "Amazing I will put you down for then! And will also touch base Thursday to conf…" at bounding box center [937, 568] width 520 height 52
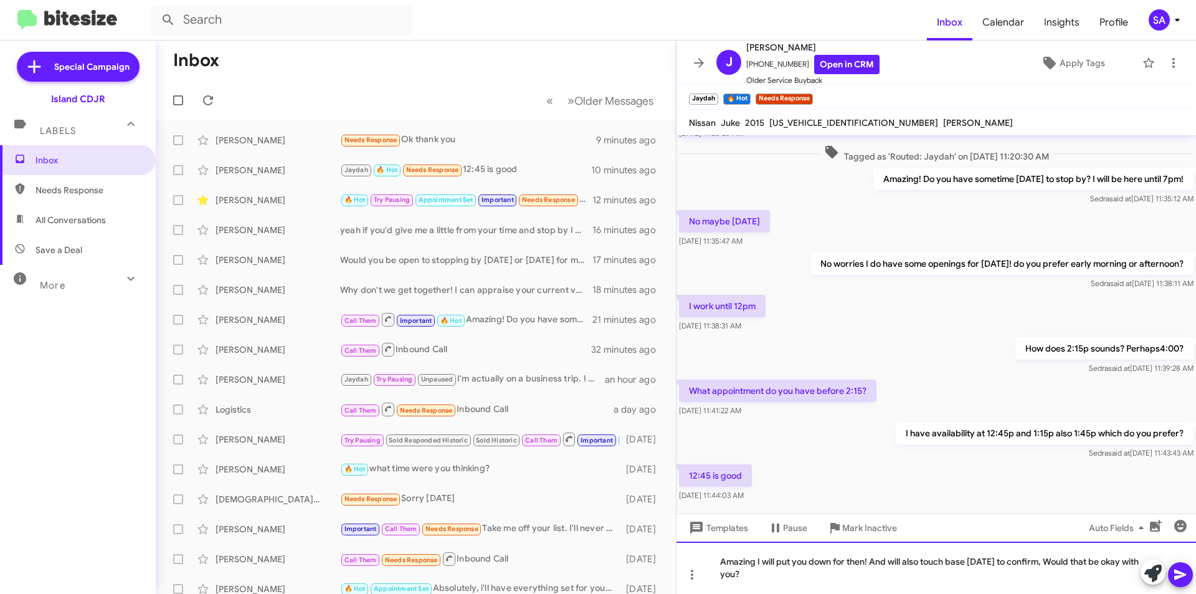
click at [786, 586] on div "Amazing I will put you down for then! And will also touch base Thursday to conf…" at bounding box center [937, 568] width 520 height 52
click at [1184, 568] on icon at bounding box center [1180, 574] width 15 height 15
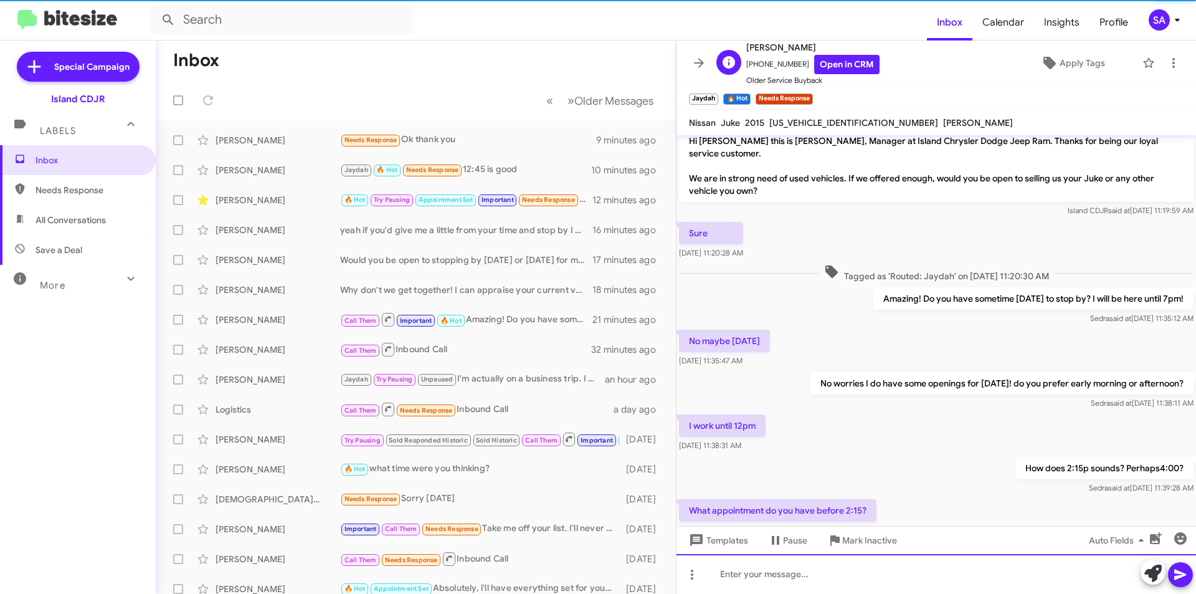
scroll to position [173, 0]
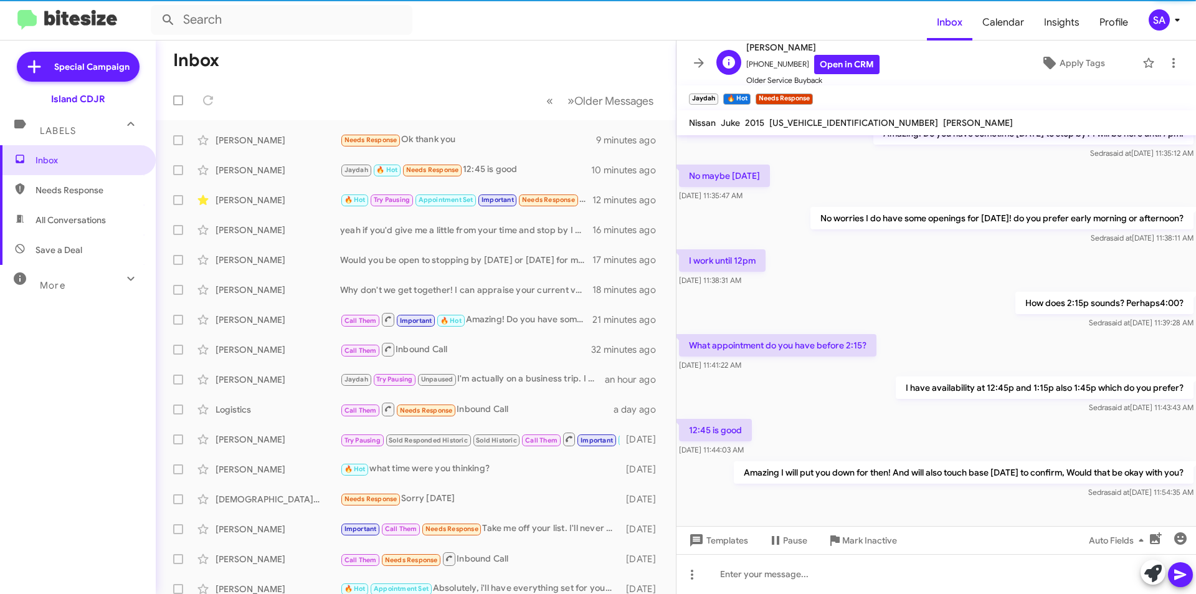
click at [782, 62] on span "+19293213685 Open in CRM" at bounding box center [813, 64] width 133 height 19
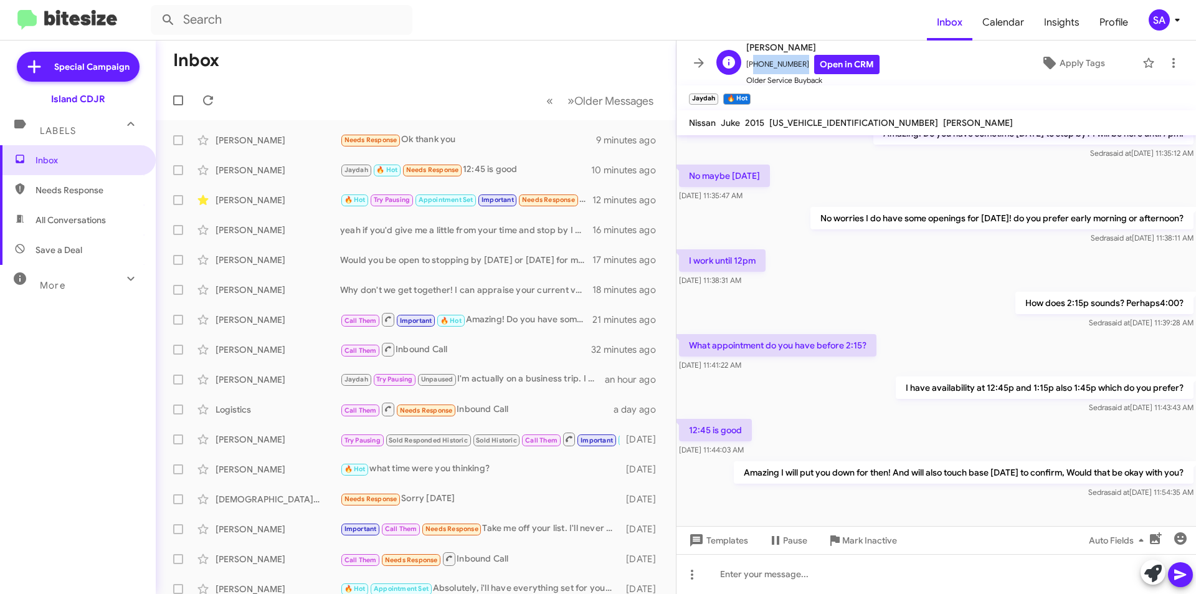
copy span "19293213685"
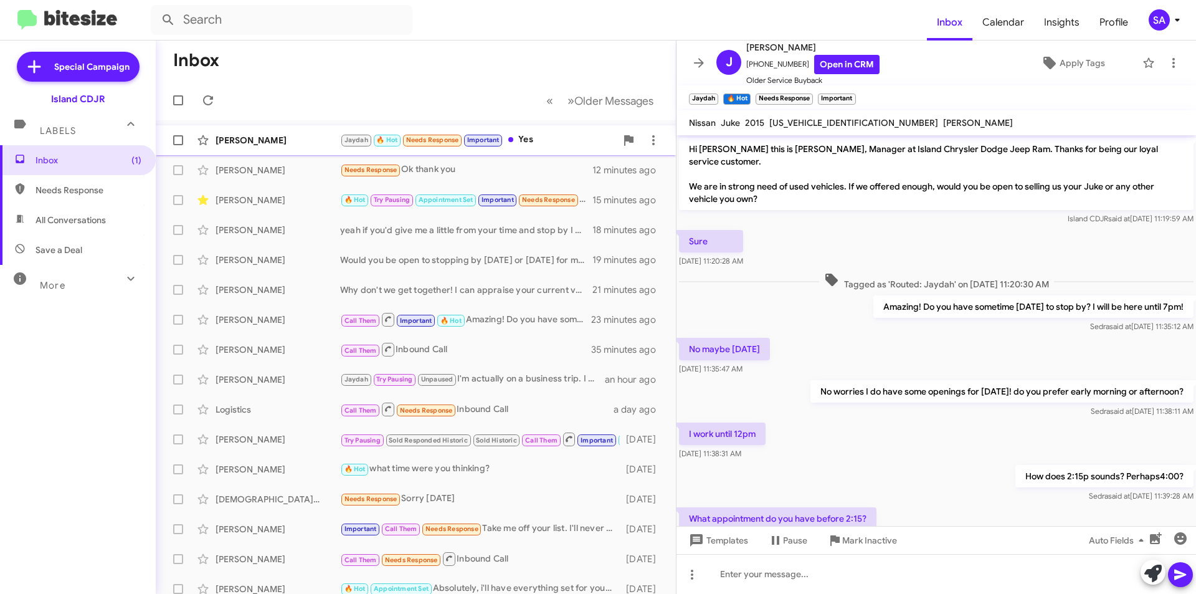
drag, startPoint x: 292, startPoint y: 131, endPoint x: 291, endPoint y: 137, distance: 6.3
click at [291, 131] on div "Joseph Mazzola Jaydah 🔥 Hot Needs Response Important Yes a few seconds ago" at bounding box center [416, 140] width 500 height 25
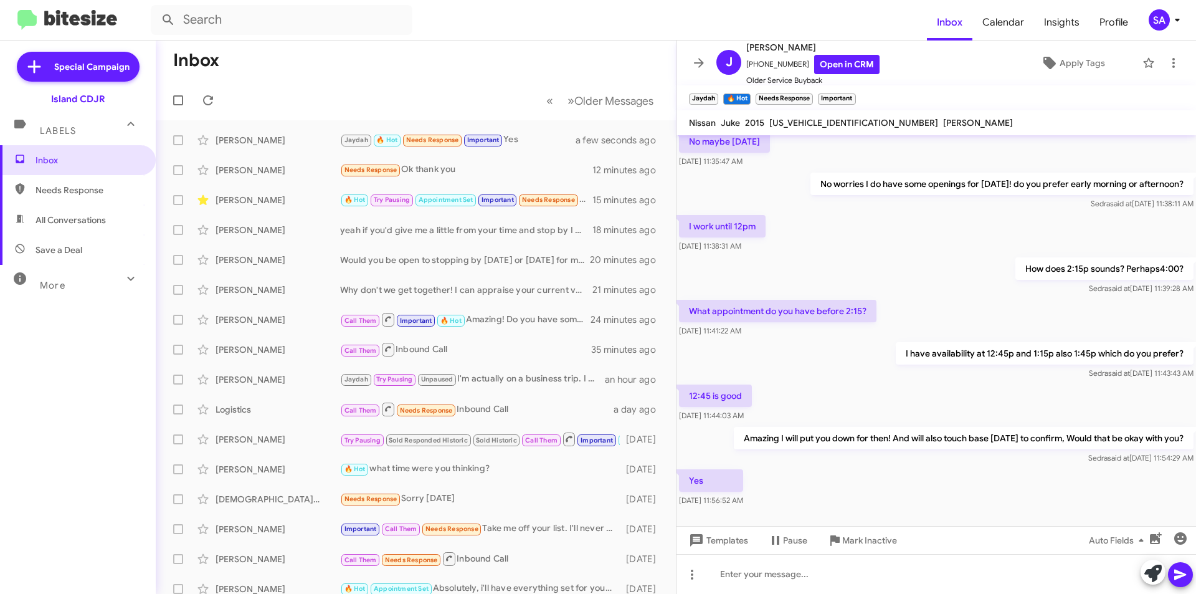
scroll to position [219, 0]
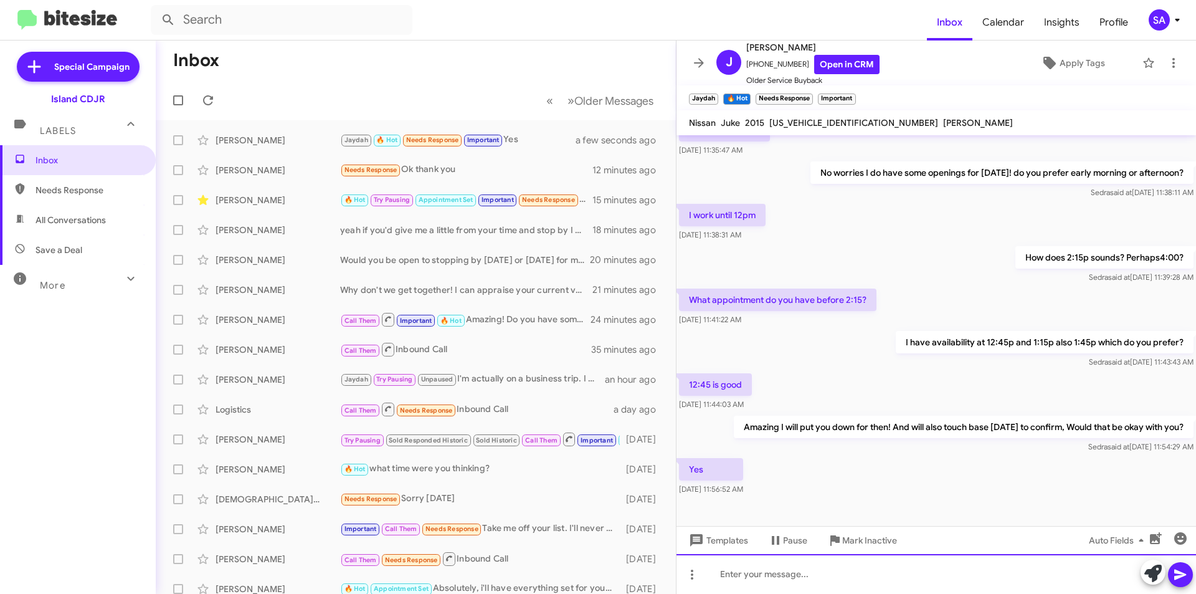
click at [783, 576] on div at bounding box center [937, 574] width 520 height 40
click at [1187, 578] on icon at bounding box center [1180, 574] width 15 height 15
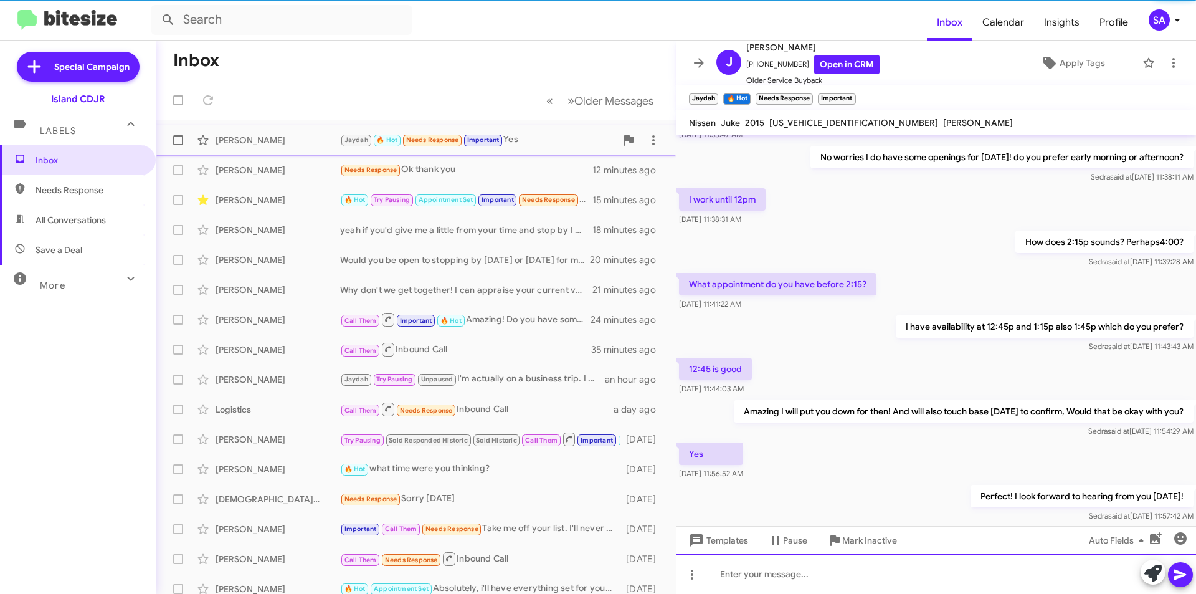
scroll to position [264, 0]
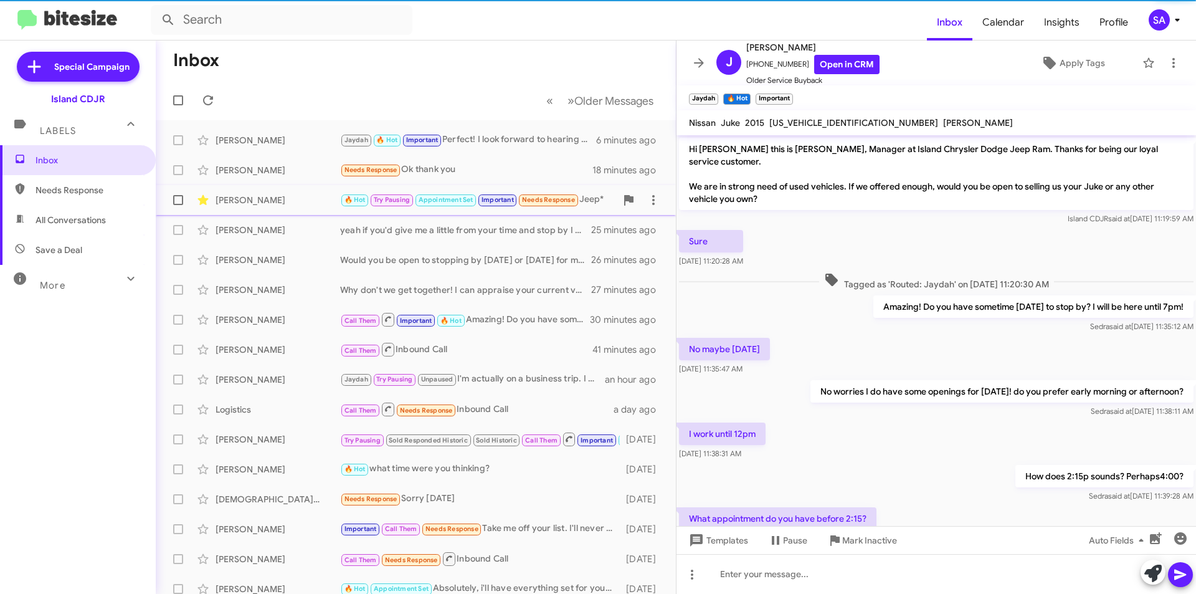
scroll to position [239, 0]
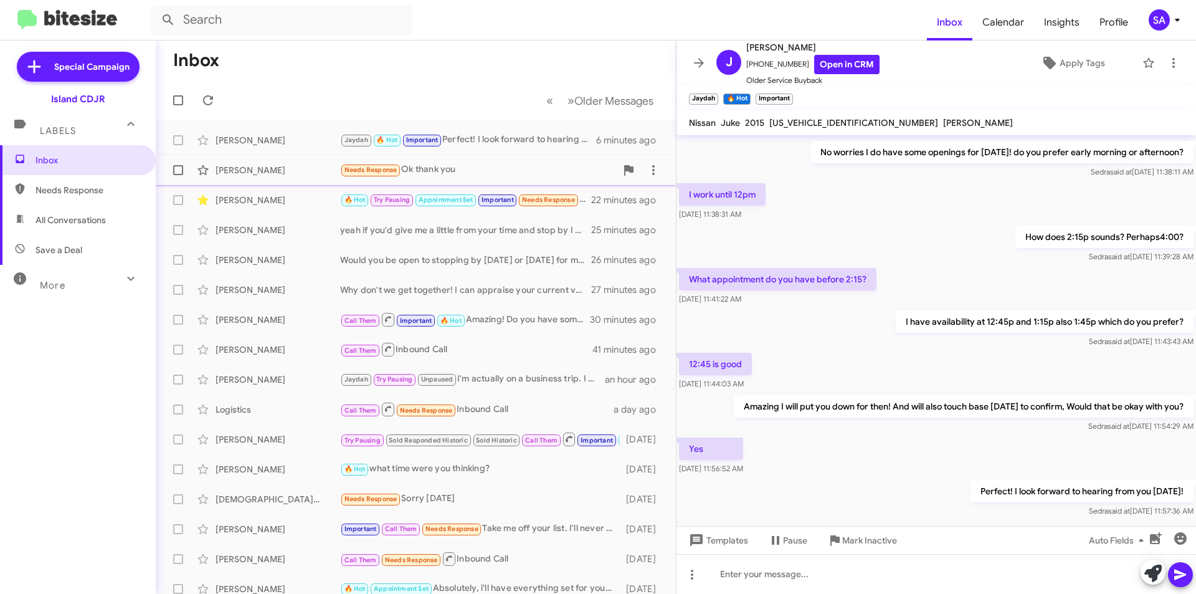
click at [277, 162] on div "[PERSON_NAME] Needs Response Ok thank you 18 minutes ago" at bounding box center [416, 170] width 500 height 25
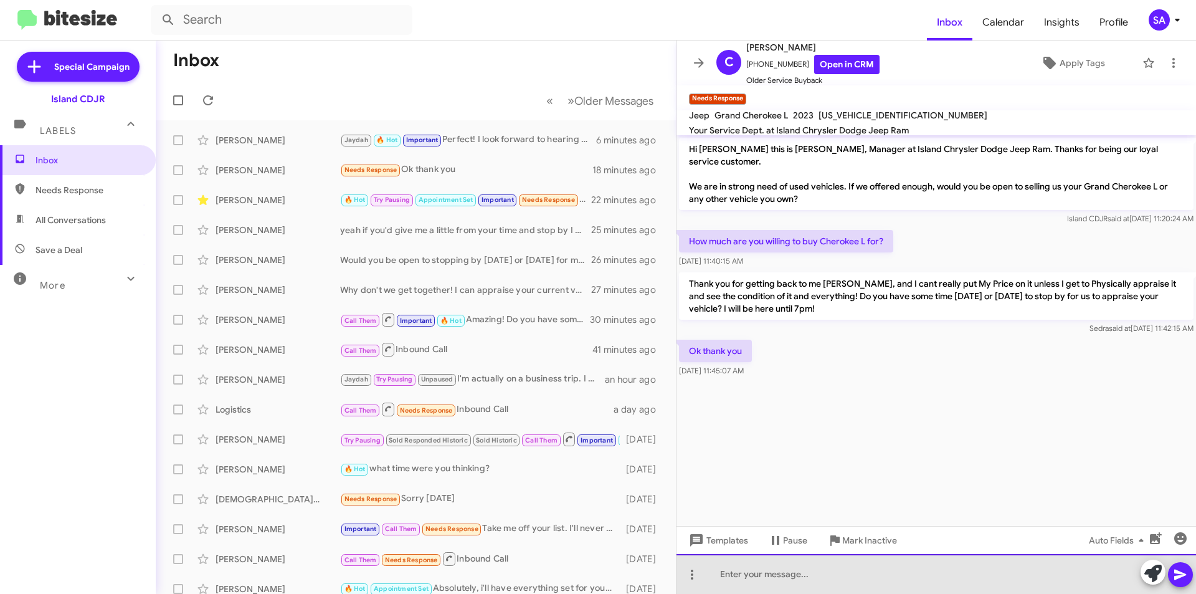
click at [817, 566] on div at bounding box center [937, 574] width 520 height 40
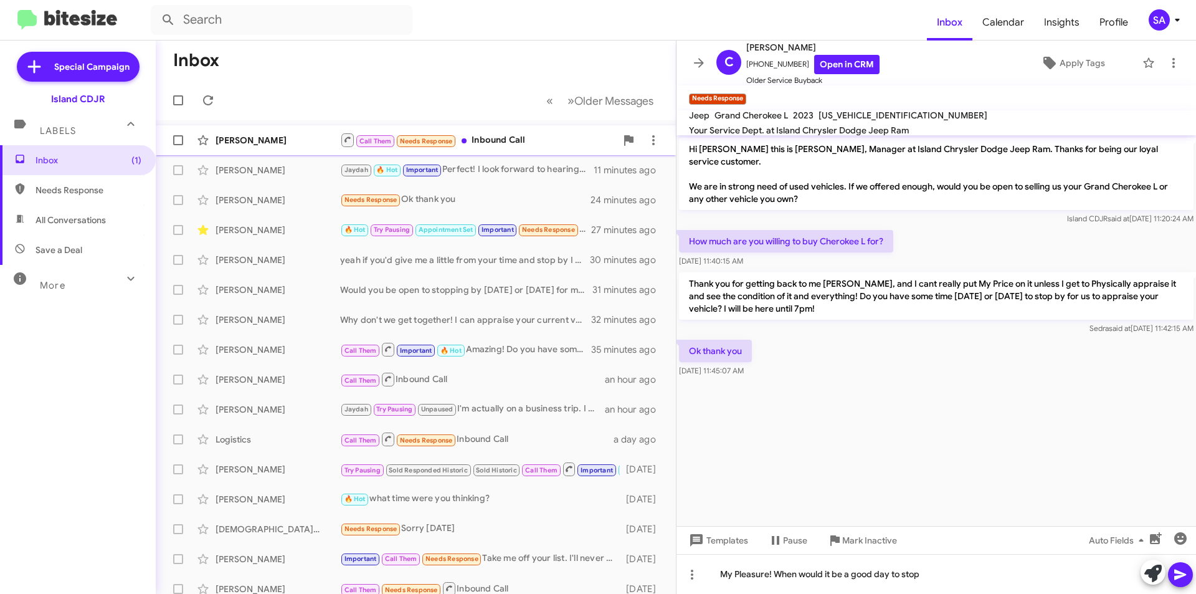
click at [252, 145] on div "[PERSON_NAME]" at bounding box center [278, 140] width 125 height 12
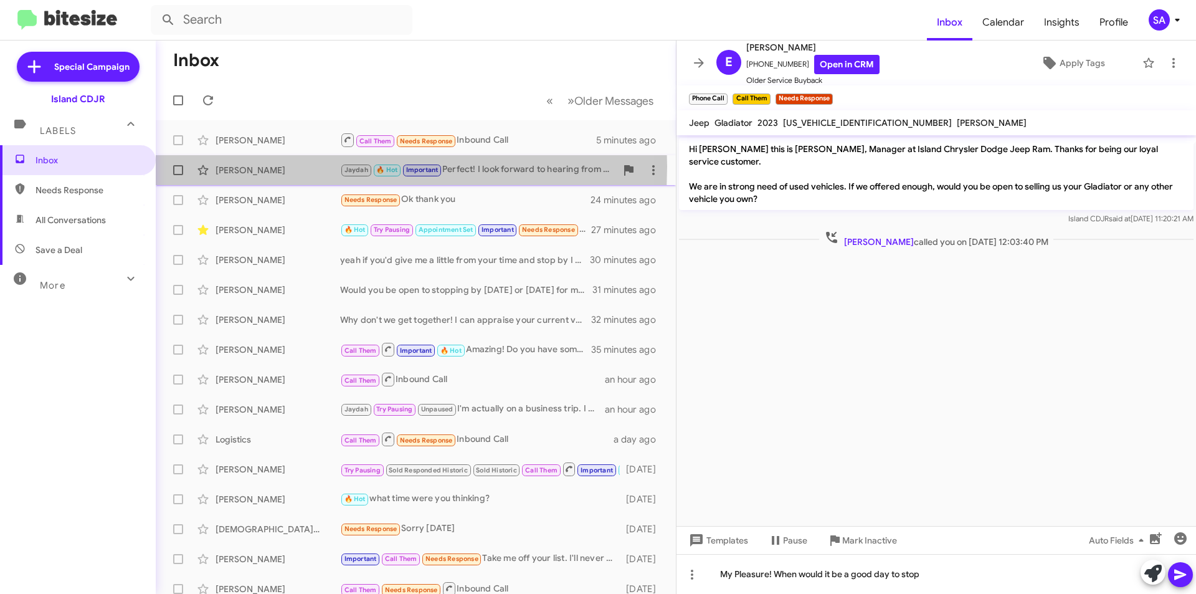
click at [265, 166] on div "[PERSON_NAME]" at bounding box center [278, 170] width 125 height 12
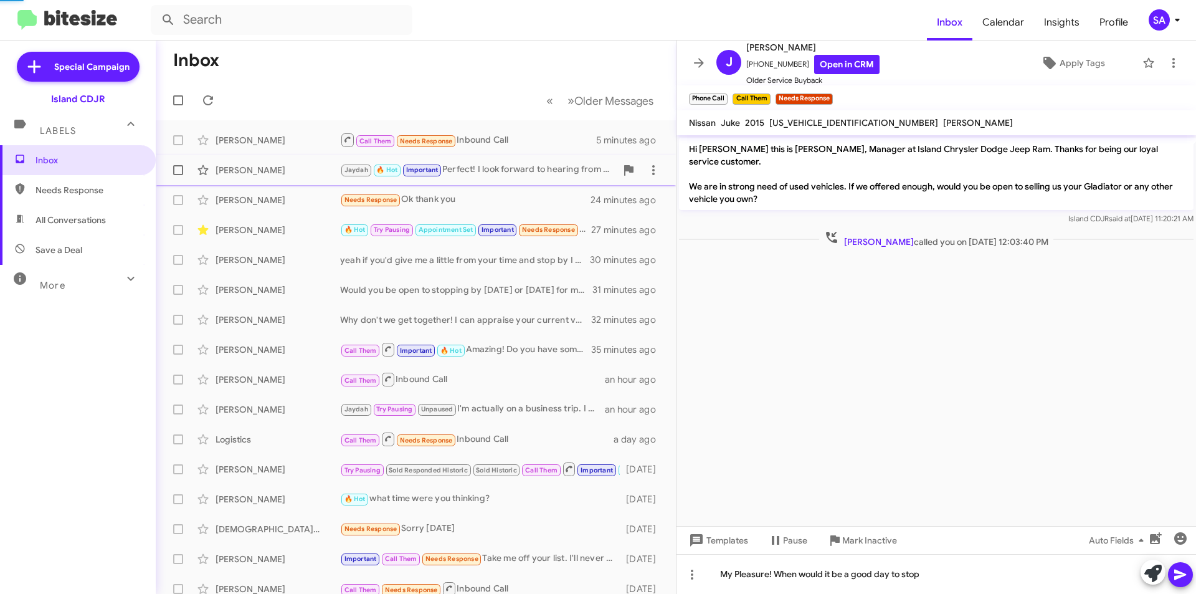
scroll to position [264, 0]
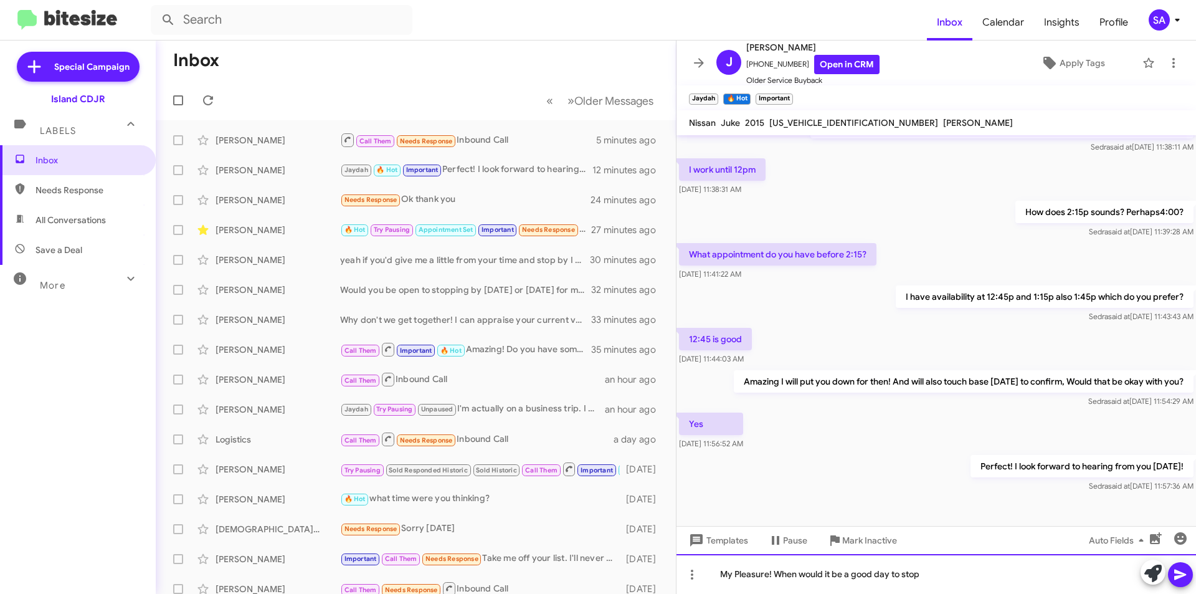
click at [957, 566] on div "My Pleasure! When would it be a good day to stop" at bounding box center [937, 574] width 520 height 40
click at [946, 578] on div "My Pleasure! When would it be a good day to stop" at bounding box center [937, 574] width 520 height 40
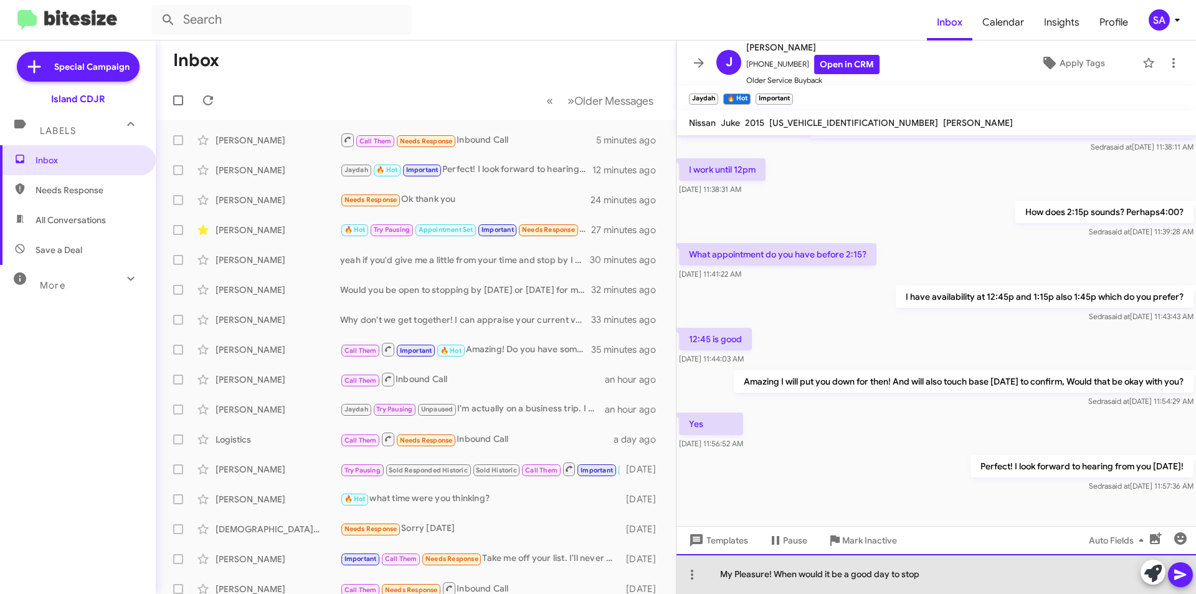
click at [947, 577] on div "My Pleasure! When would it be a good day to stop" at bounding box center [937, 574] width 520 height 40
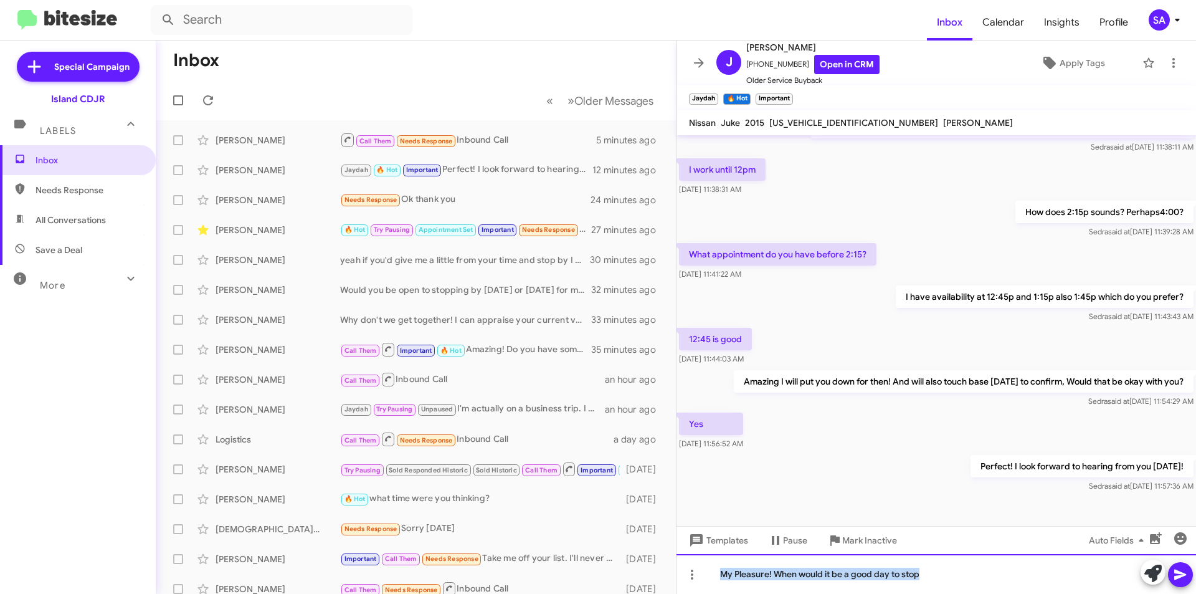
click at [947, 577] on div "My Pleasure! When would it be a good day to stop" at bounding box center [937, 574] width 520 height 40
click at [935, 575] on div "My Pleasure! When would it be a good day to stop" at bounding box center [937, 574] width 520 height 40
click at [930, 575] on div "My Pleasure! When would it be a good day to stop" at bounding box center [937, 574] width 520 height 40
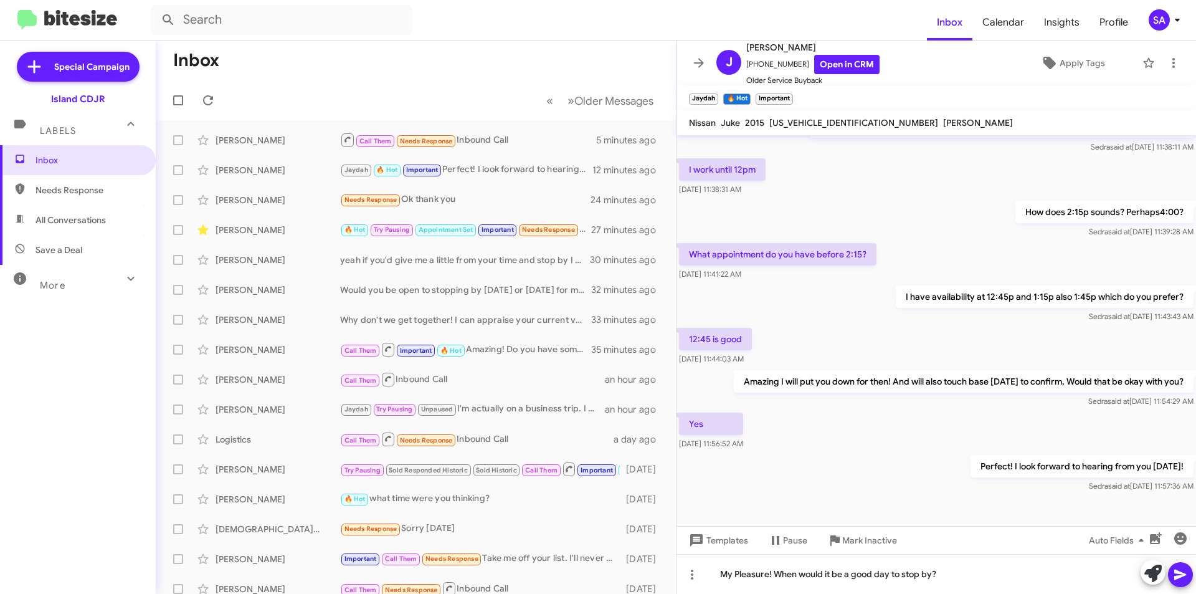
click at [1172, 569] on button at bounding box center [1180, 574] width 25 height 25
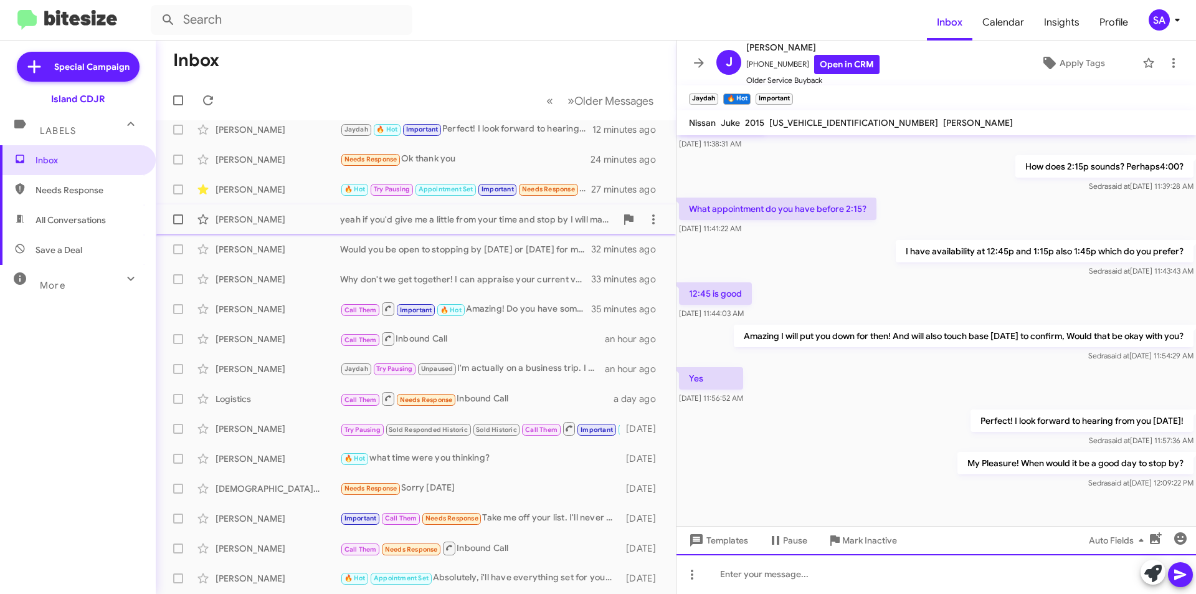
scroll to position [62, 0]
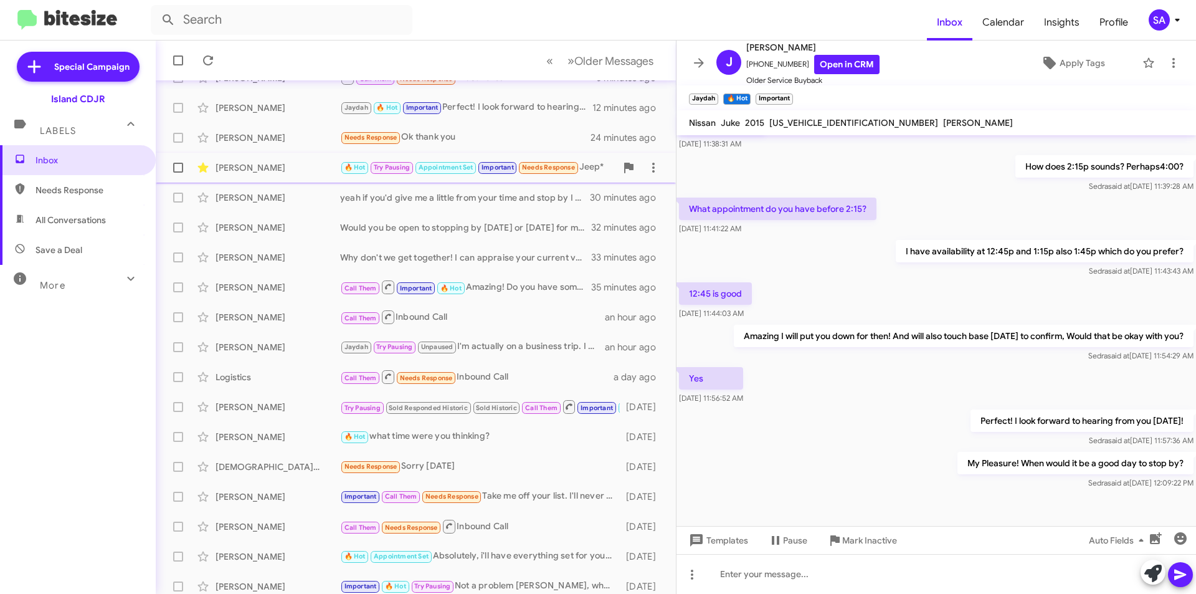
click at [302, 168] on div "[PERSON_NAME]" at bounding box center [278, 167] width 125 height 12
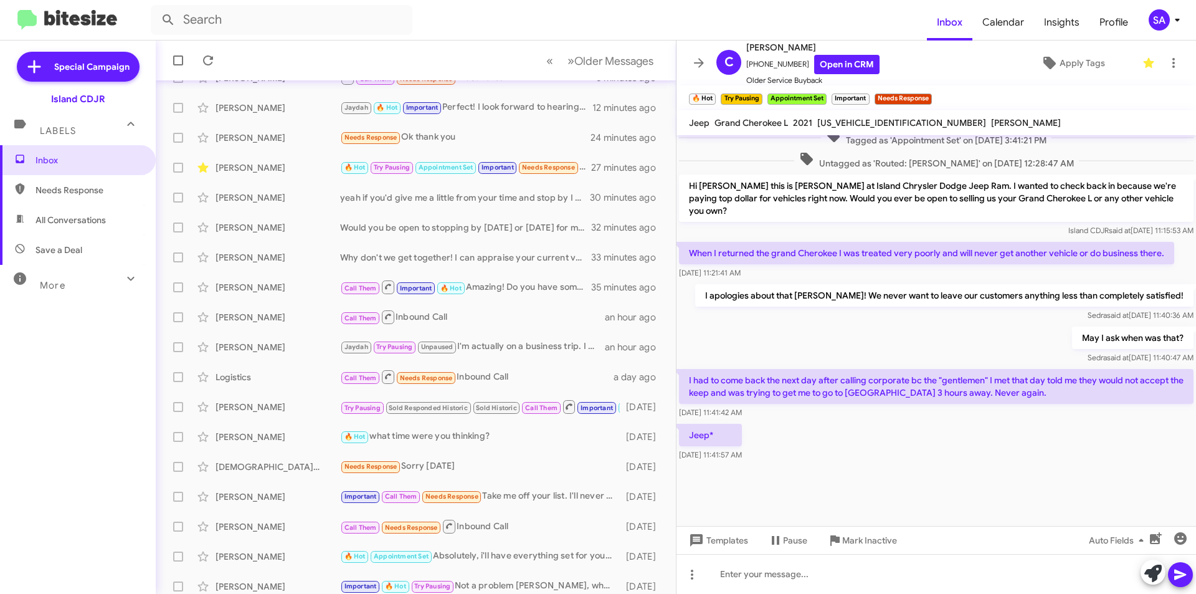
scroll to position [1720, 0]
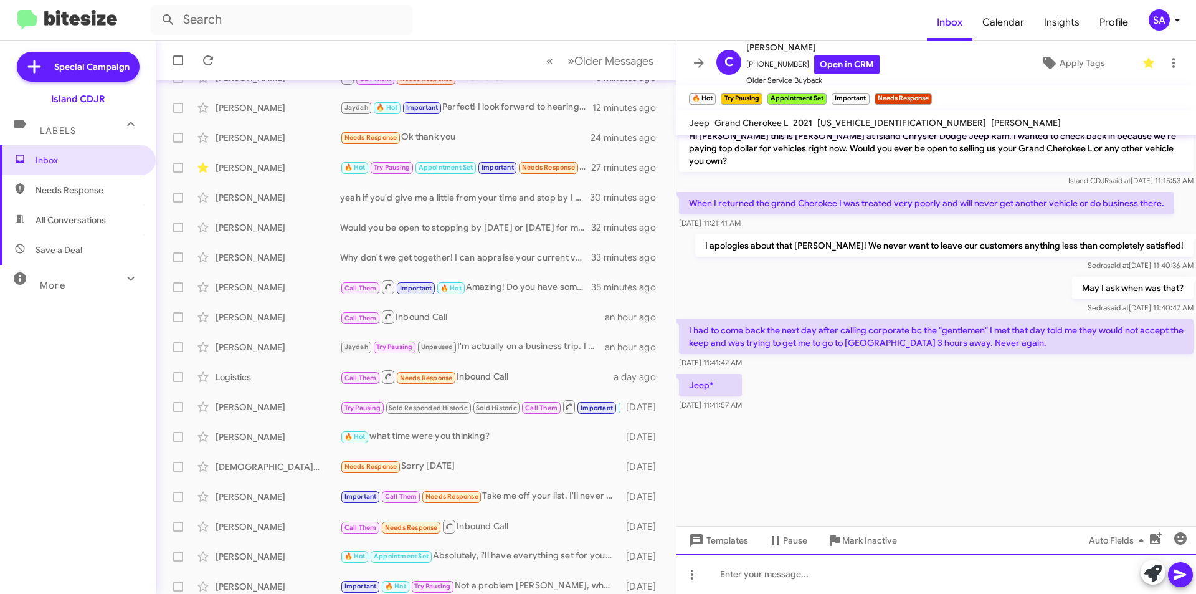
click at [743, 580] on div at bounding box center [937, 574] width 520 height 40
click at [1191, 566] on button at bounding box center [1180, 574] width 25 height 25
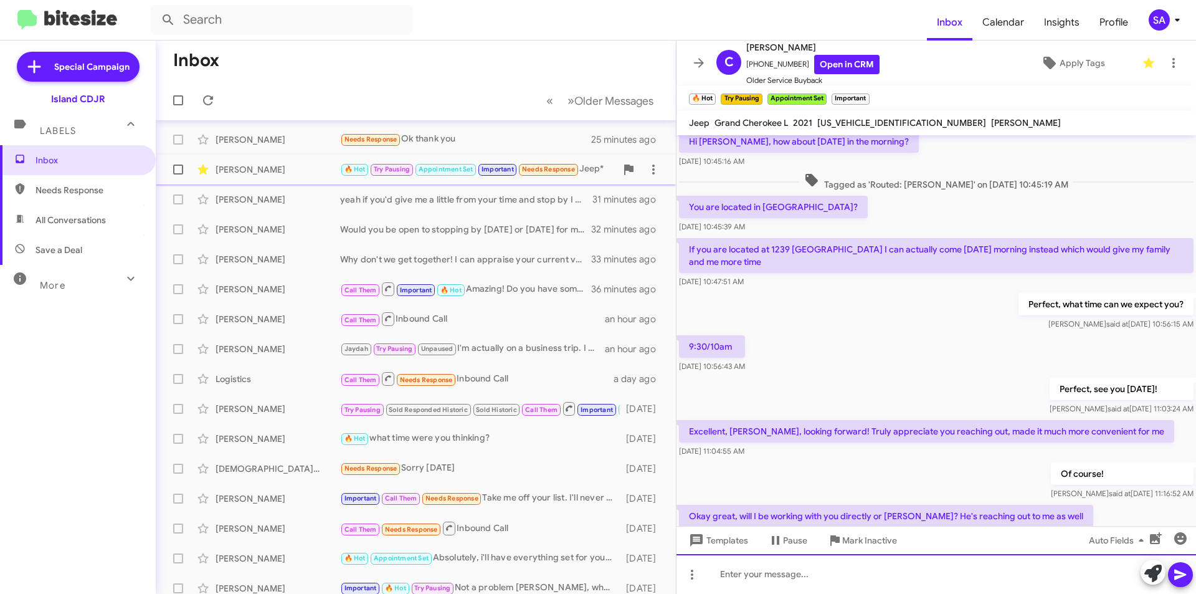
scroll to position [0, 0]
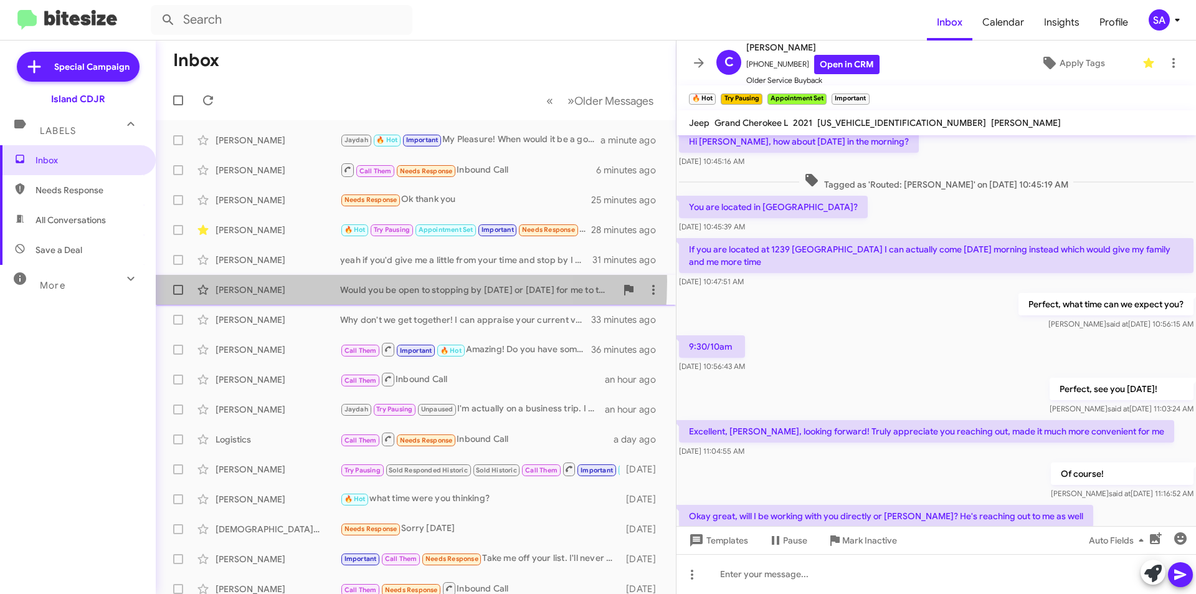
click at [303, 281] on div "[PERSON_NAME] Would you be open to stopping by [DATE] or [DATE] for me to take …" at bounding box center [416, 289] width 500 height 25
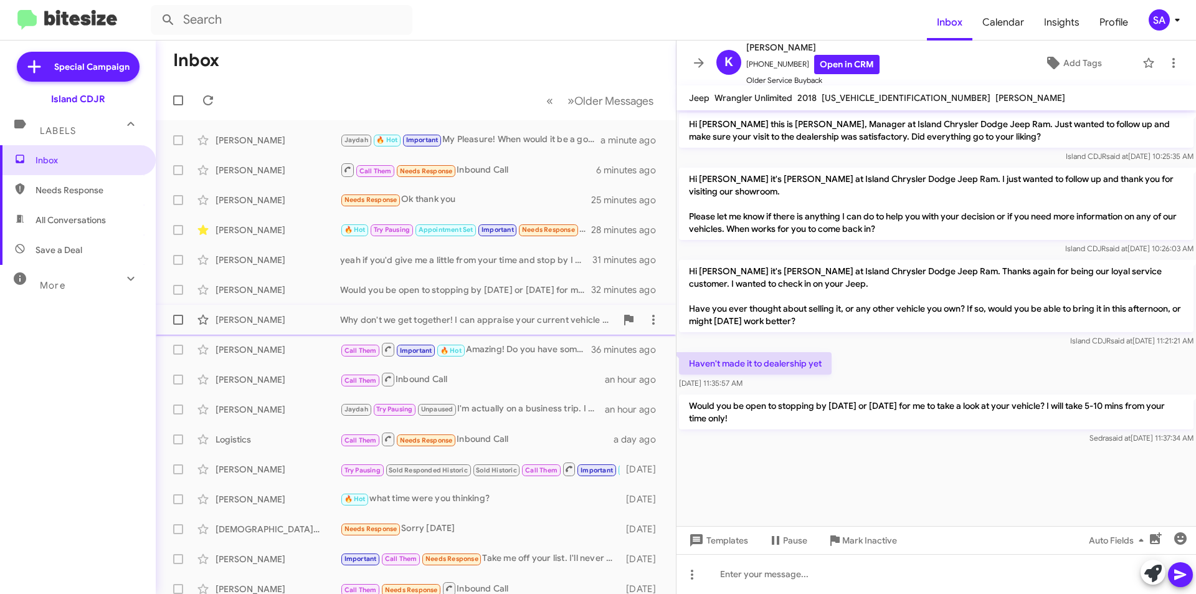
click at [303, 317] on div "[PERSON_NAME]" at bounding box center [278, 319] width 125 height 12
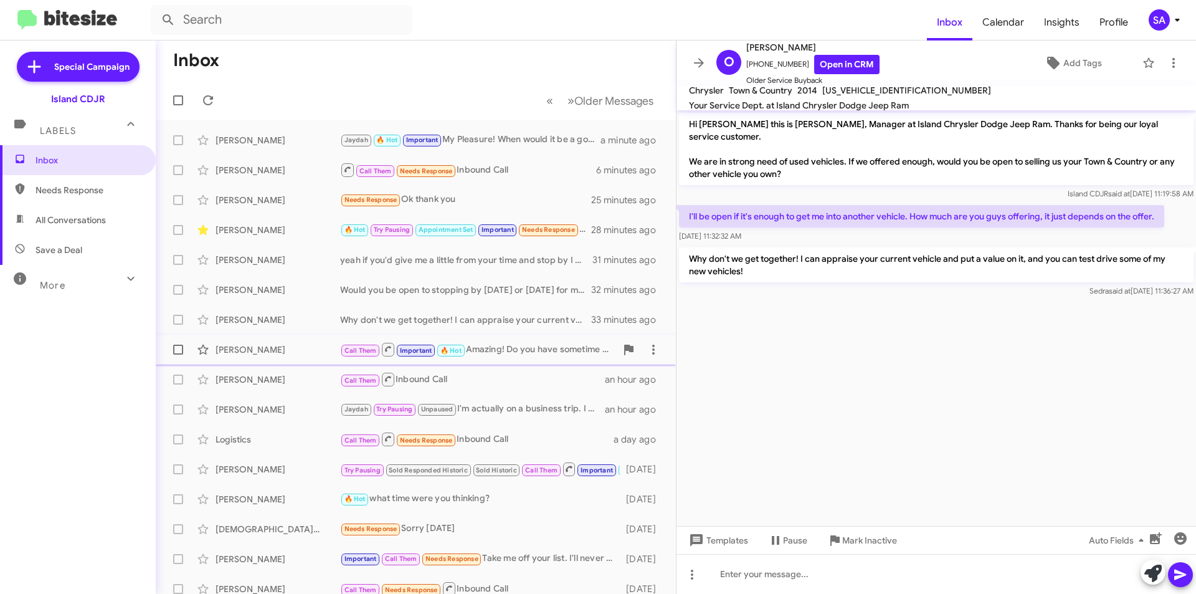
click at [281, 356] on div "[PERSON_NAME] Call Them Important 🔥 Hot Amazing! Do you have sometime [DATE] or…" at bounding box center [416, 349] width 500 height 25
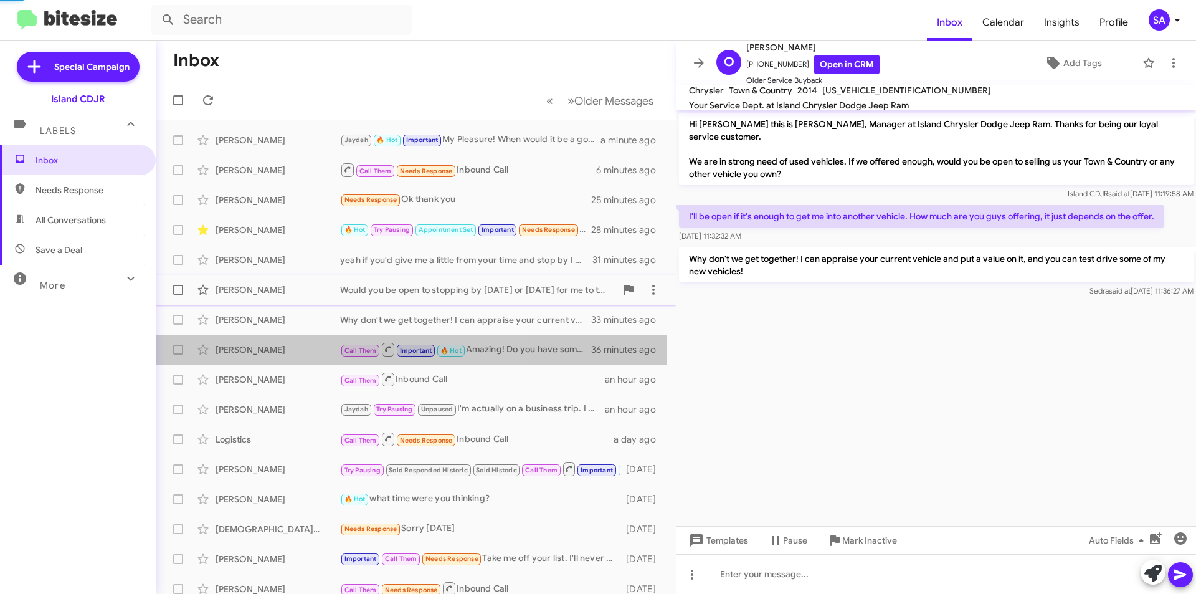
scroll to position [687, 0]
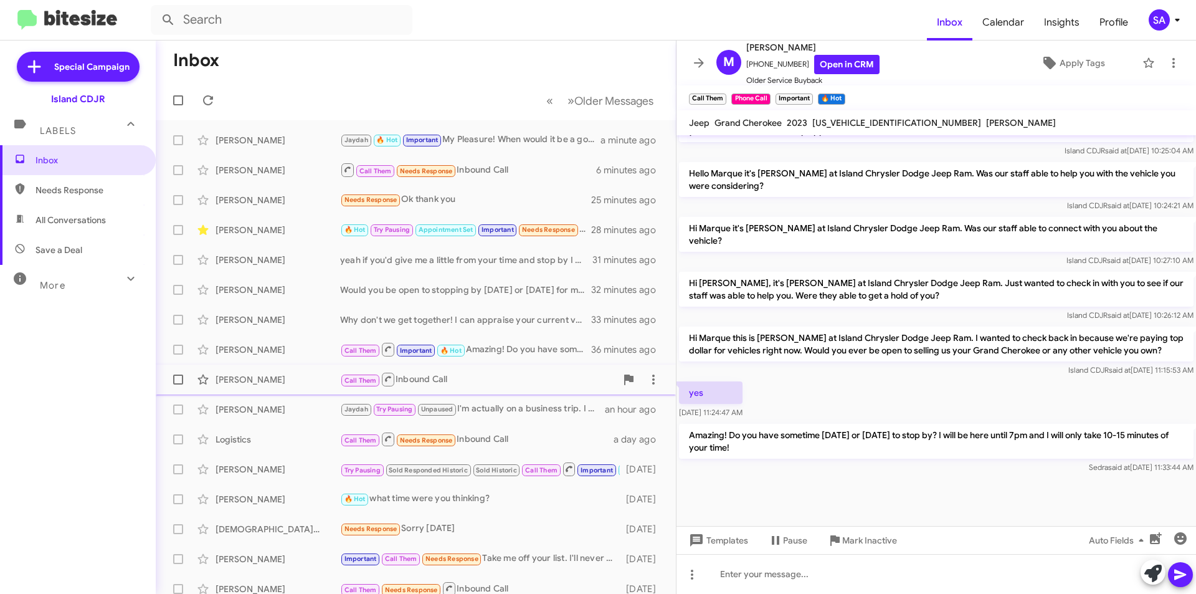
click at [561, 388] on div "[PERSON_NAME] Call Them Inbound Call an hour ago" at bounding box center [416, 379] width 500 height 25
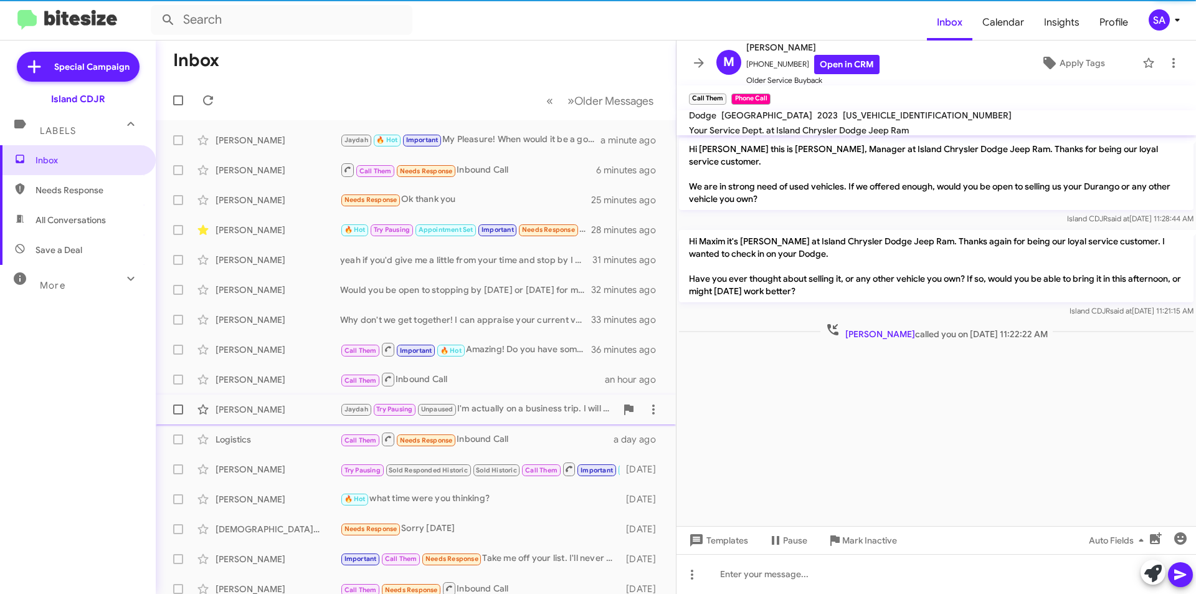
click at [558, 412] on div "Jaydah Try Pausing Unpaused I'm actually on a business trip. I will be back [DA…" at bounding box center [478, 409] width 276 height 14
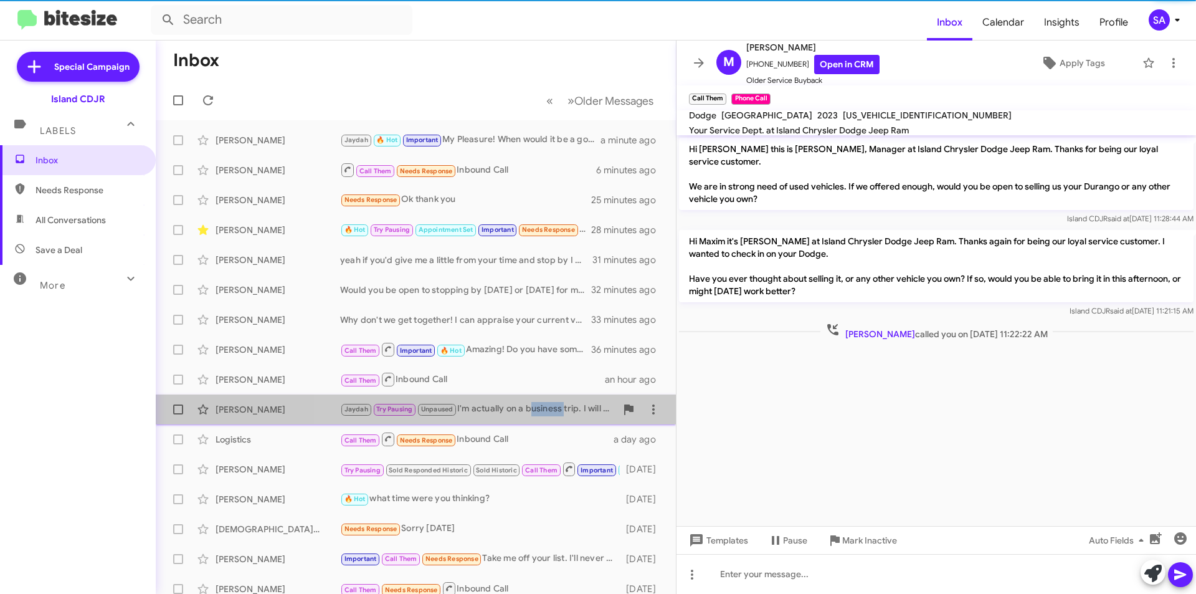
click at [558, 412] on div "Jaydah Try Pausing Unpaused I'm actually on a business trip. I will be back [DA…" at bounding box center [478, 409] width 276 height 14
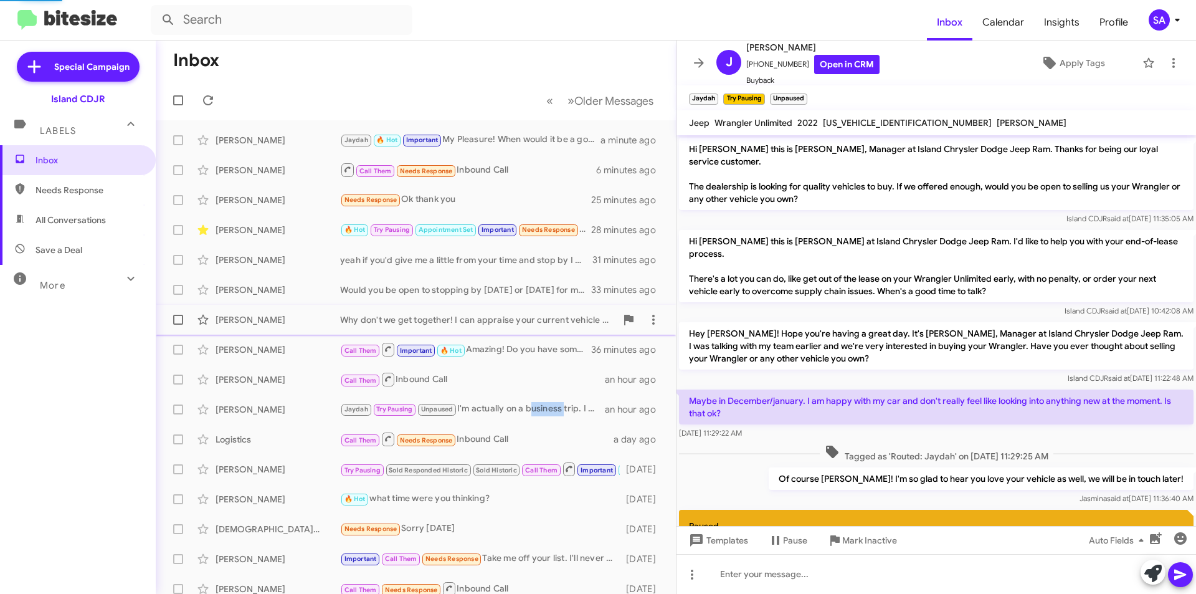
scroll to position [327, 0]
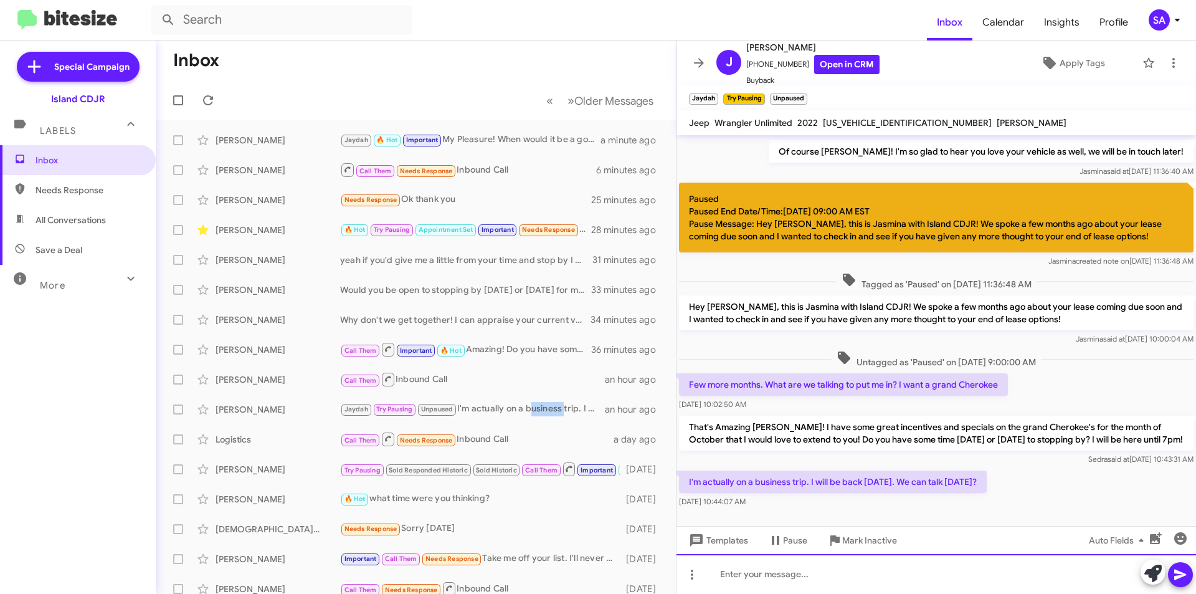
click at [877, 585] on div at bounding box center [937, 574] width 520 height 40
click at [485, 138] on div "[PERSON_NAME] 🔥 Hot Important My Pleasure! When would it be a good day to stop …" at bounding box center [478, 140] width 276 height 14
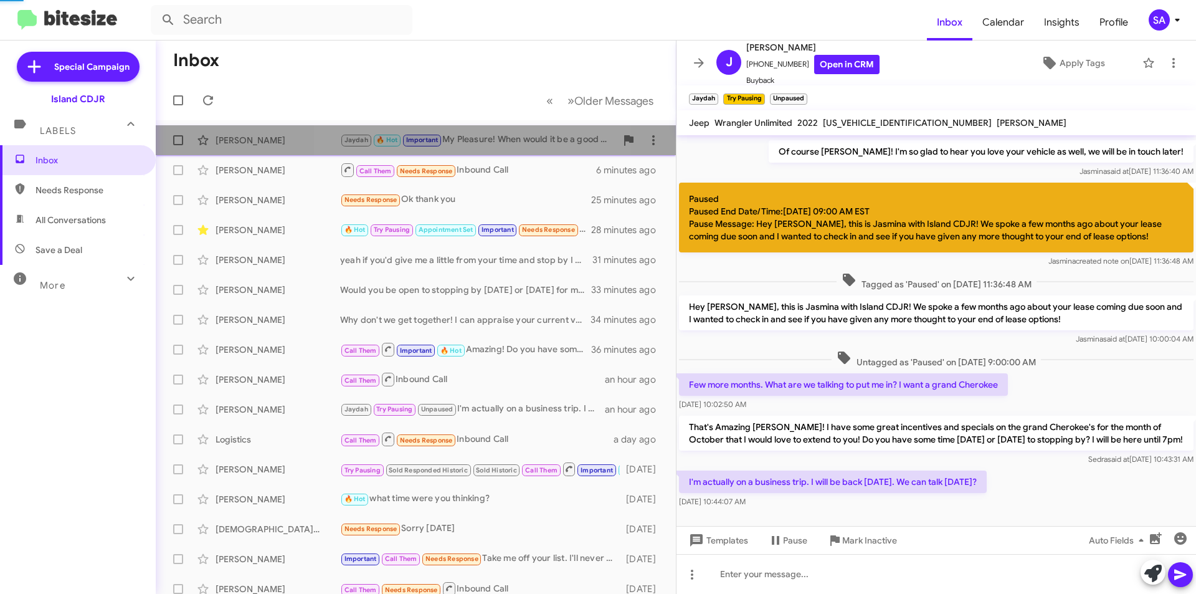
click at [485, 138] on div "[PERSON_NAME] 🔥 Hot Important My Pleasure! When would it be a good day to stop …" at bounding box center [478, 140] width 276 height 14
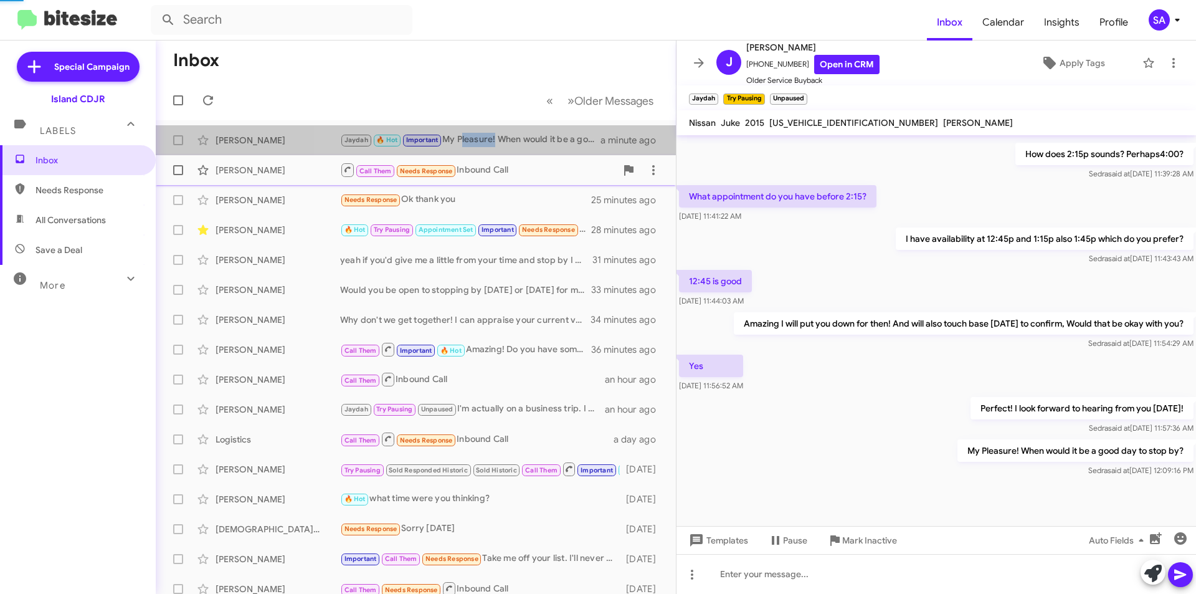
scroll to position [310, 0]
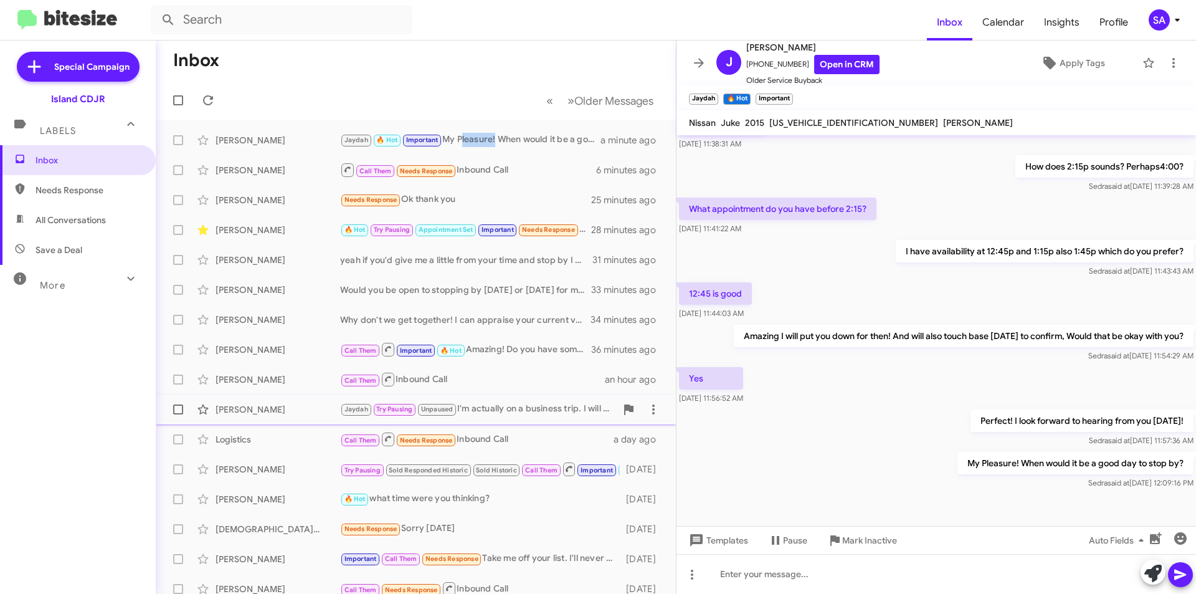
click at [469, 418] on div "[PERSON_NAME] Jaydah Try Pausing Unpaused I'm actually on a business trip. I wi…" at bounding box center [416, 409] width 500 height 25
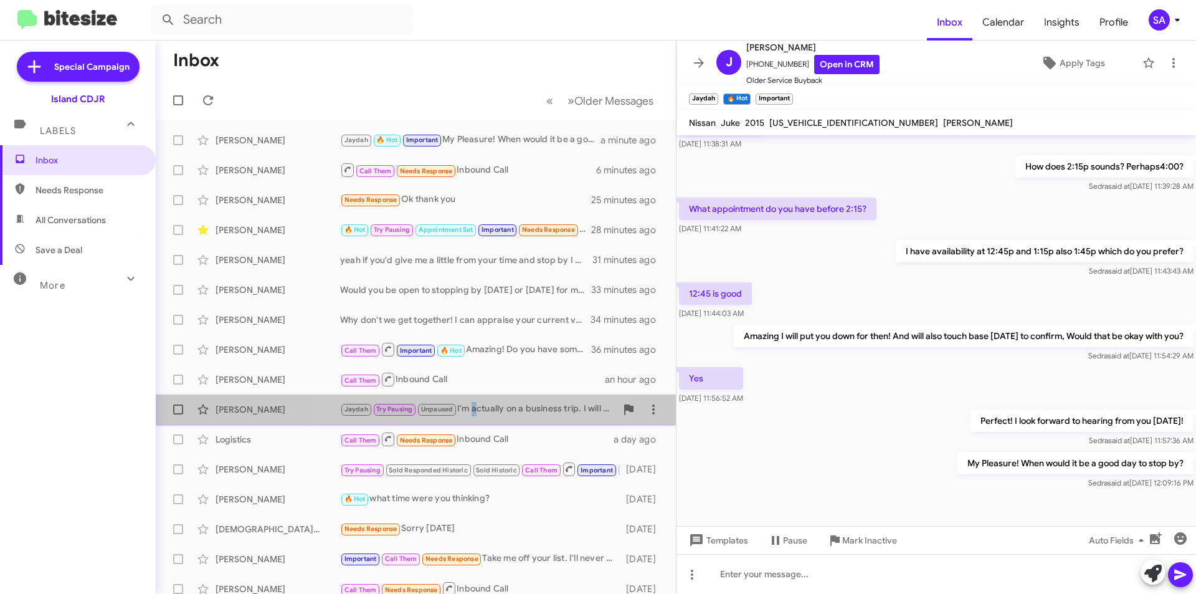
click at [469, 418] on div "[PERSON_NAME] Jaydah Try Pausing Unpaused I'm actually on a business trip. I wi…" at bounding box center [416, 409] width 500 height 25
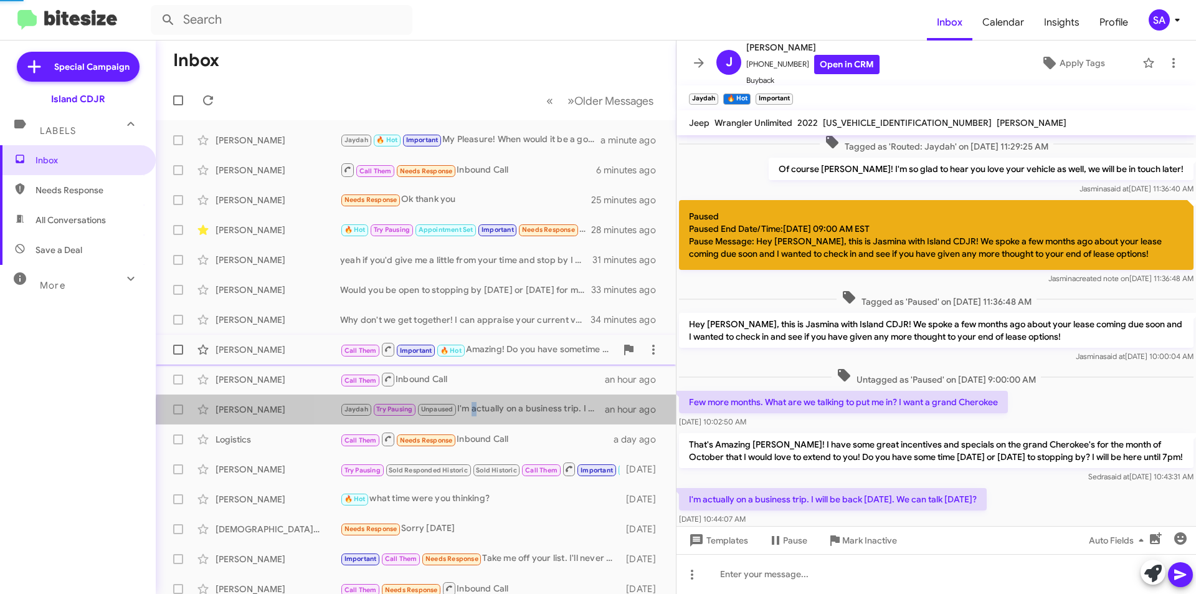
scroll to position [327, 0]
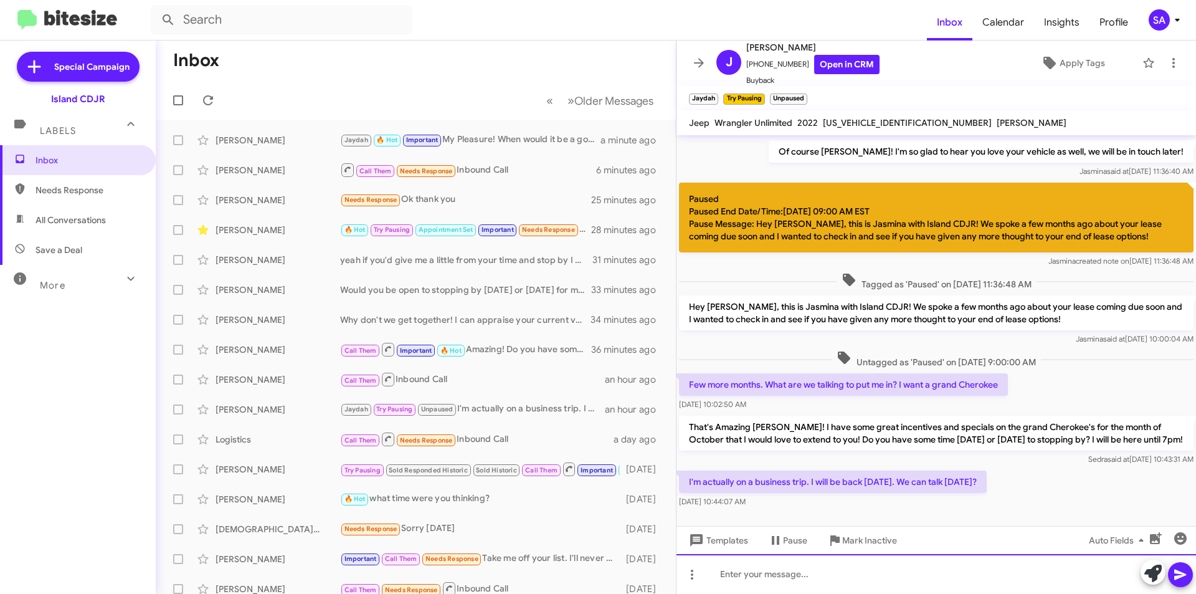
click at [827, 565] on div at bounding box center [937, 574] width 520 height 40
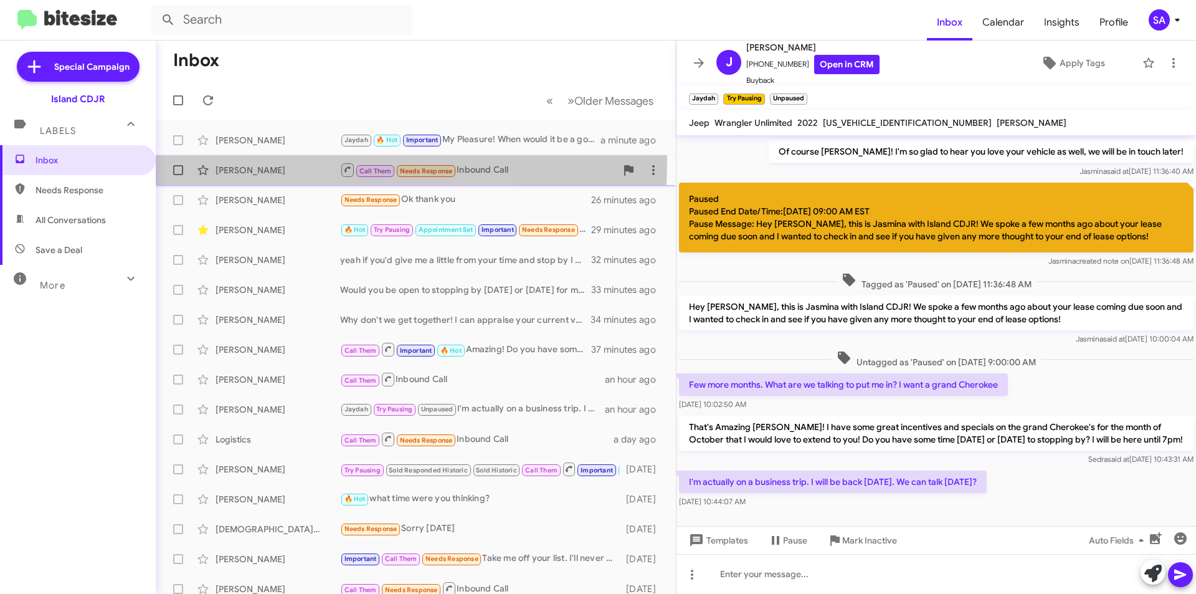
click at [275, 161] on div "[PERSON_NAME] Call Them Needs Response Inbound Call 7 minutes ago" at bounding box center [416, 170] width 500 height 25
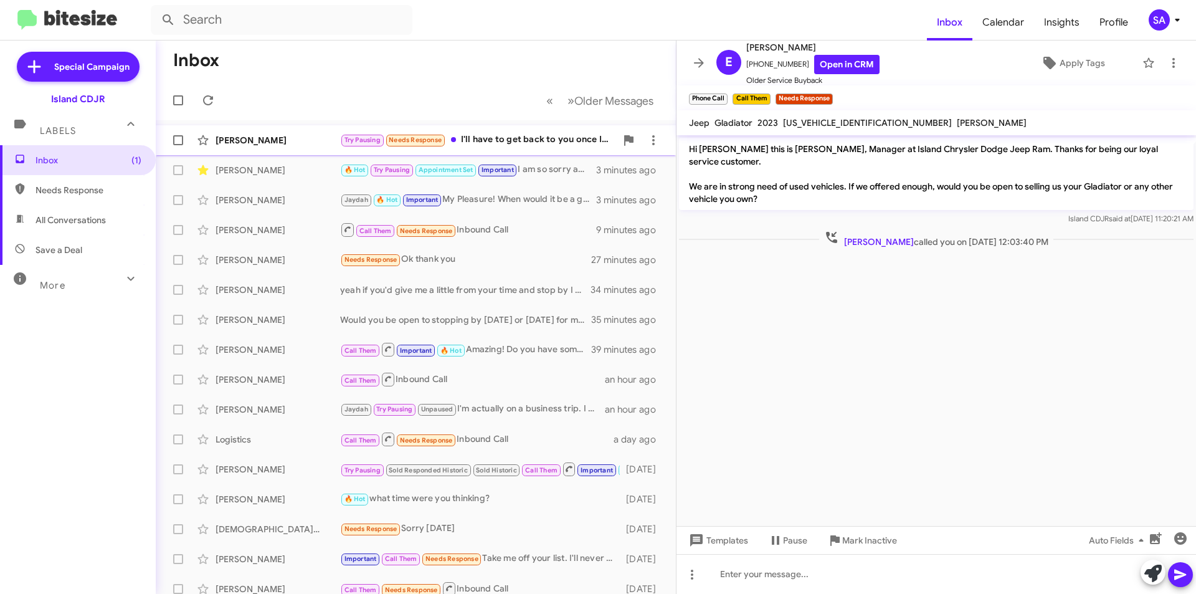
click at [247, 140] on div "[PERSON_NAME]" at bounding box center [278, 140] width 125 height 12
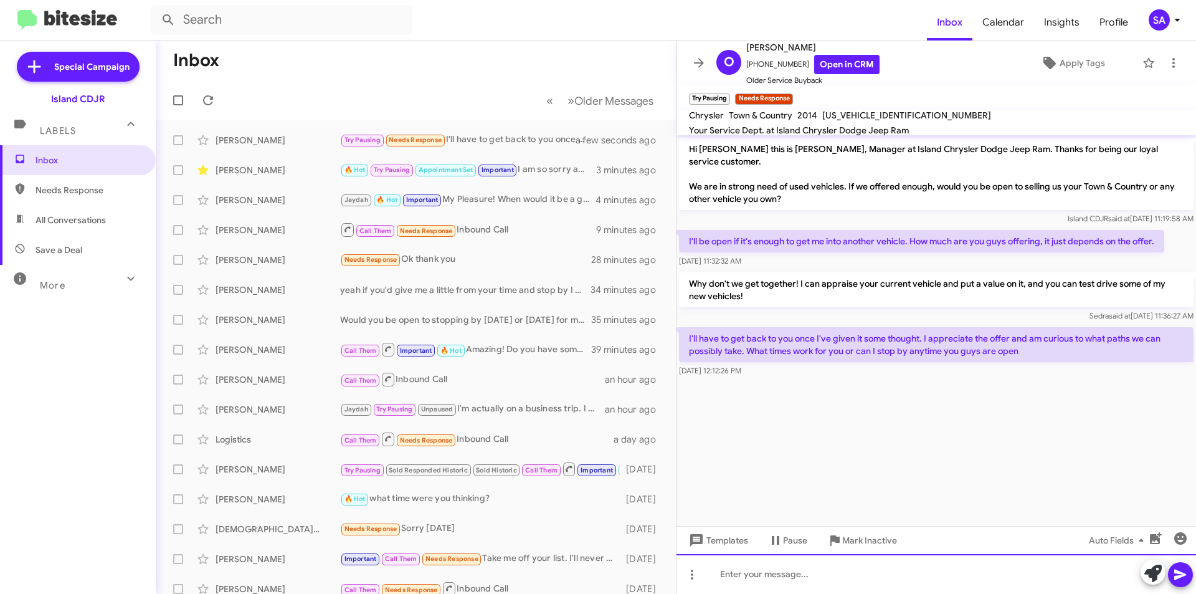
click at [801, 572] on div at bounding box center [937, 574] width 520 height 40
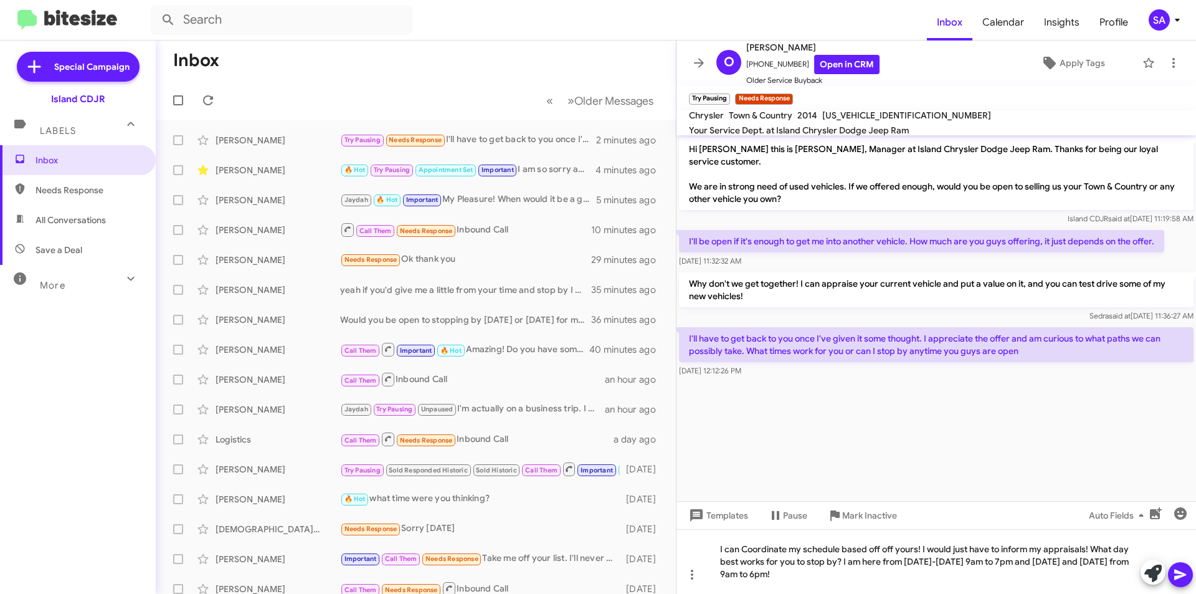
click at [1188, 579] on button at bounding box center [1180, 574] width 25 height 25
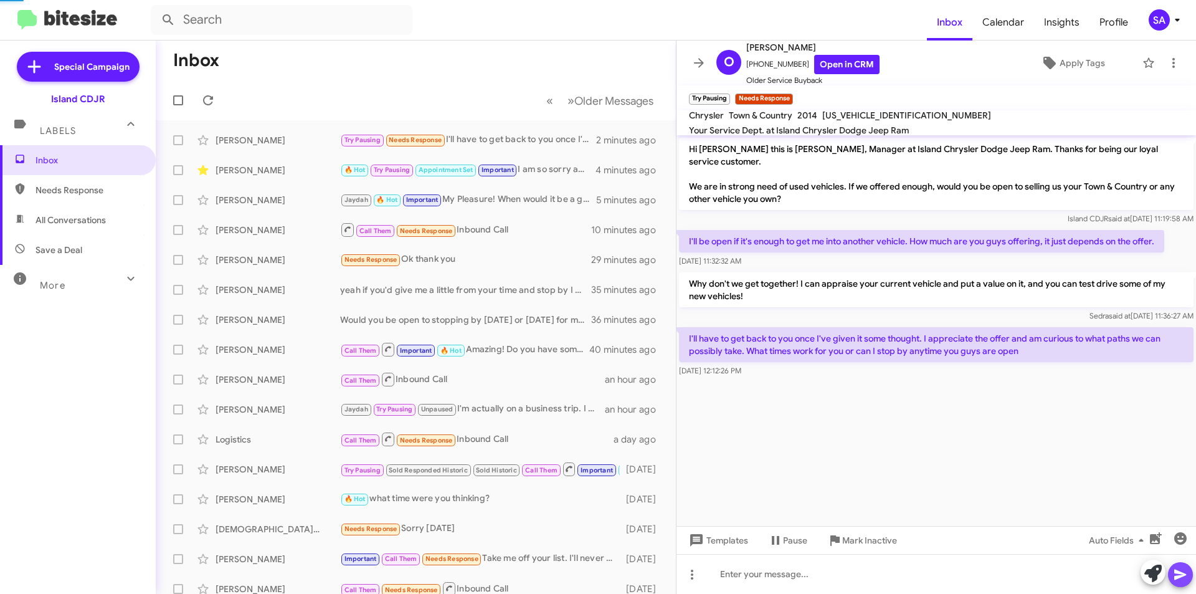
click at [1188, 579] on button at bounding box center [1180, 574] width 25 height 25
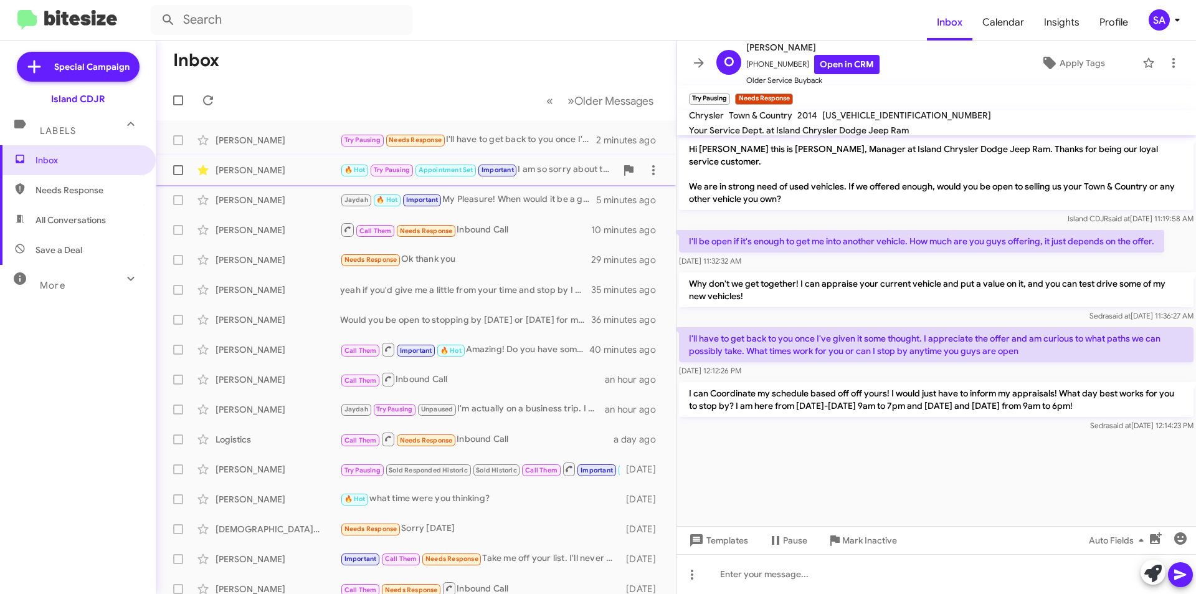
click at [288, 165] on div "[PERSON_NAME]" at bounding box center [278, 170] width 125 height 12
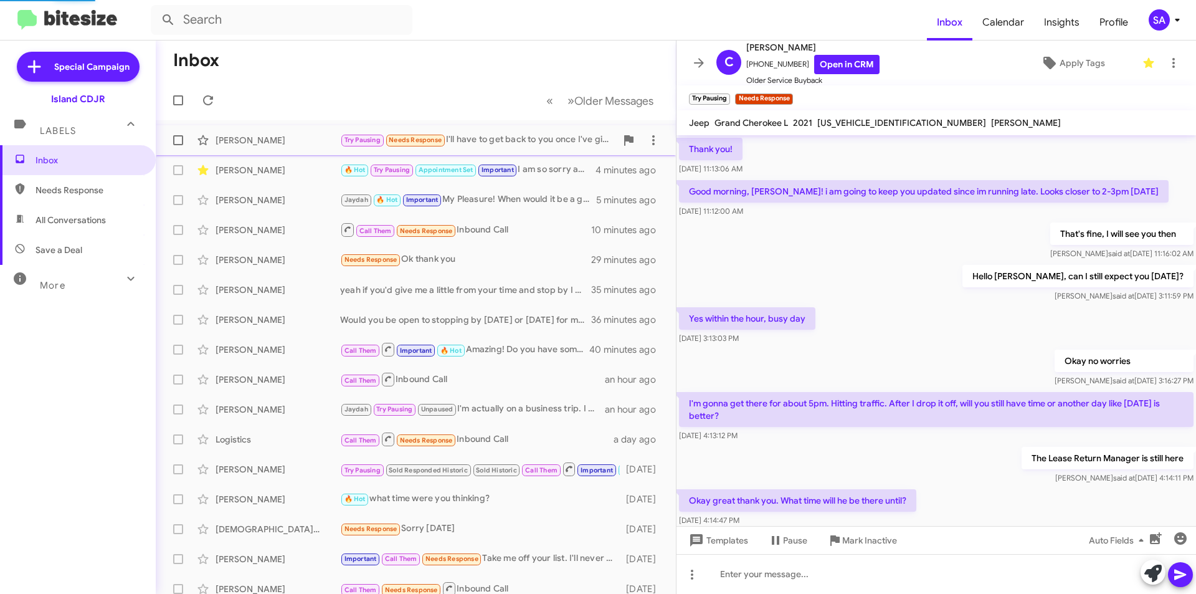
scroll to position [530, 0]
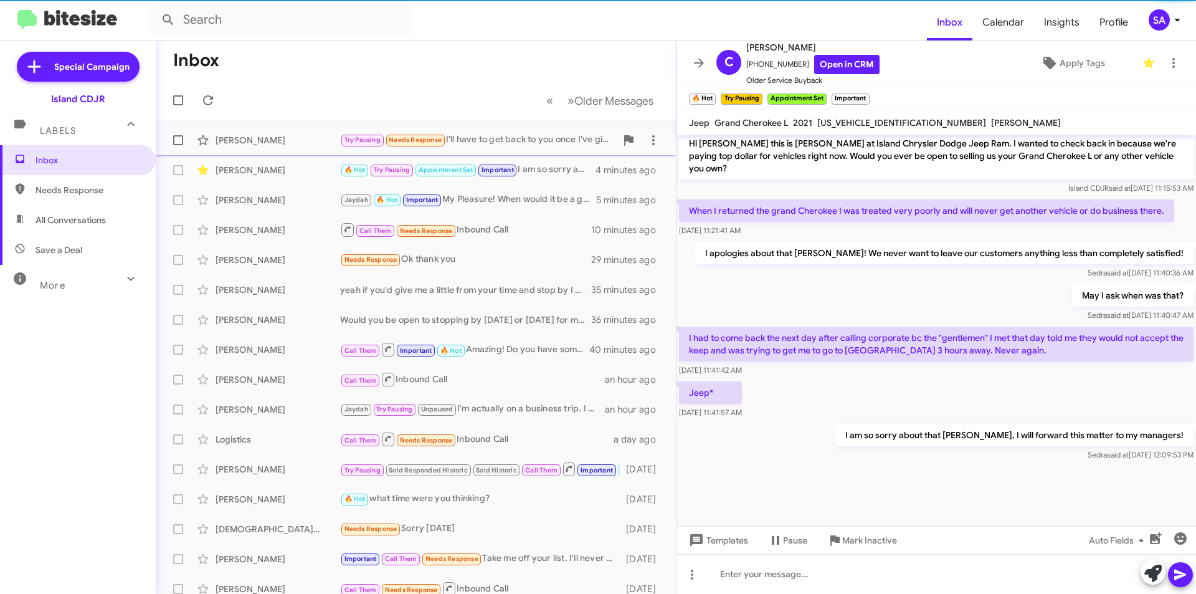
click at [298, 143] on div "[PERSON_NAME]" at bounding box center [278, 140] width 125 height 12
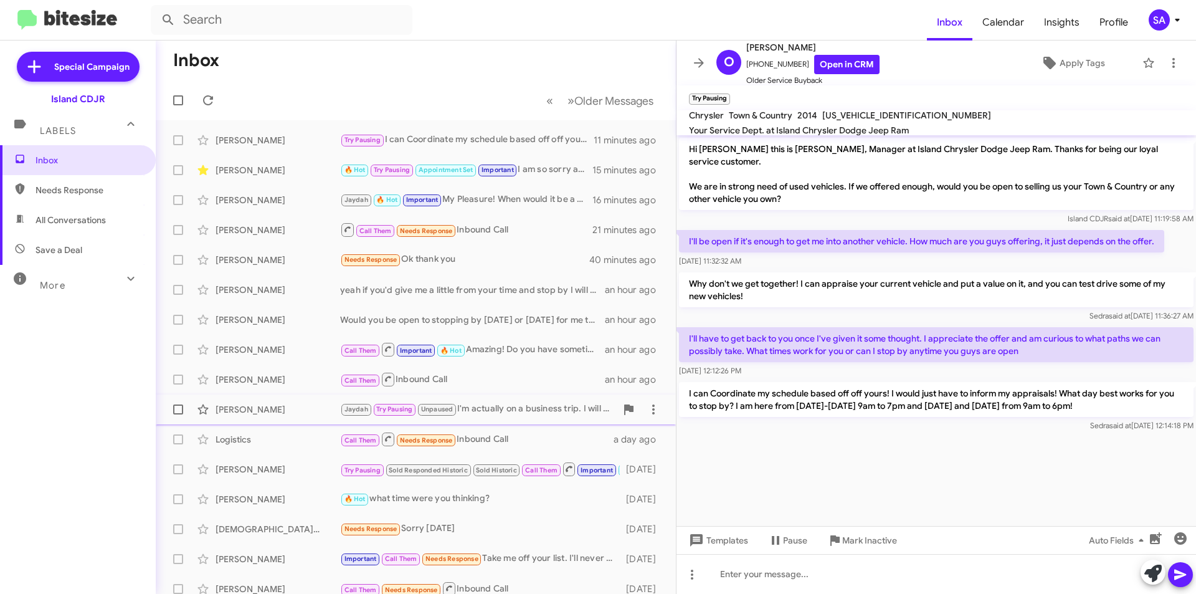
click at [550, 399] on div "[PERSON_NAME] Jaydah Try Pausing Unpaused I'm actually on a business trip. I wi…" at bounding box center [416, 409] width 500 height 25
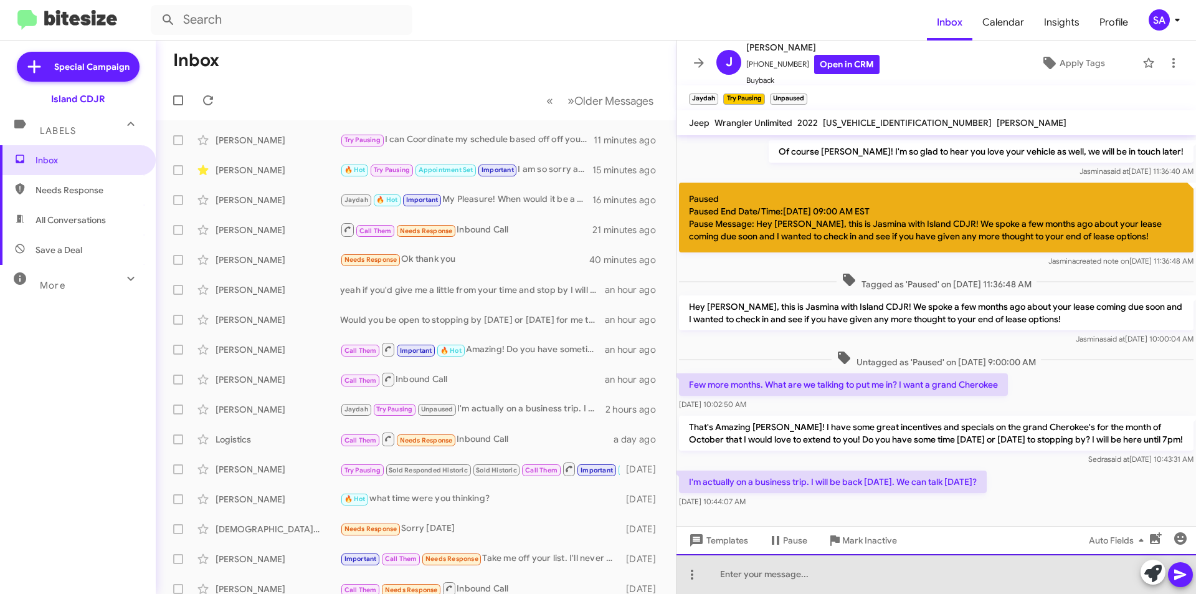
click at [830, 577] on div at bounding box center [937, 574] width 520 height 40
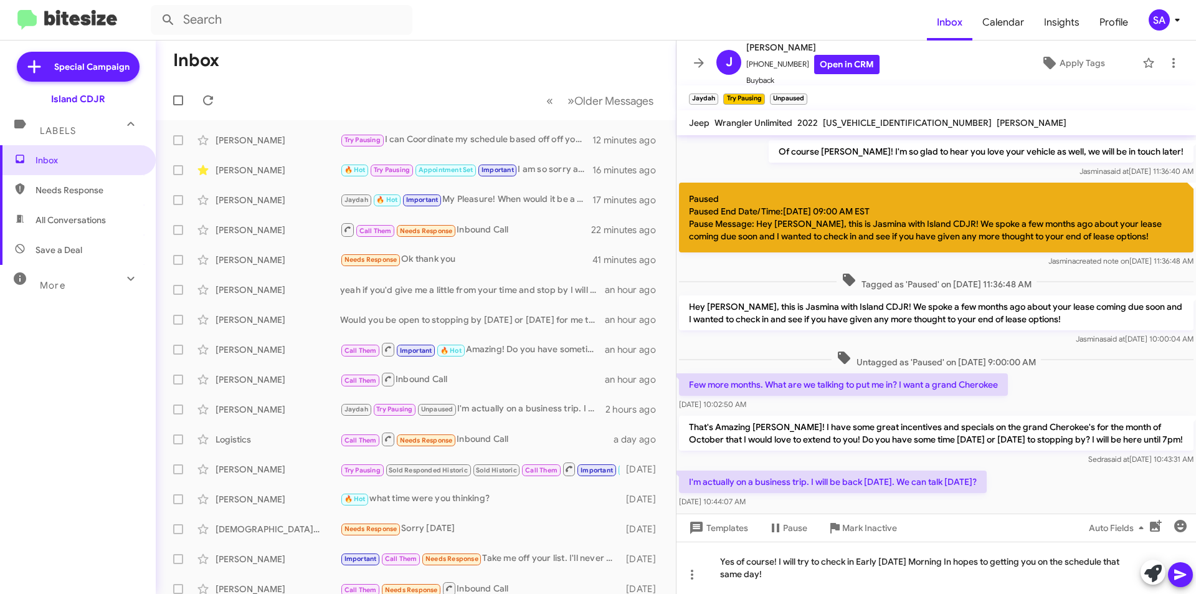
click at [1181, 572] on icon at bounding box center [1181, 575] width 12 height 11
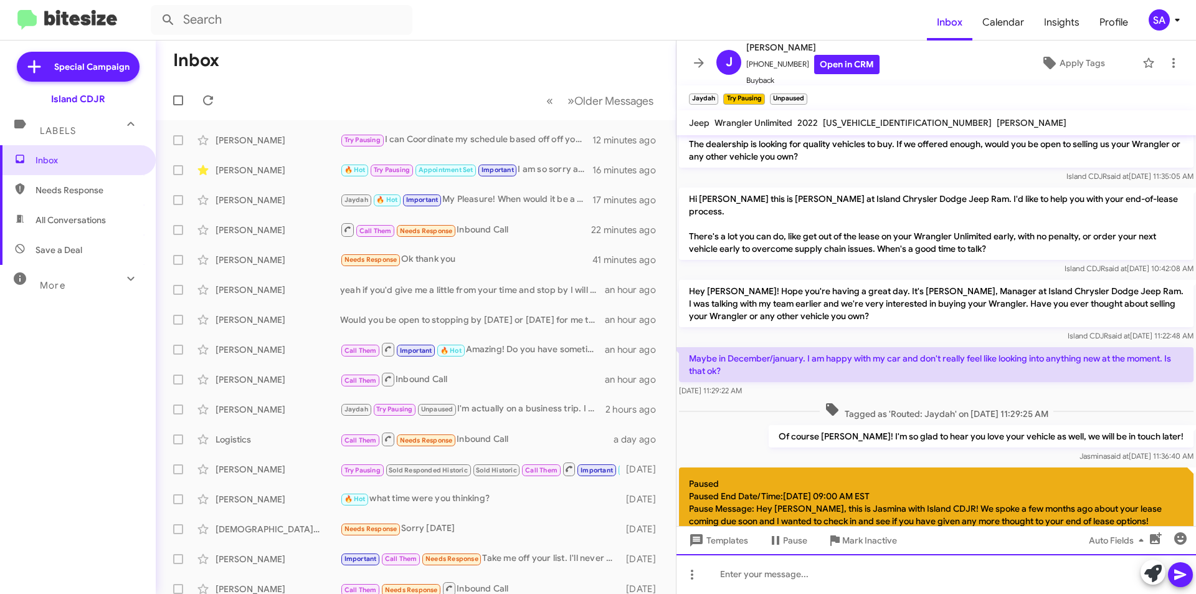
scroll to position [373, 0]
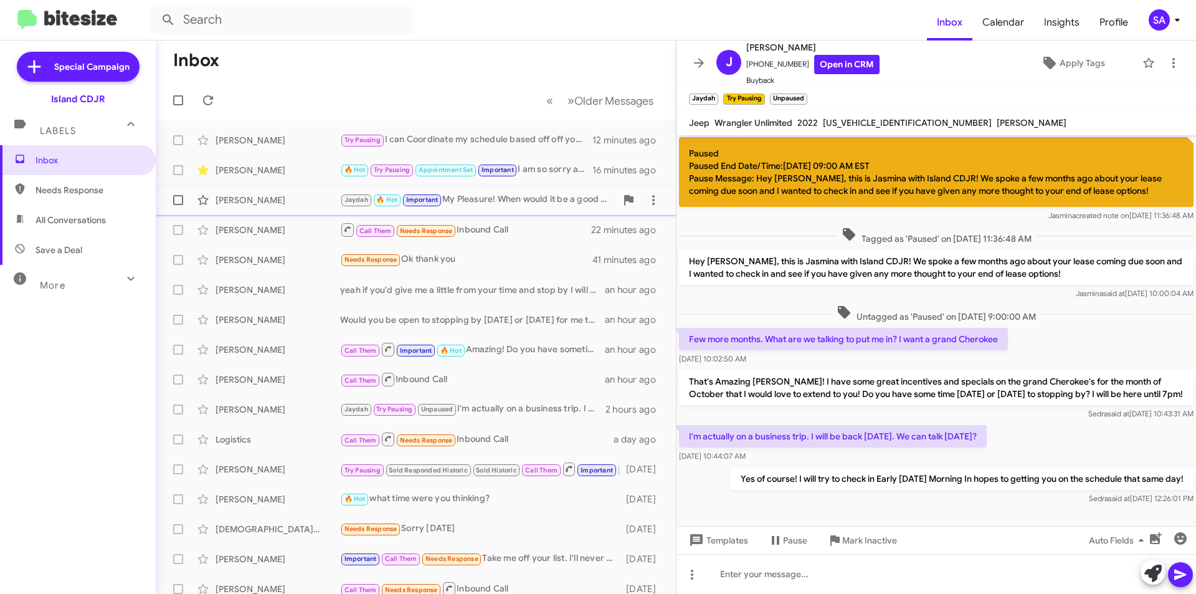
click at [232, 193] on div "Joseph Mazzola Jaydah 🔥 Hot Important My Pleasure! When would it be a good day …" at bounding box center [416, 200] width 500 height 25
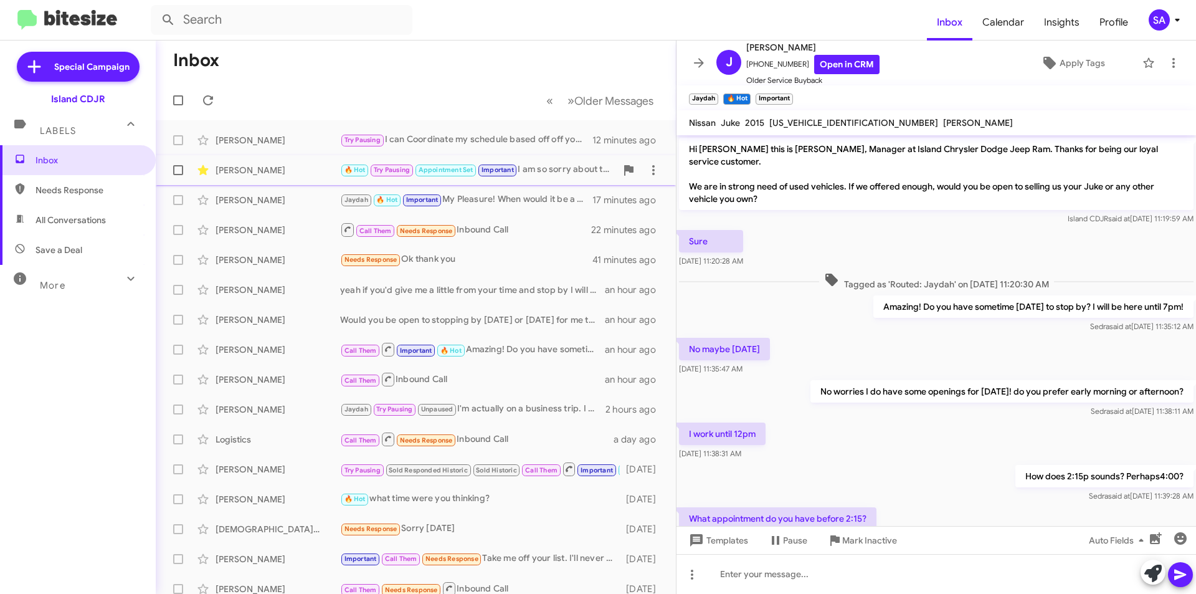
click at [274, 171] on div "[PERSON_NAME]" at bounding box center [278, 170] width 125 height 12
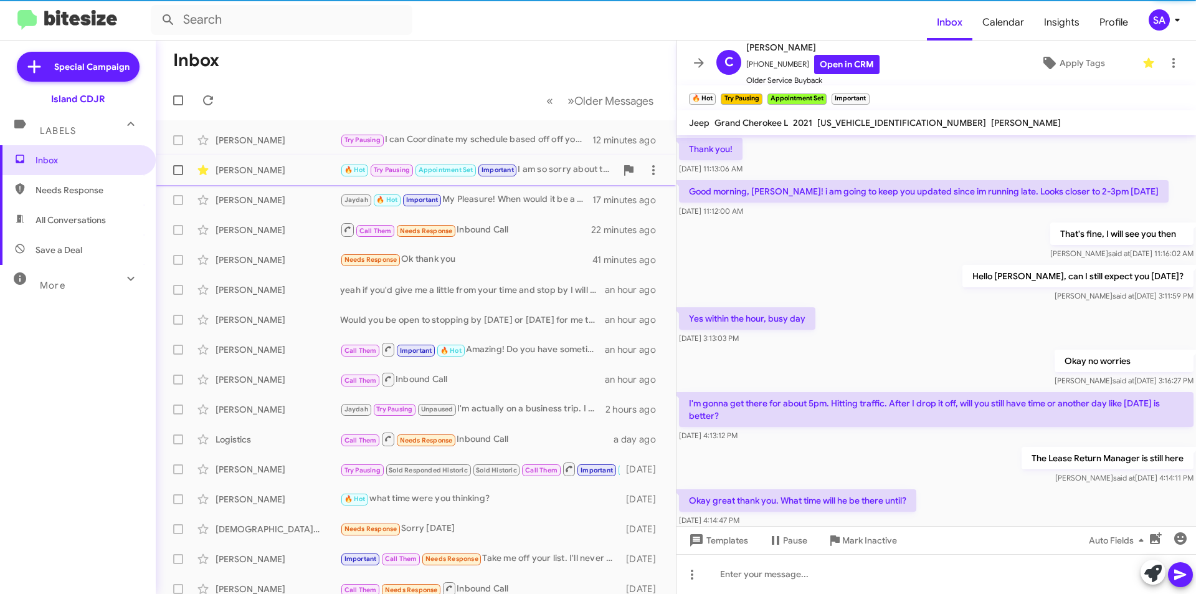
scroll to position [530, 0]
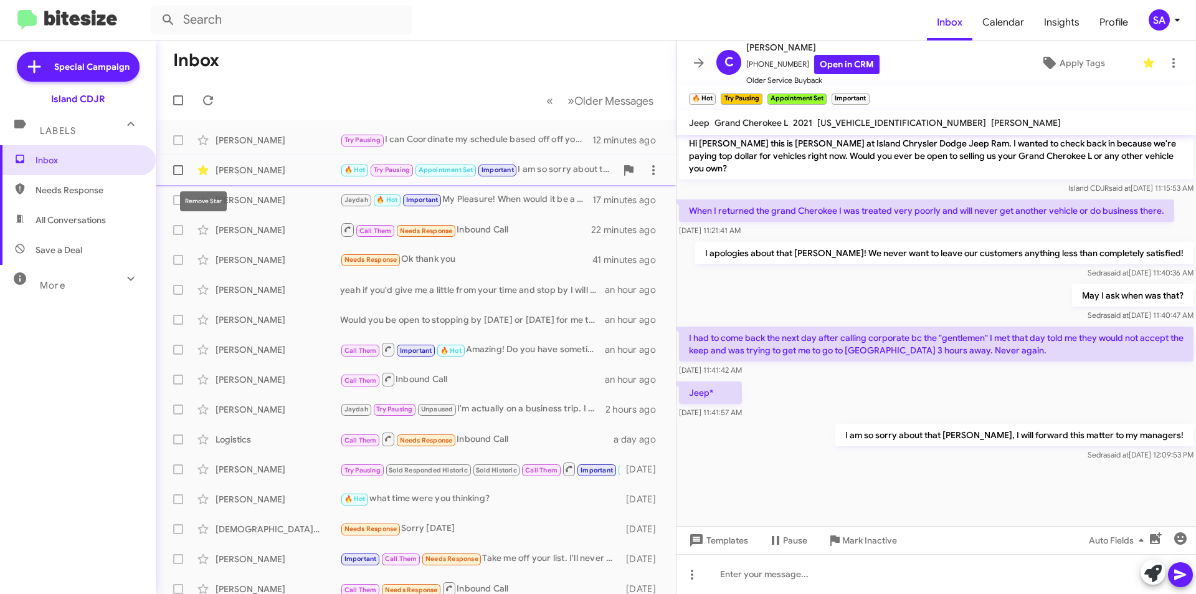
click at [198, 170] on icon at bounding box center [203, 170] width 15 height 15
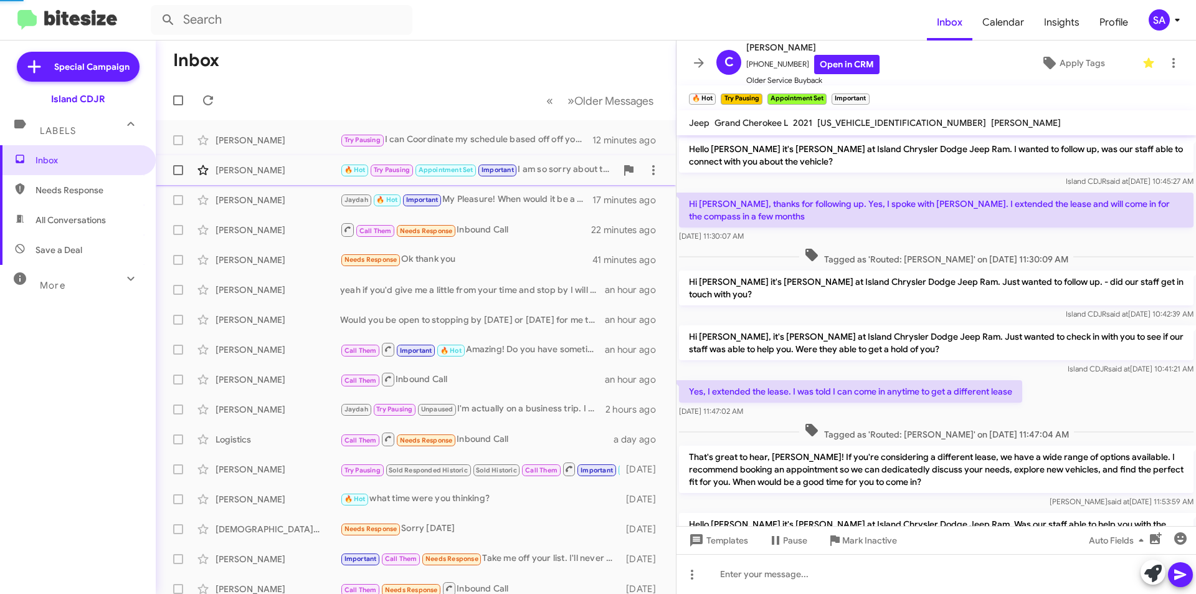
scroll to position [62, 0]
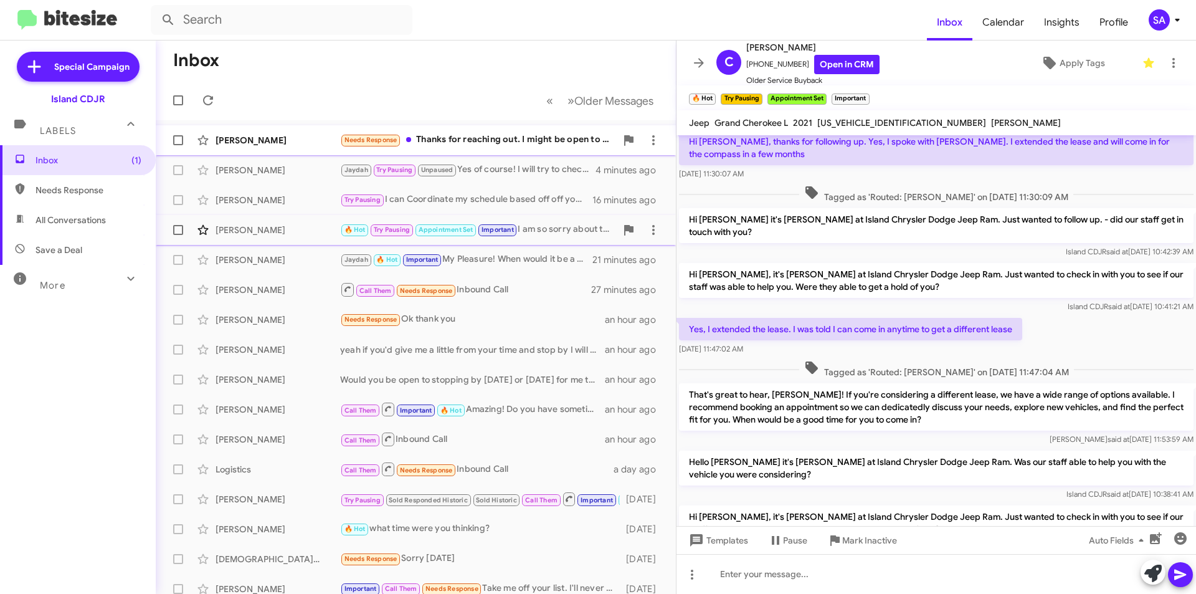
click at [234, 144] on div "[PERSON_NAME]" at bounding box center [278, 140] width 125 height 12
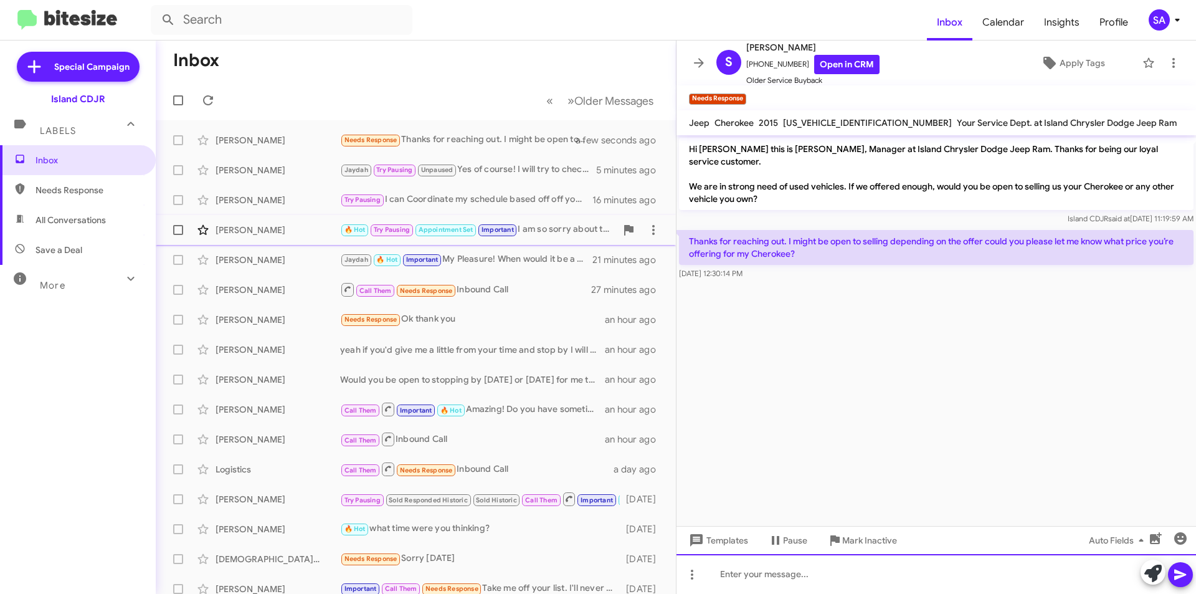
click at [789, 581] on div at bounding box center [937, 574] width 520 height 40
click at [832, 300] on cdk-virtual-scroll-viewport "Hi Steven this is Alicia Alonso, Manager at Island Chrysler Dodge Jeep Ram. Tha…" at bounding box center [937, 330] width 520 height 391
click at [802, 581] on div "Of course Steven!" at bounding box center [937, 574] width 520 height 40
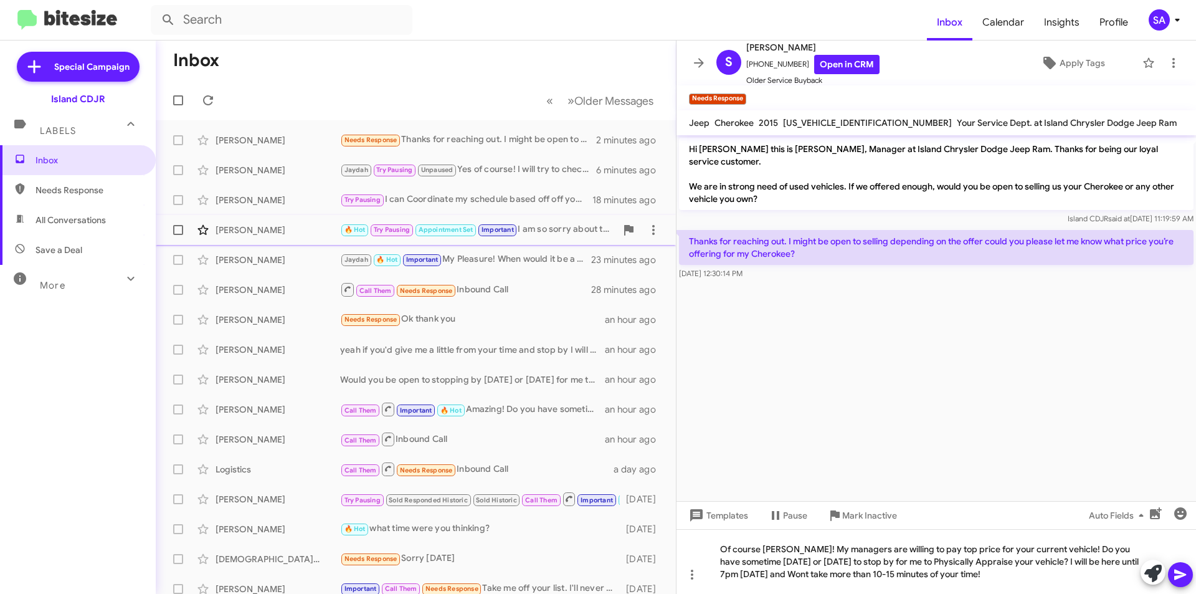
click at [1186, 569] on icon at bounding box center [1180, 574] width 15 height 15
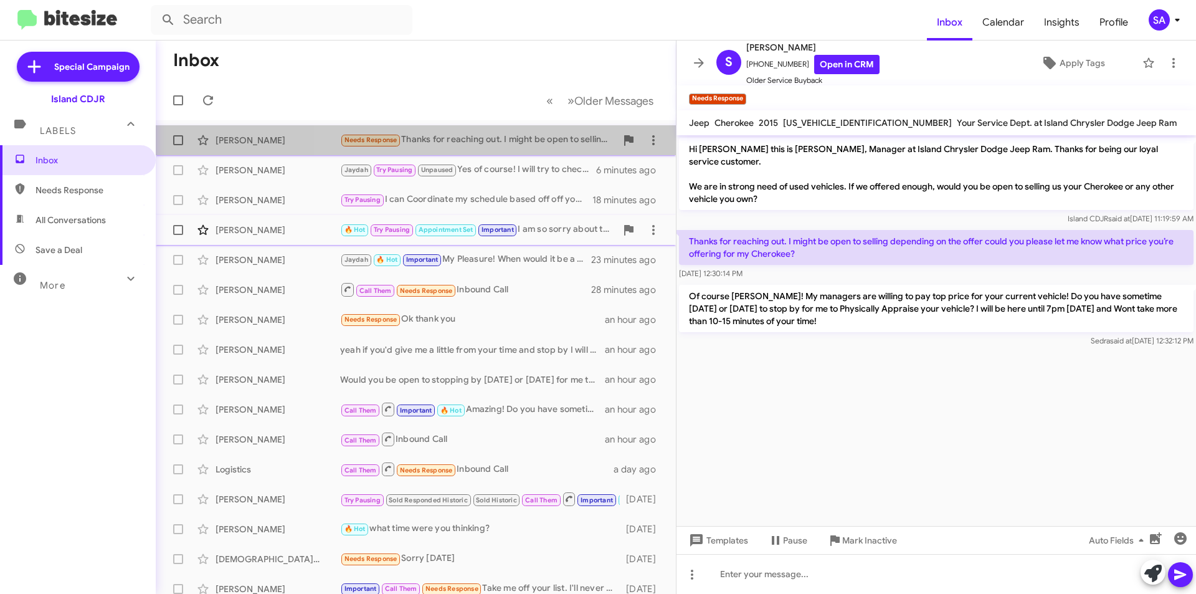
click at [517, 138] on div "Needs Response Thanks for reaching out. I might be open to selling depending on…" at bounding box center [478, 140] width 276 height 14
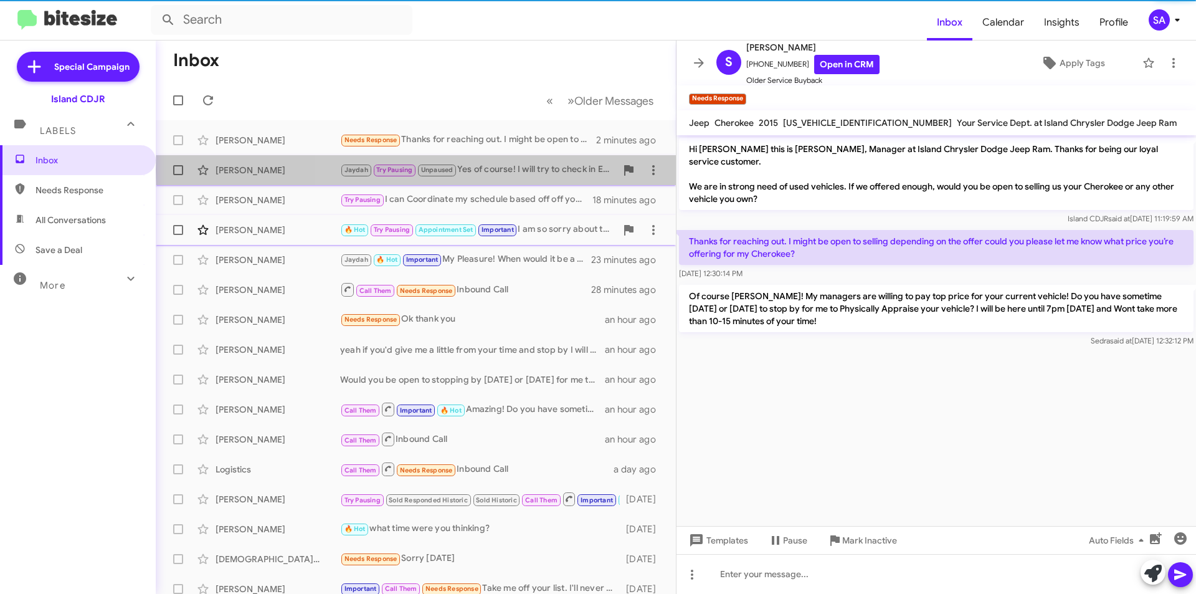
click at [509, 170] on div "Jaydah Try Pausing Unpaused Yes of course! I will try to check in Early Saturda…" at bounding box center [478, 170] width 276 height 14
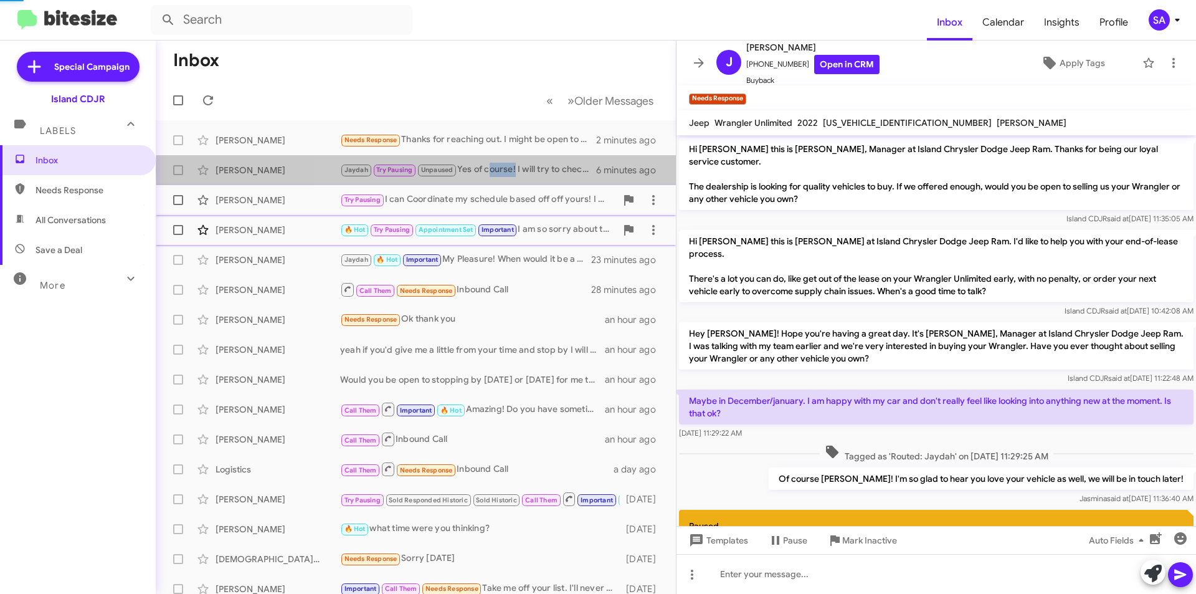
scroll to position [373, 0]
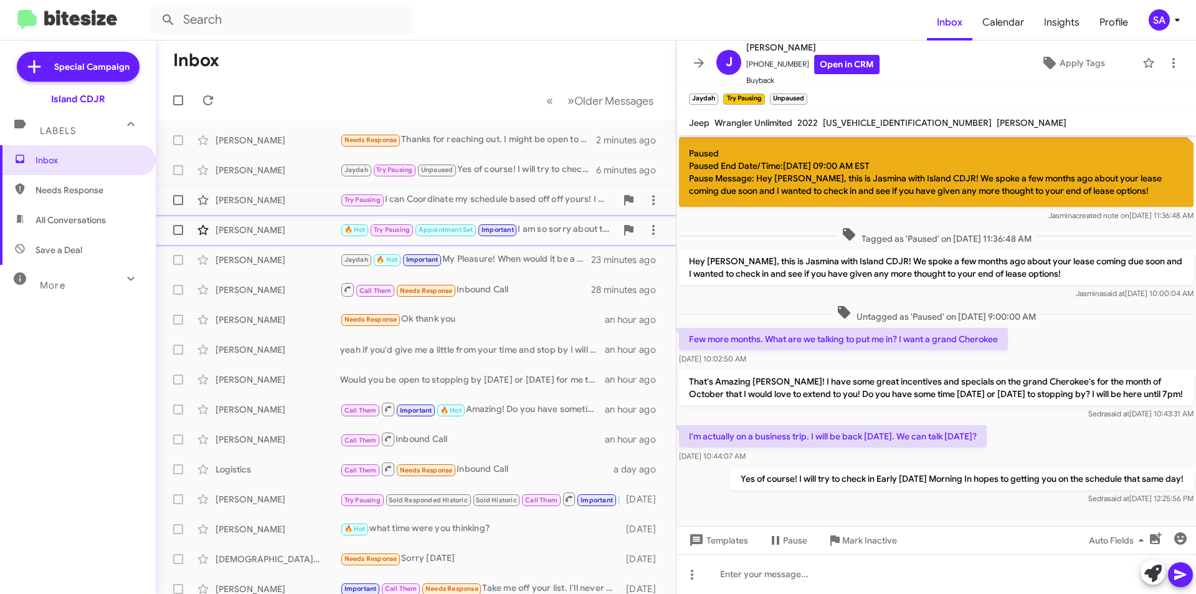
click at [539, 198] on div "Try Pausing I can Coordinate my schedule based off off yours! I would just have…" at bounding box center [478, 200] width 276 height 14
click at [539, 196] on div "Try Pausing I can Coordinate my schedule based off off yours! I would just have…" at bounding box center [478, 200] width 276 height 14
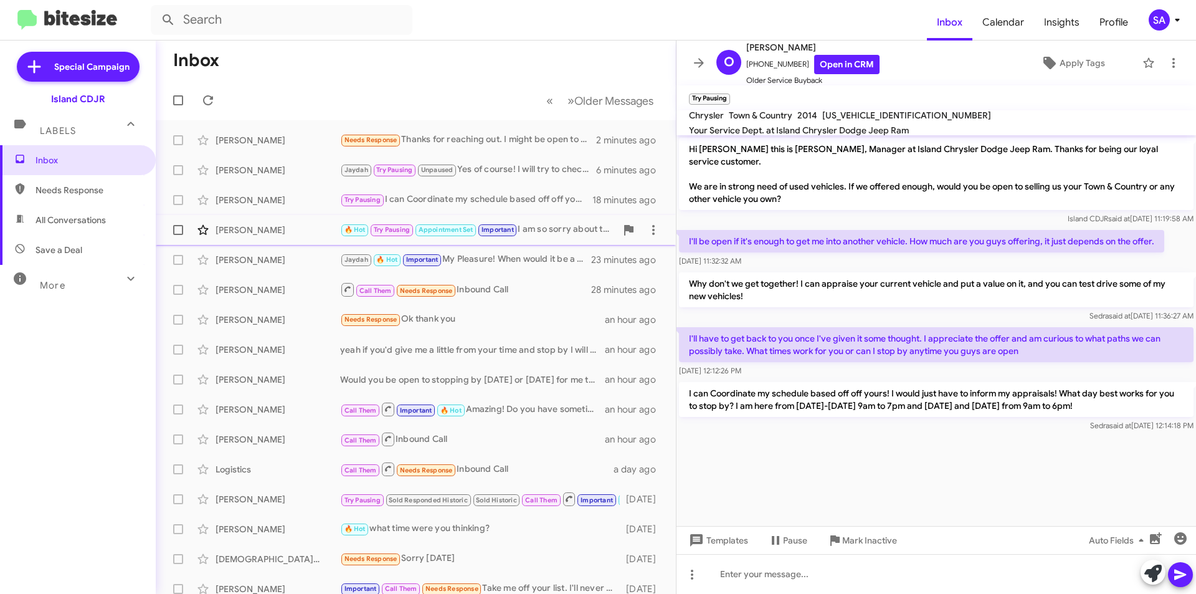
click at [551, 226] on div "🔥 Hot Try Pausing Appointment Set Important I am so sorry about that Chris, I w…" at bounding box center [478, 229] width 276 height 14
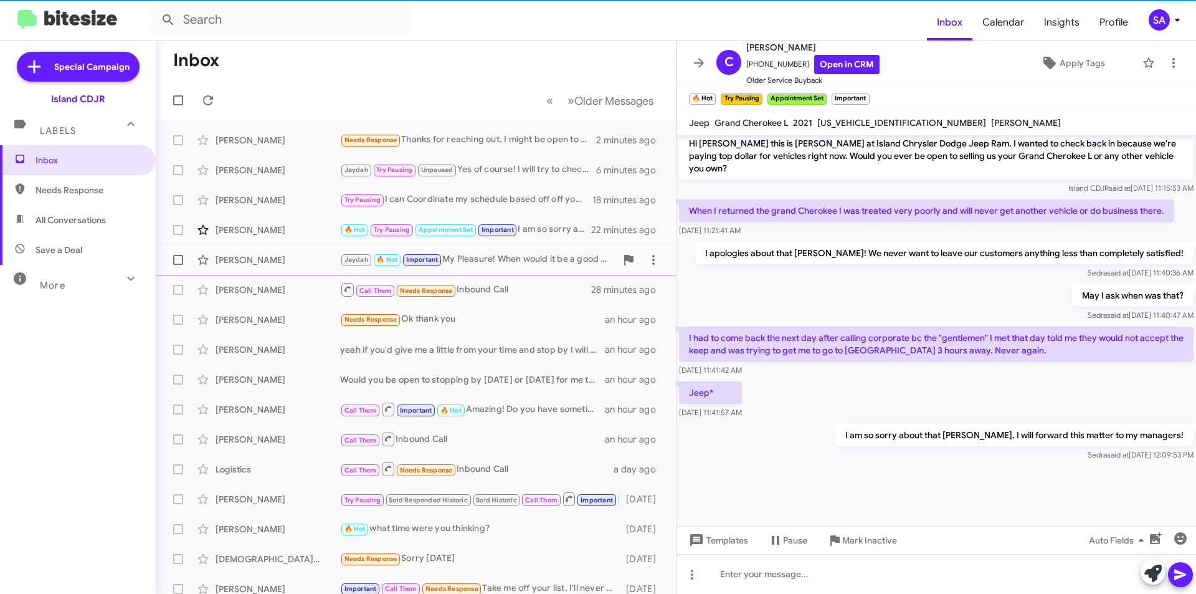
click at [535, 260] on div "Jaydah 🔥 Hot Important My Pleasure! When would it be a good day to stop by?" at bounding box center [478, 259] width 276 height 14
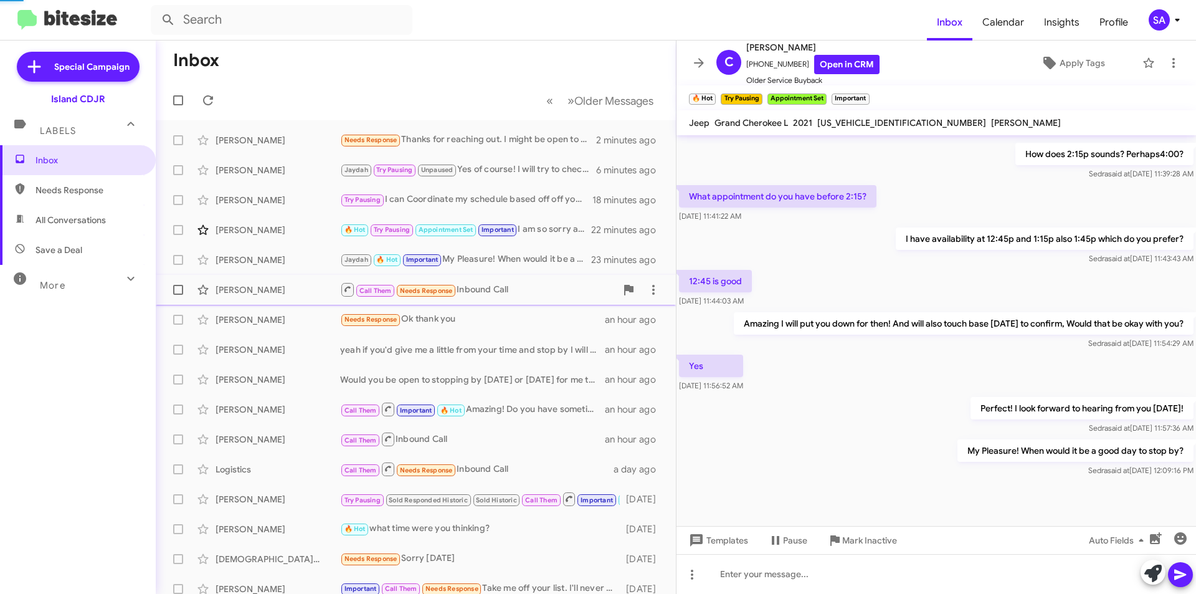
scroll to position [310, 0]
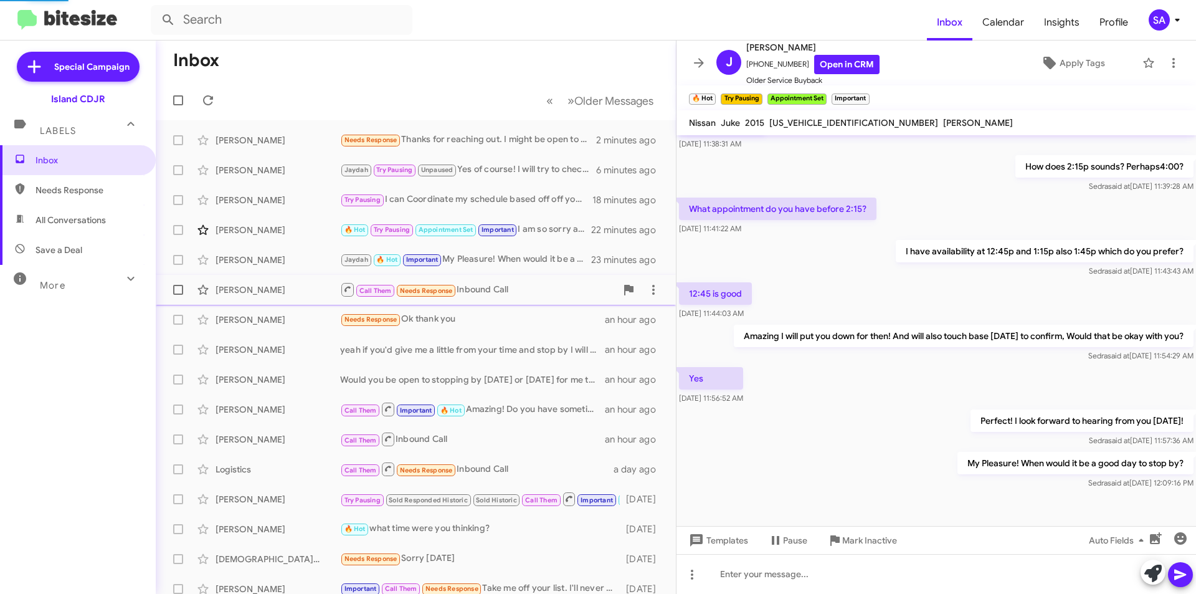
click at [517, 289] on div "Call Them Needs Response Inbound Call" at bounding box center [478, 290] width 276 height 16
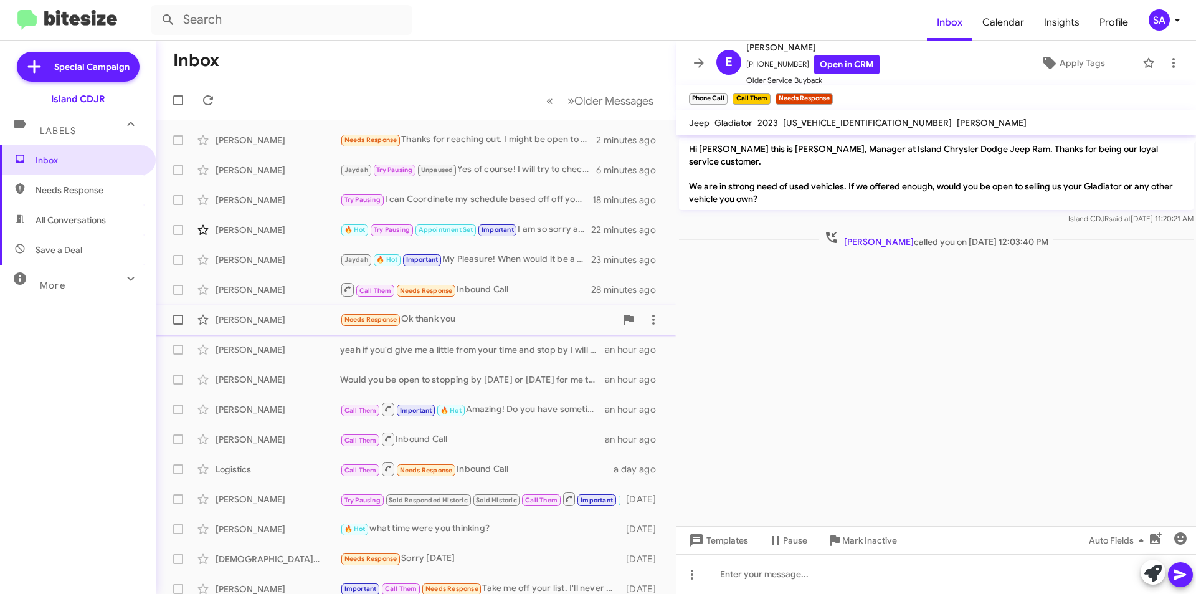
click at [470, 320] on div "Needs Response Ok thank you" at bounding box center [478, 319] width 276 height 14
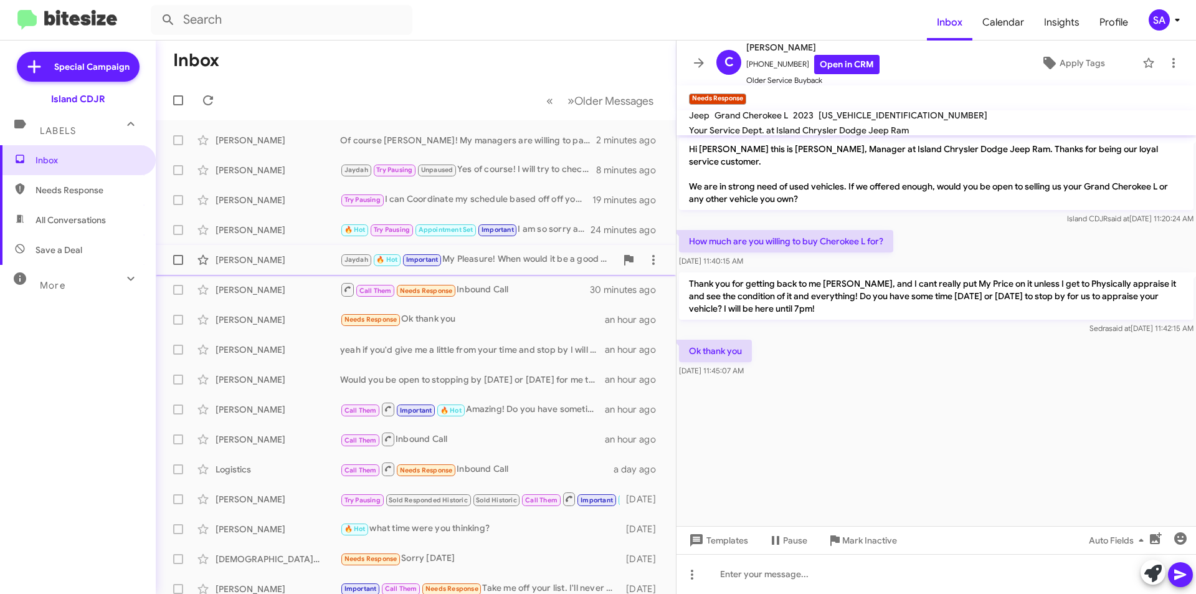
click at [522, 264] on div "[PERSON_NAME] 🔥 Hot Important My Pleasure! When would it be a good day to stop …" at bounding box center [478, 259] width 276 height 14
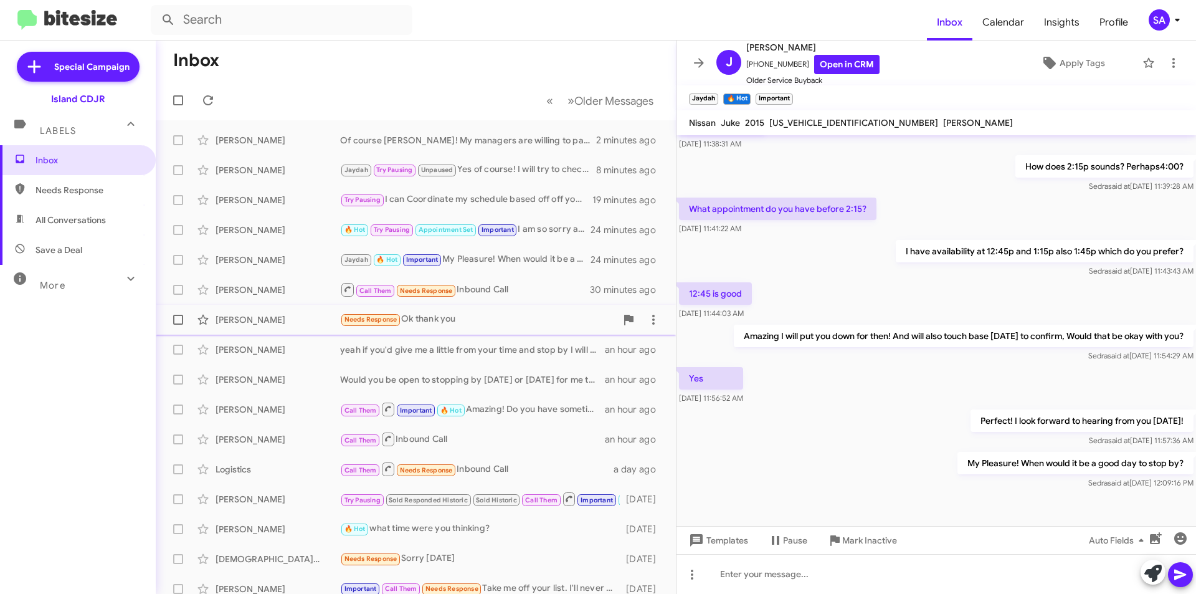
click at [509, 316] on div "Needs Response Ok thank you" at bounding box center [478, 319] width 276 height 14
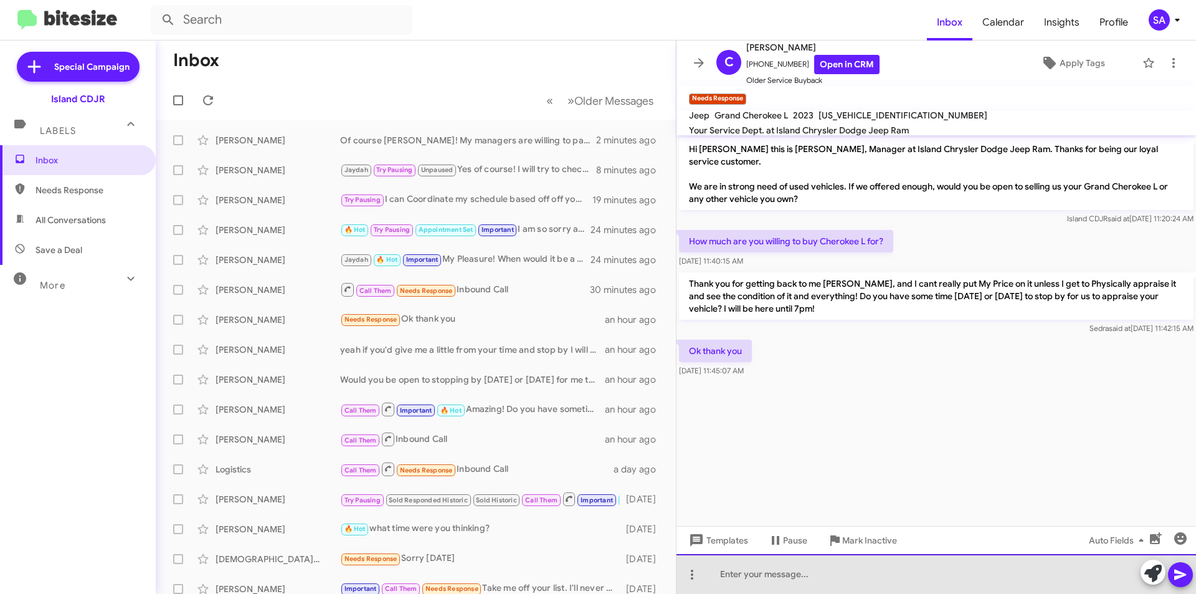
click at [804, 571] on div at bounding box center [937, 574] width 520 height 40
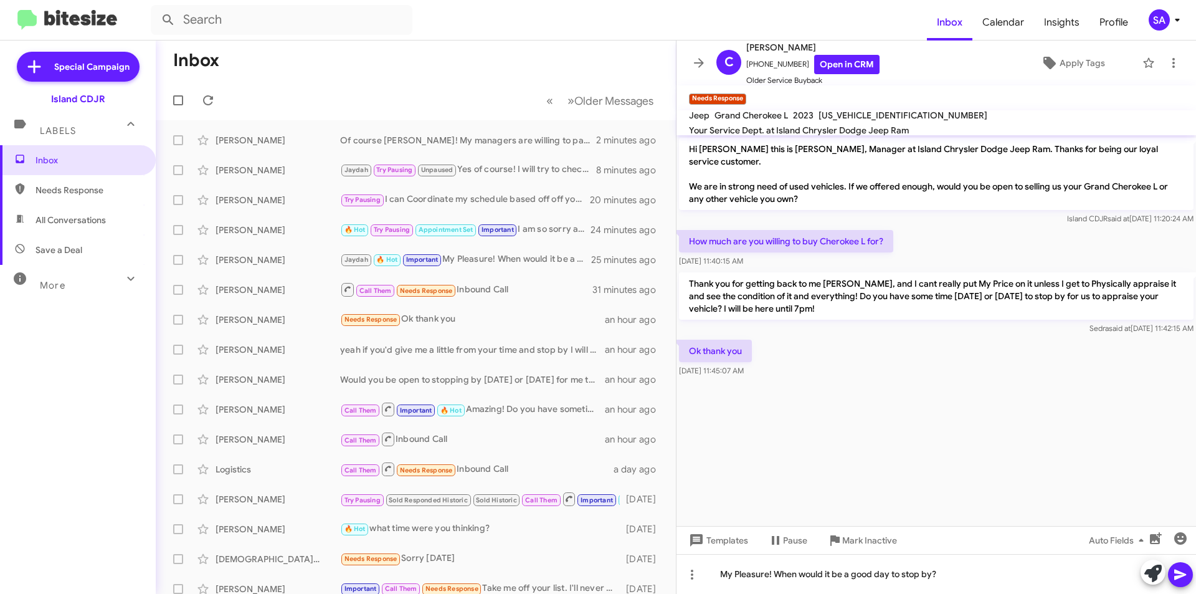
click at [1178, 571] on icon at bounding box center [1181, 575] width 12 height 11
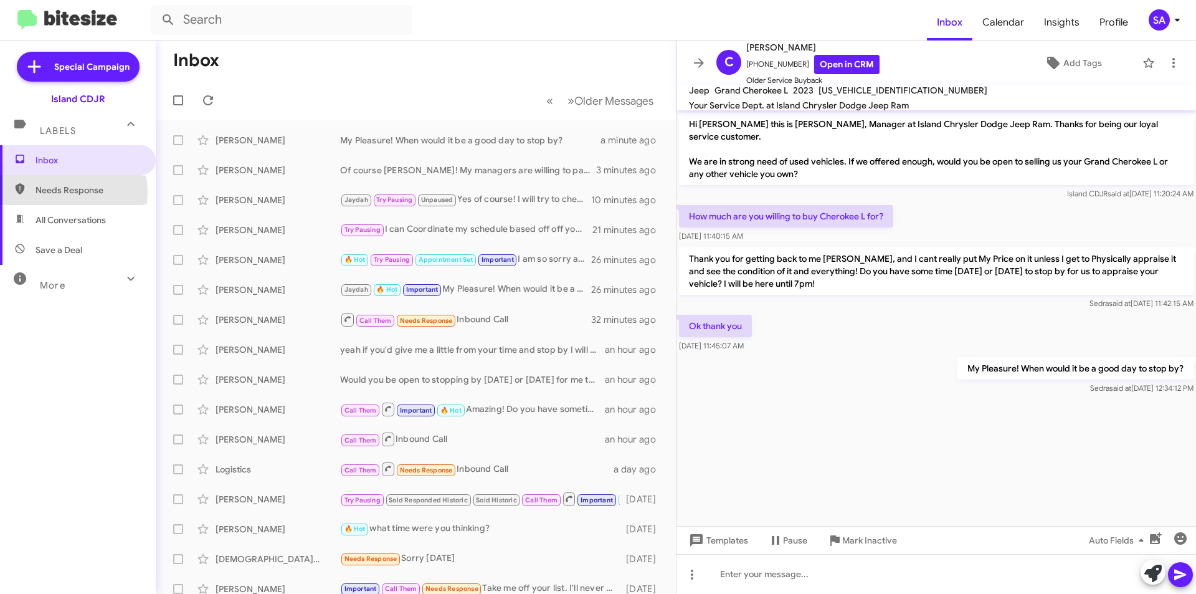
click at [55, 192] on span "Needs Response" at bounding box center [89, 190] width 106 height 12
type input "in:needs-response"
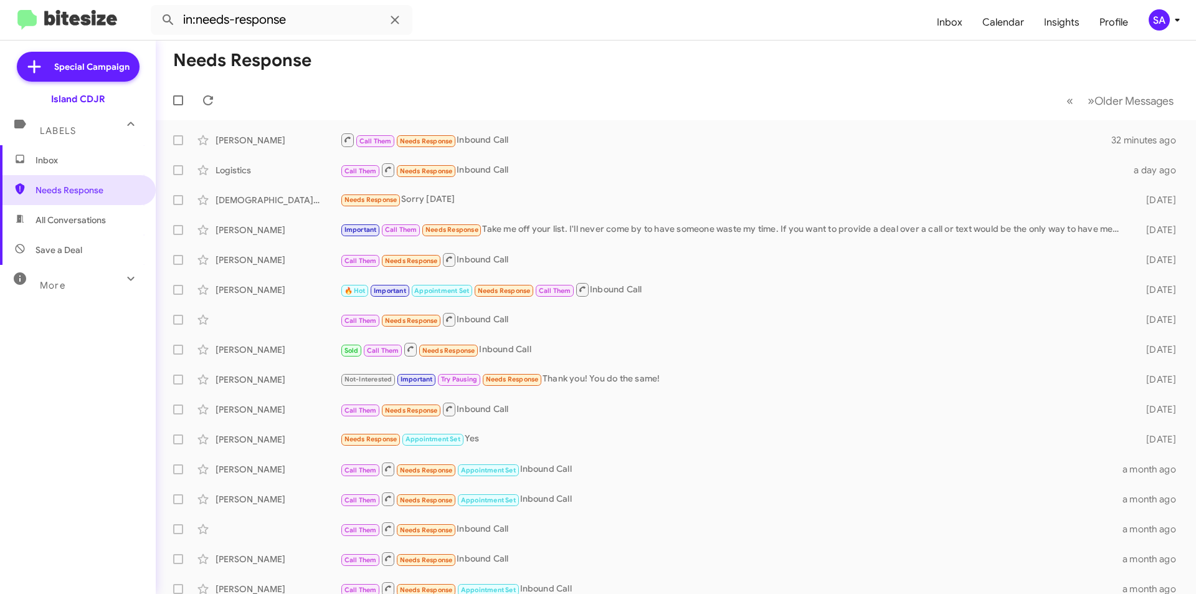
click at [73, 126] on span "Labels" at bounding box center [58, 130] width 36 height 11
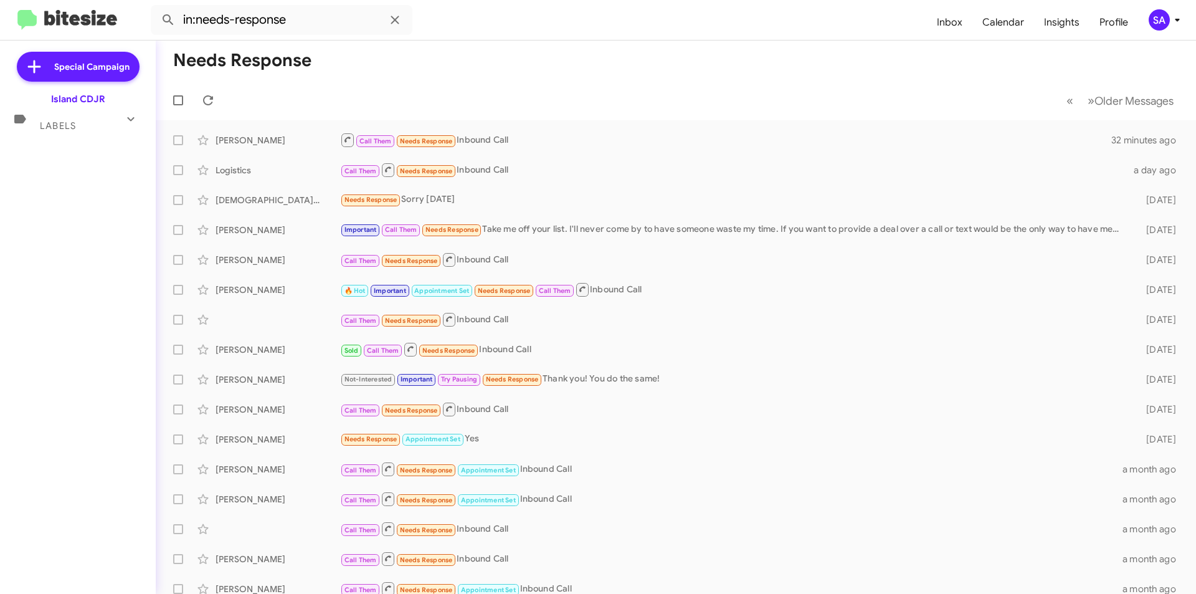
click at [73, 132] on mat-expansion-panel-header "Labels" at bounding box center [78, 120] width 156 height 30
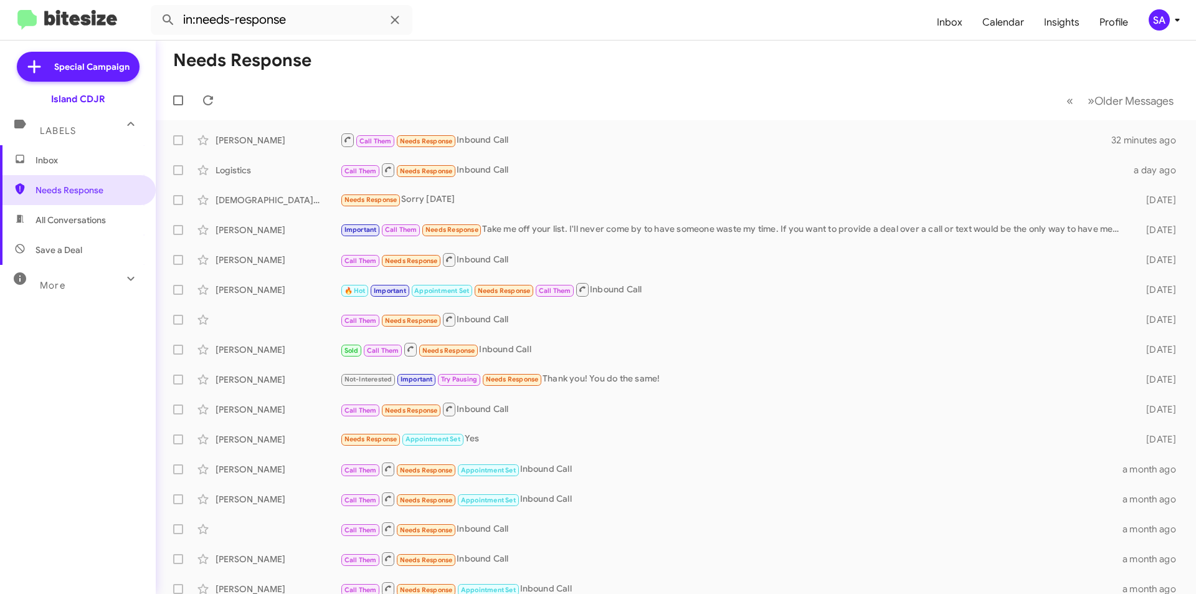
click at [69, 158] on span "Inbox" at bounding box center [89, 160] width 106 height 12
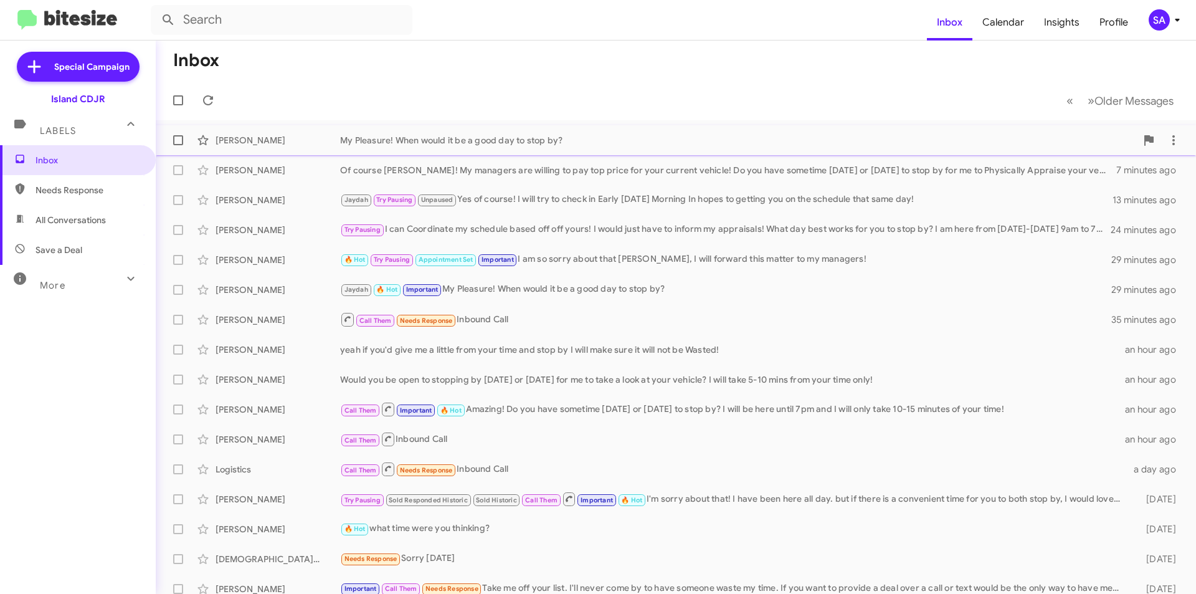
click at [368, 148] on div "[PERSON_NAME] My Pleasure! When would it be a good day to stop by? 5 minutes ago" at bounding box center [676, 140] width 1021 height 25
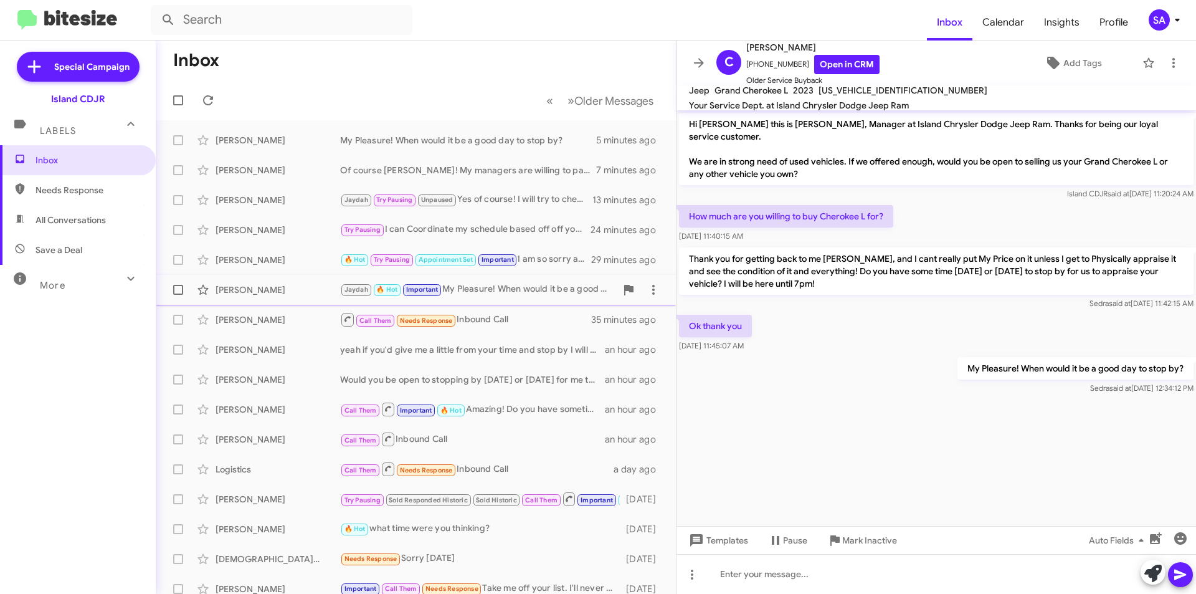
click at [290, 280] on div "[PERSON_NAME] [PERSON_NAME] 🔥 Hot Important My Pleasure! When would it be a goo…" at bounding box center [416, 289] width 500 height 25
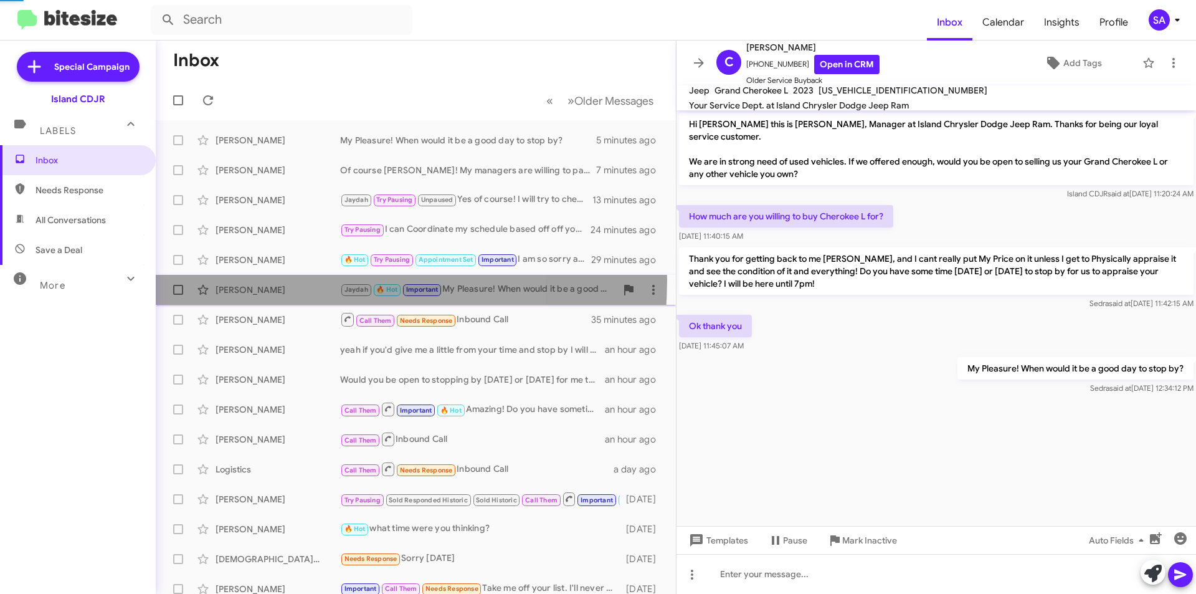
scroll to position [285, 0]
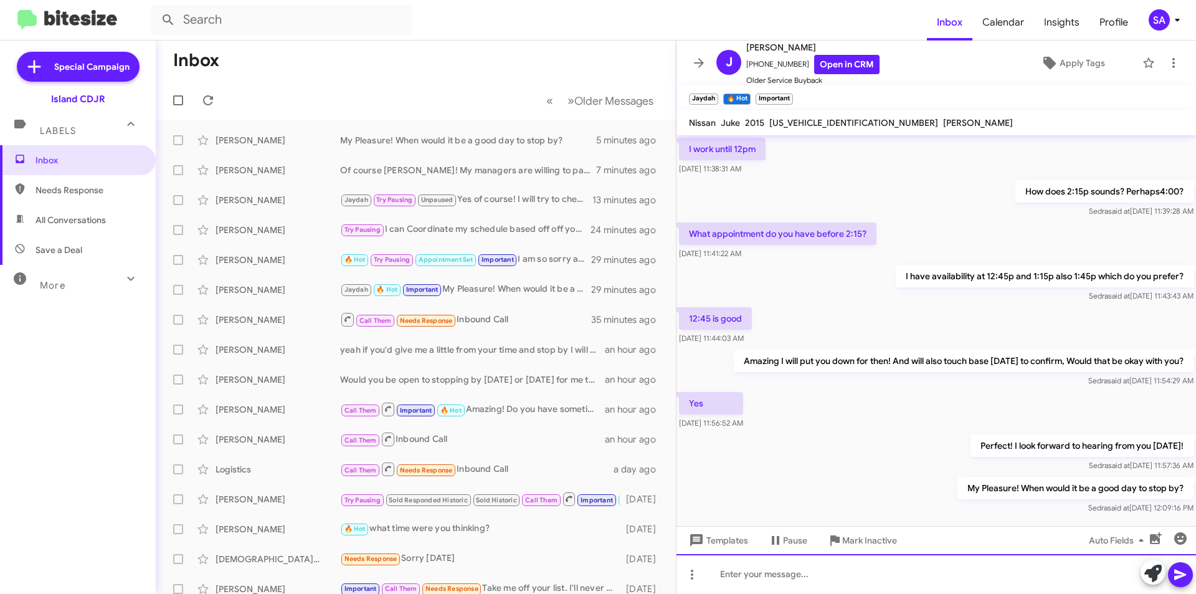
click at [866, 574] on div at bounding box center [937, 574] width 520 height 40
click at [924, 580] on div "my Apologies that was an automated message" at bounding box center [937, 574] width 520 height 40
click at [1187, 573] on icon at bounding box center [1180, 574] width 15 height 15
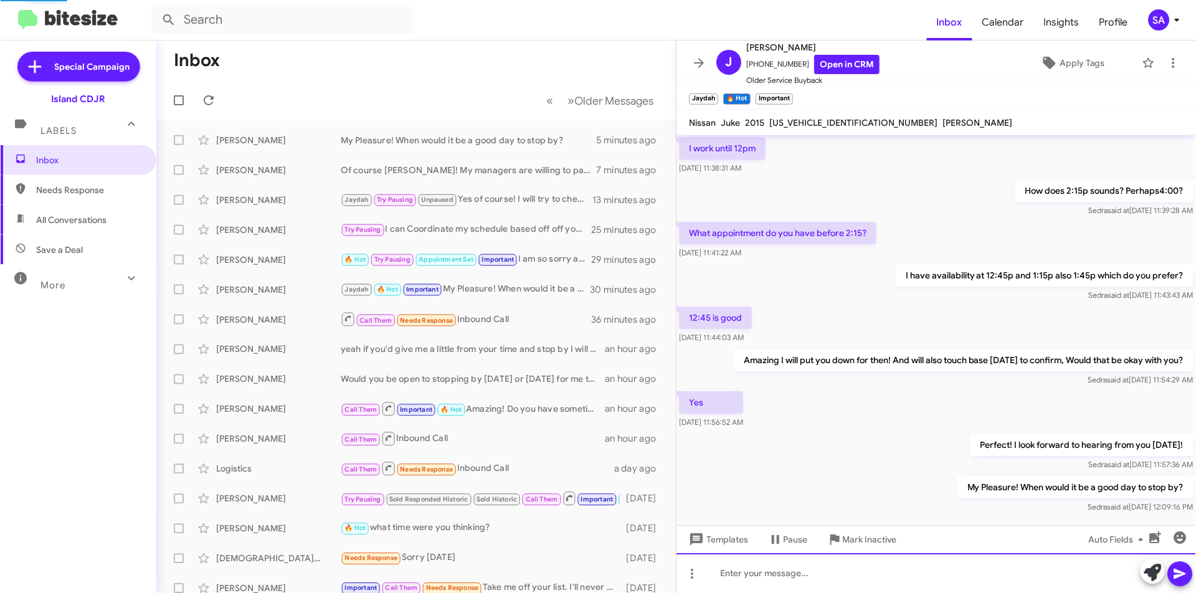
scroll to position [0, 0]
